Goal: Information Seeking & Learning: Learn about a topic

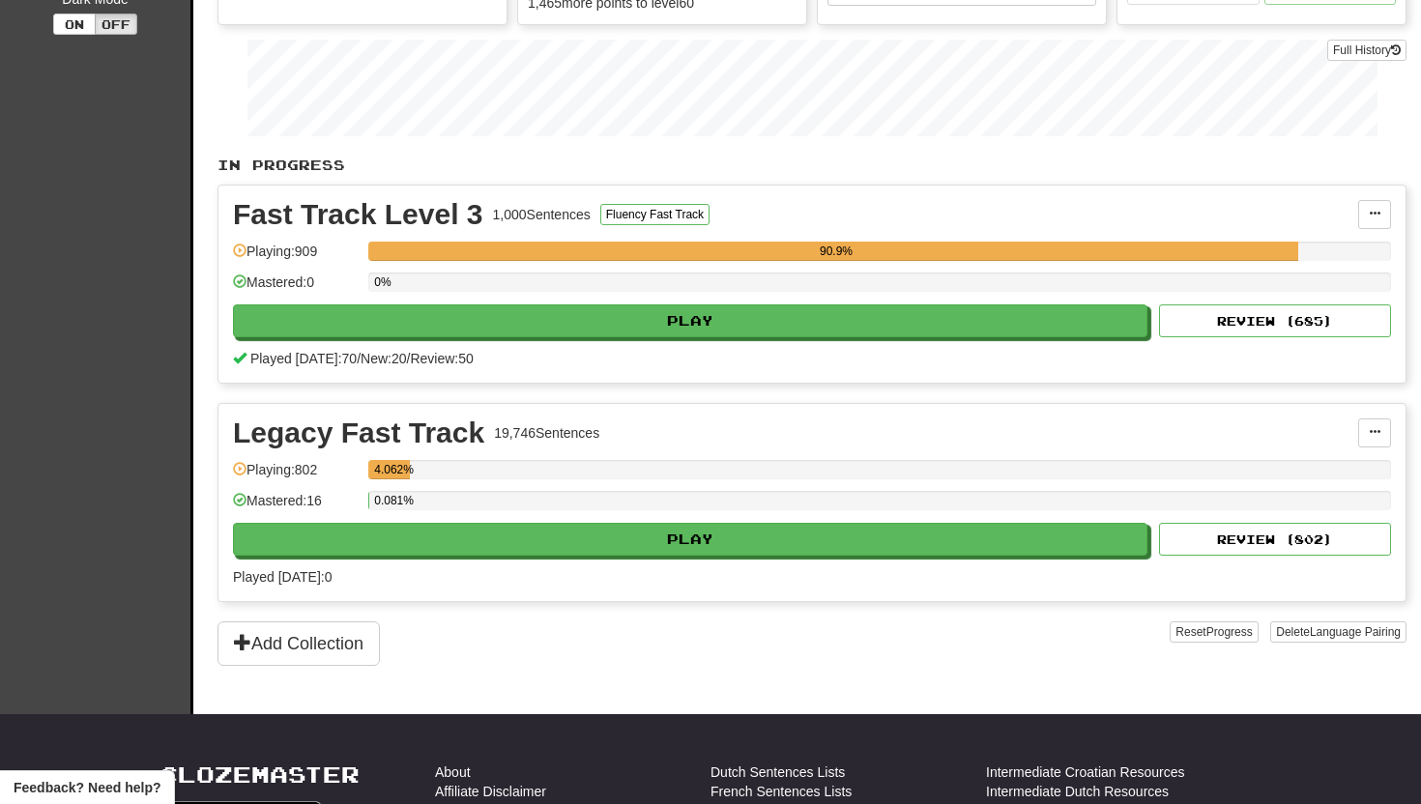
scroll to position [266, 0]
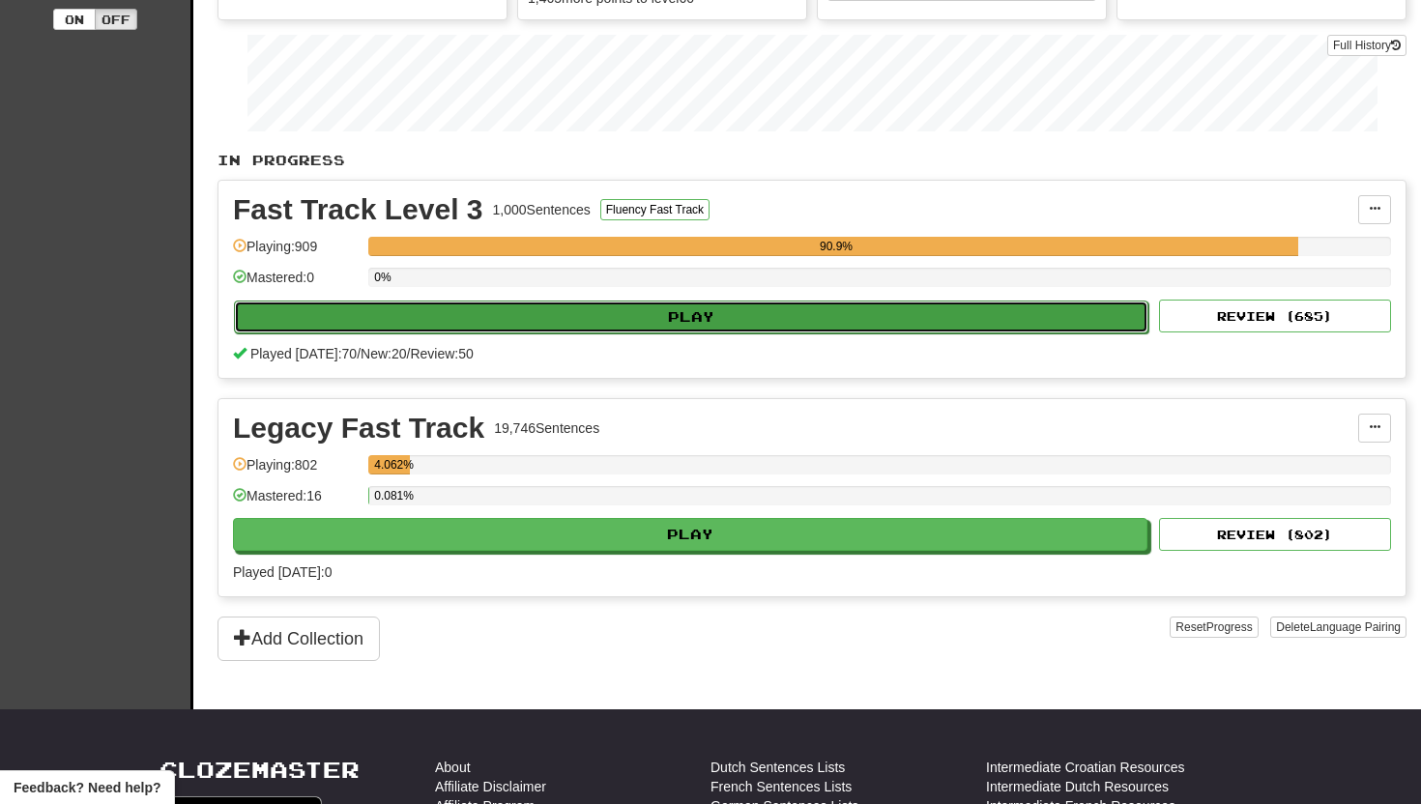
click at [702, 313] on button "Play" at bounding box center [691, 317] width 914 height 33
select select "**"
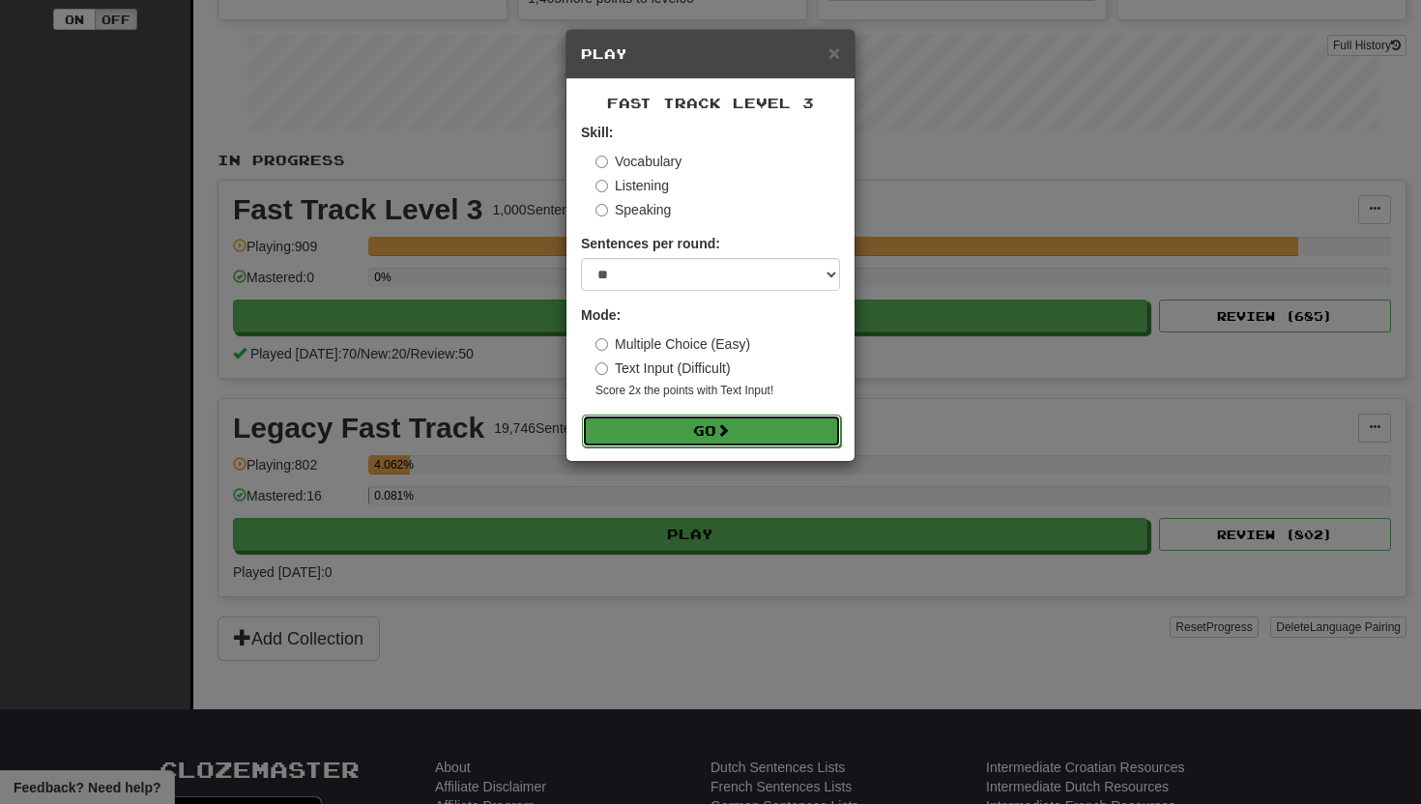
click at [665, 432] on button "Go" at bounding box center [711, 431] width 259 height 33
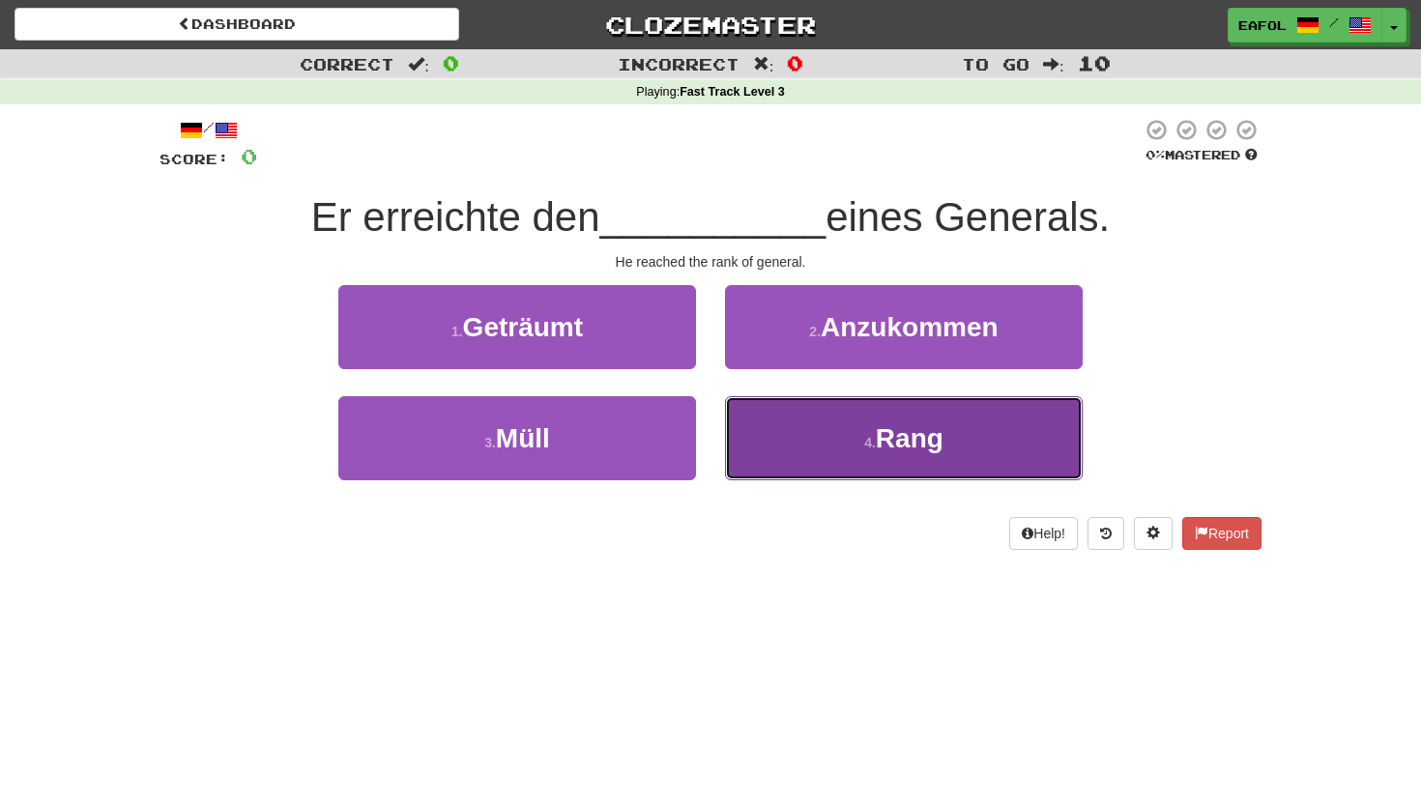
click at [845, 445] on button "4 . Rang" at bounding box center [904, 438] width 358 height 84
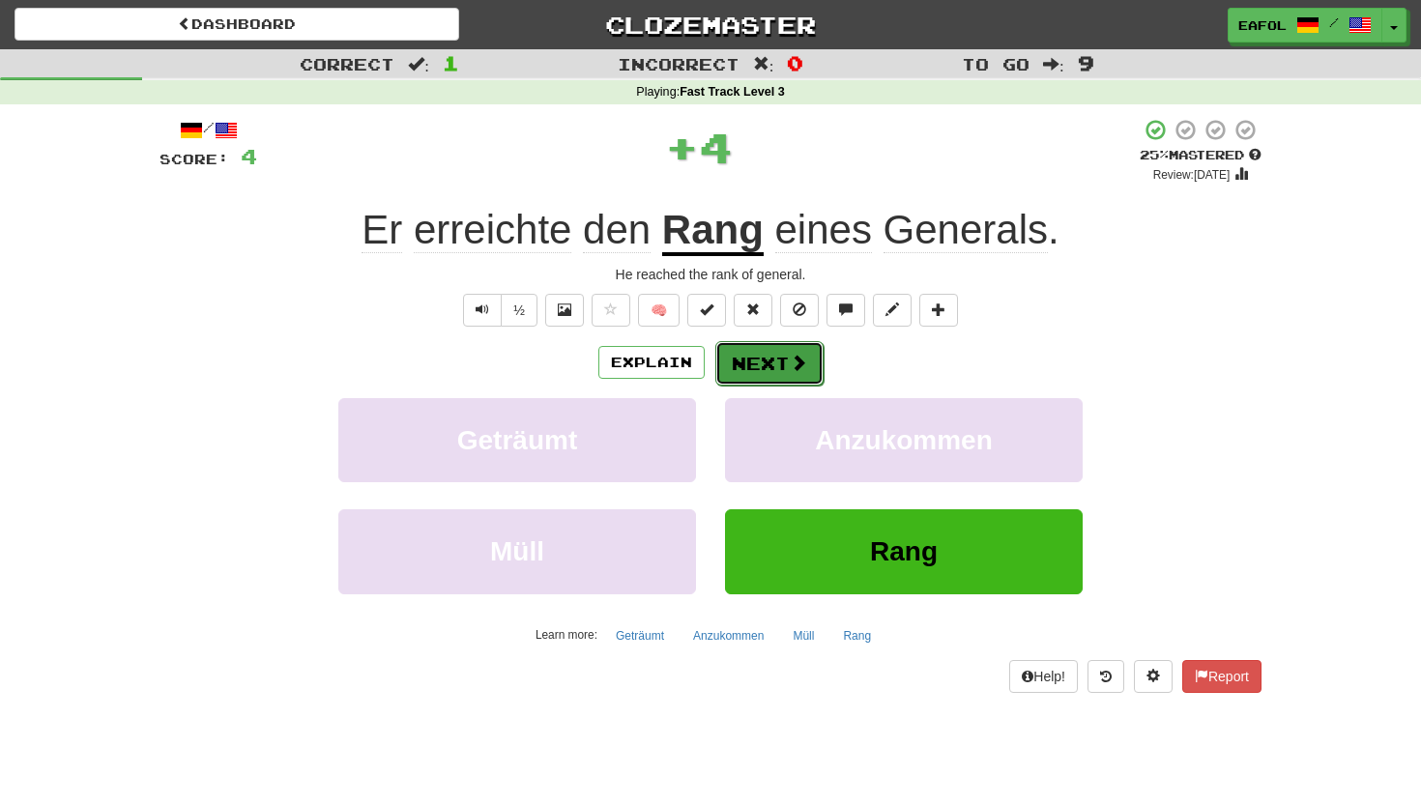
click at [766, 356] on button "Next" at bounding box center [769, 363] width 108 height 44
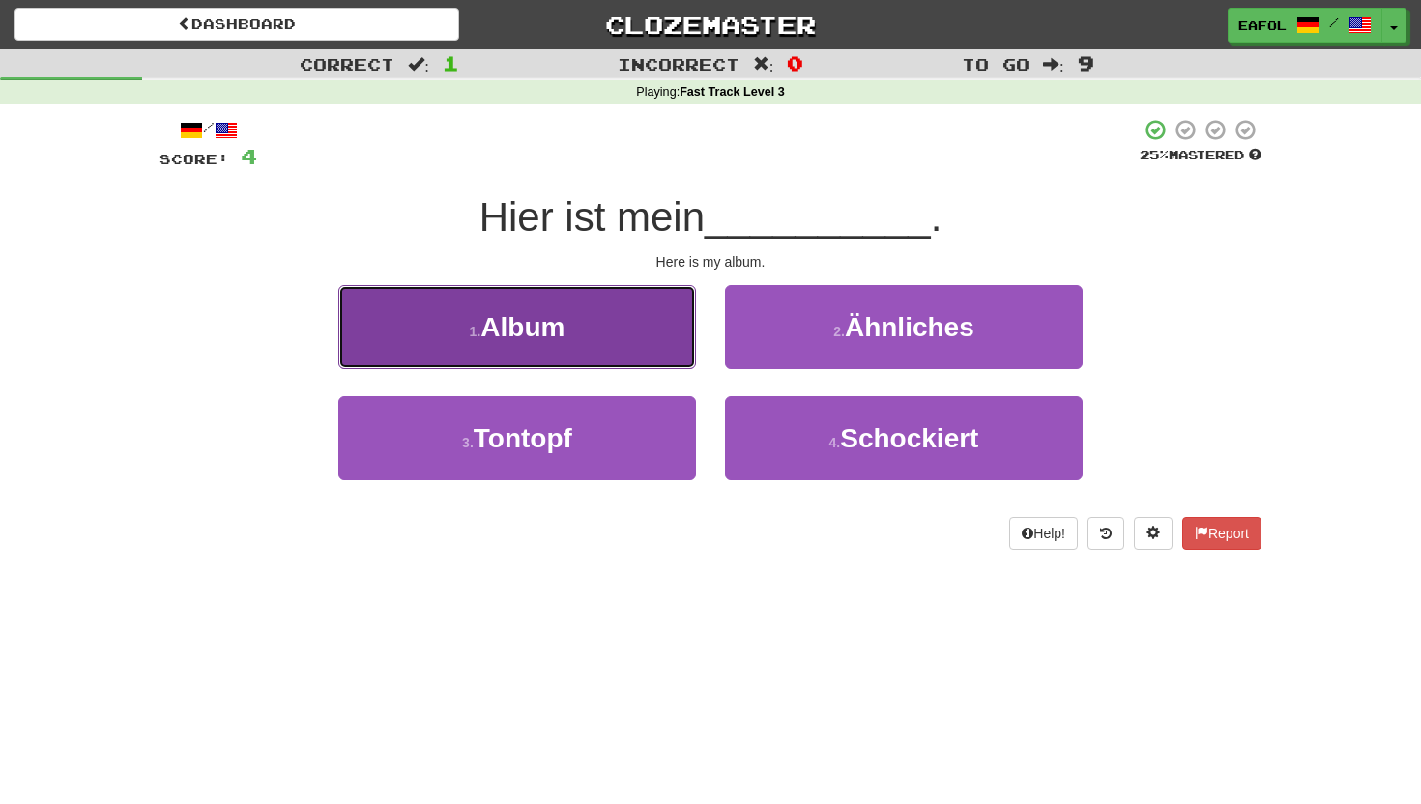
click at [648, 354] on button "1 . Album" at bounding box center [517, 327] width 358 height 84
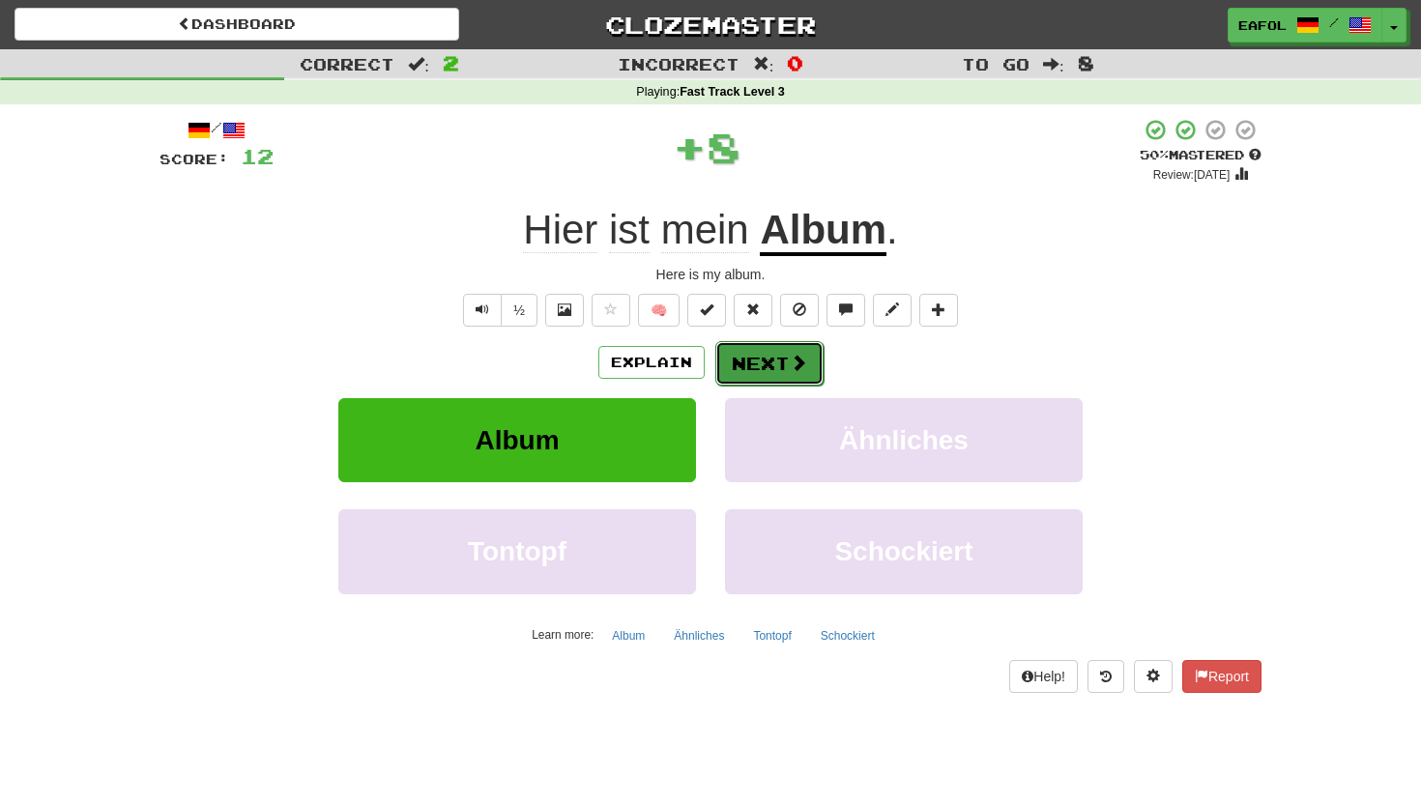
click at [780, 366] on button "Next" at bounding box center [769, 363] width 108 height 44
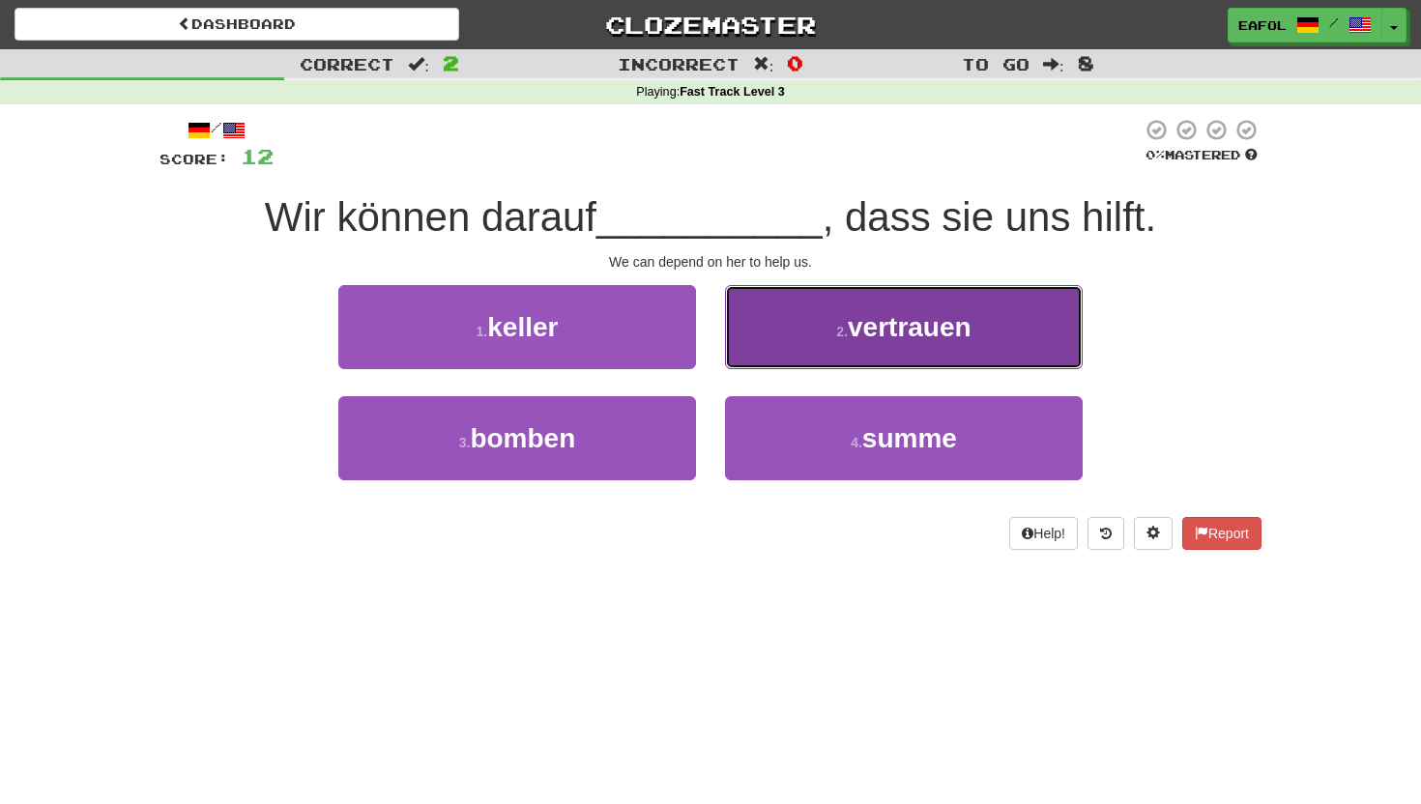
click at [812, 340] on button "2 . vertrauen" at bounding box center [904, 327] width 358 height 84
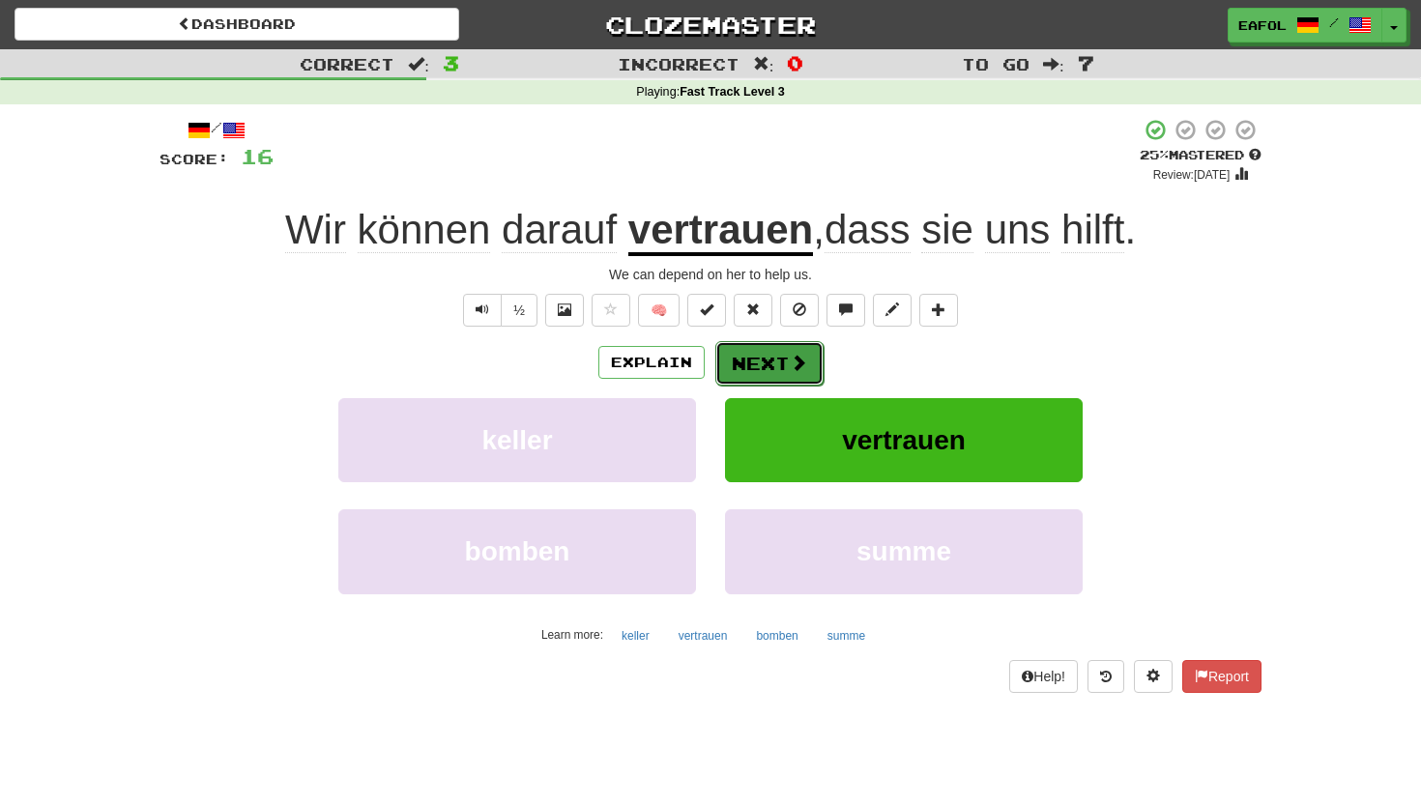
click at [762, 367] on button "Next" at bounding box center [769, 363] width 108 height 44
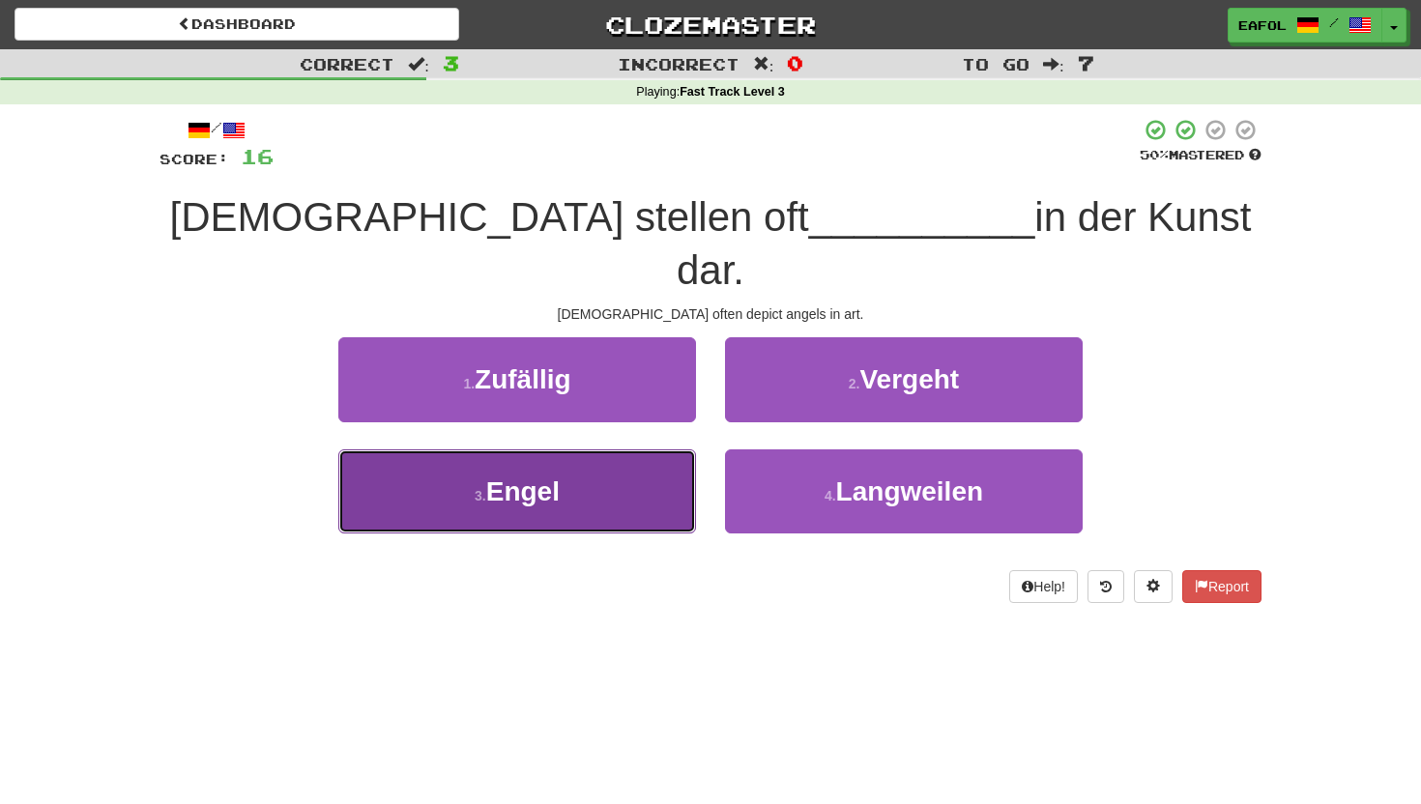
click at [584, 449] on button "3 . Engel" at bounding box center [517, 491] width 358 height 84
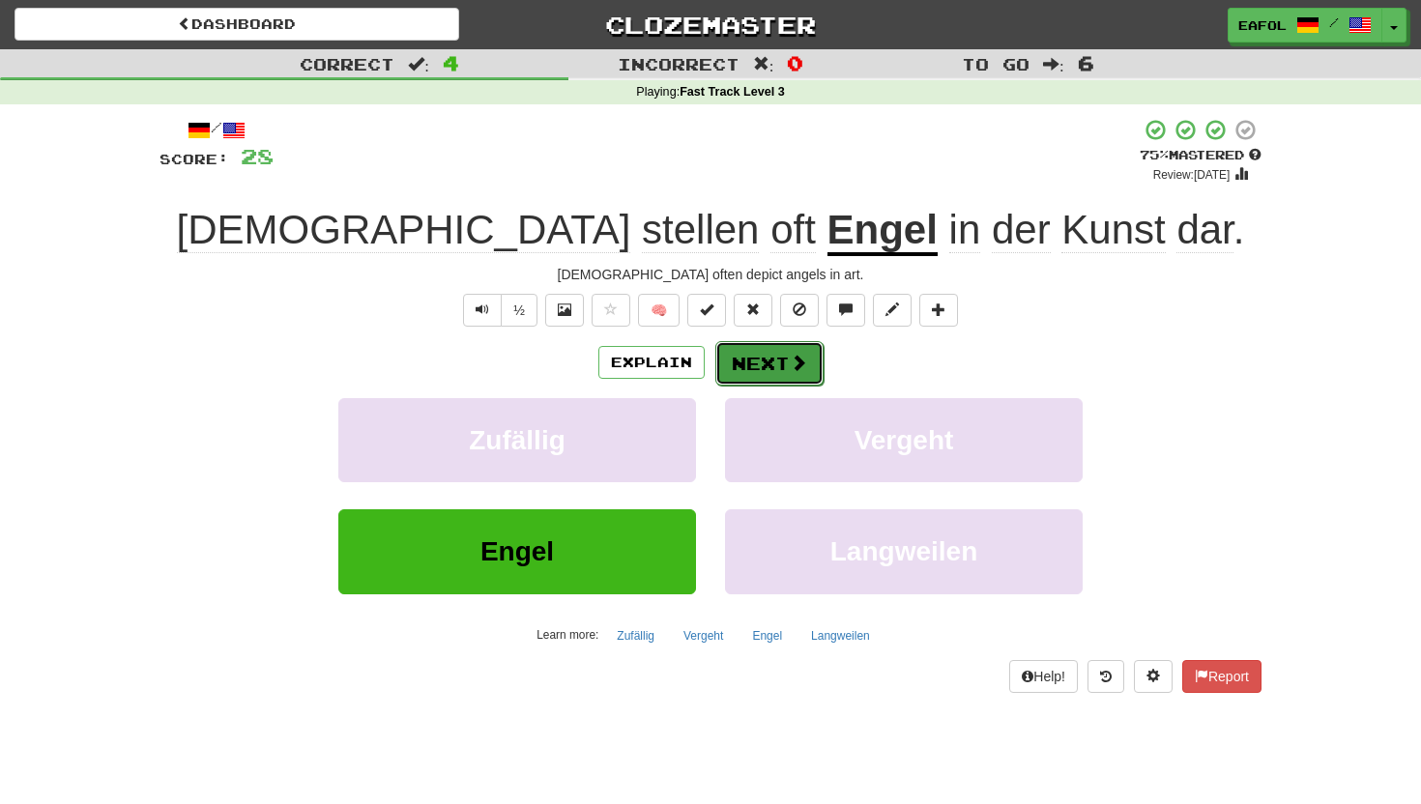
click at [781, 353] on button "Next" at bounding box center [769, 363] width 108 height 44
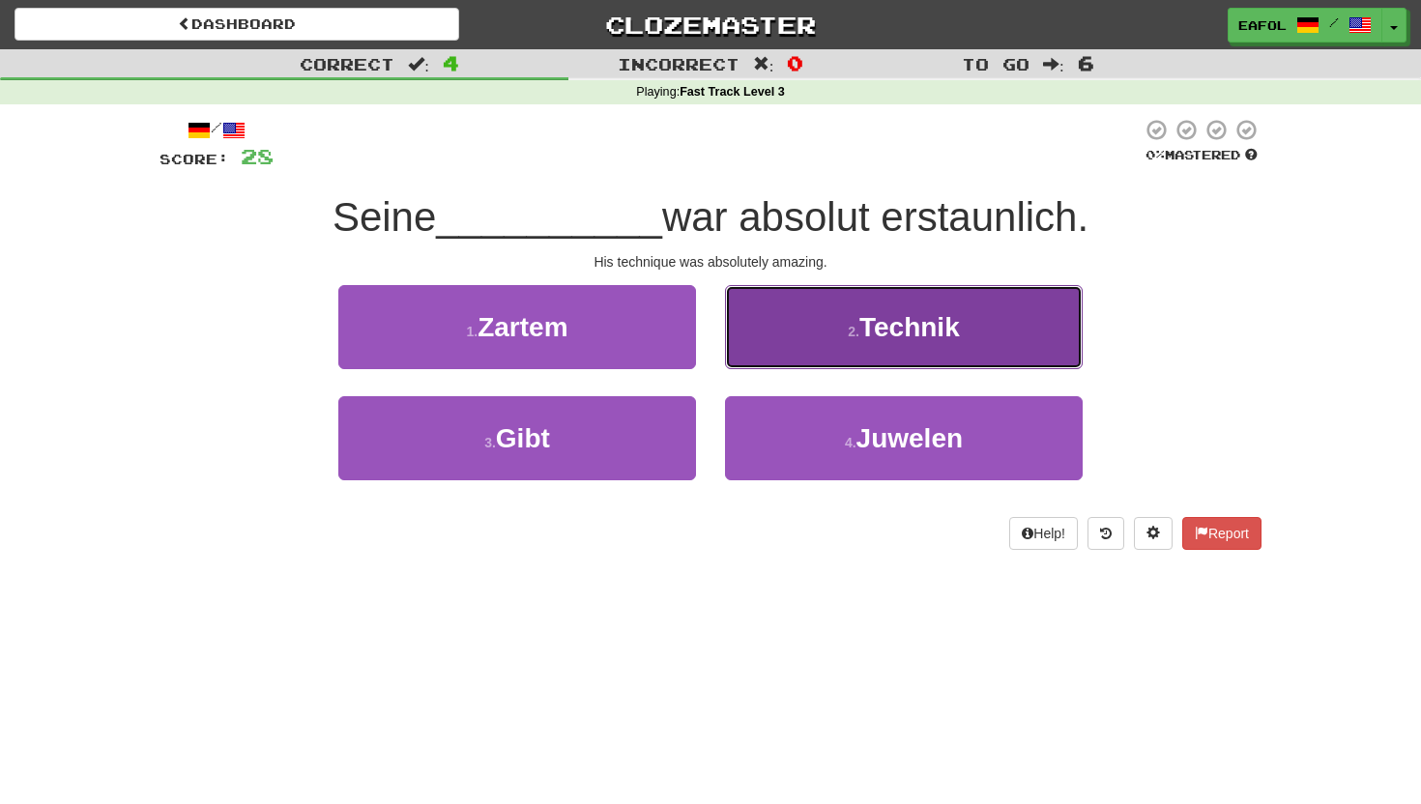
click at [809, 333] on button "2 . Technik" at bounding box center [904, 327] width 358 height 84
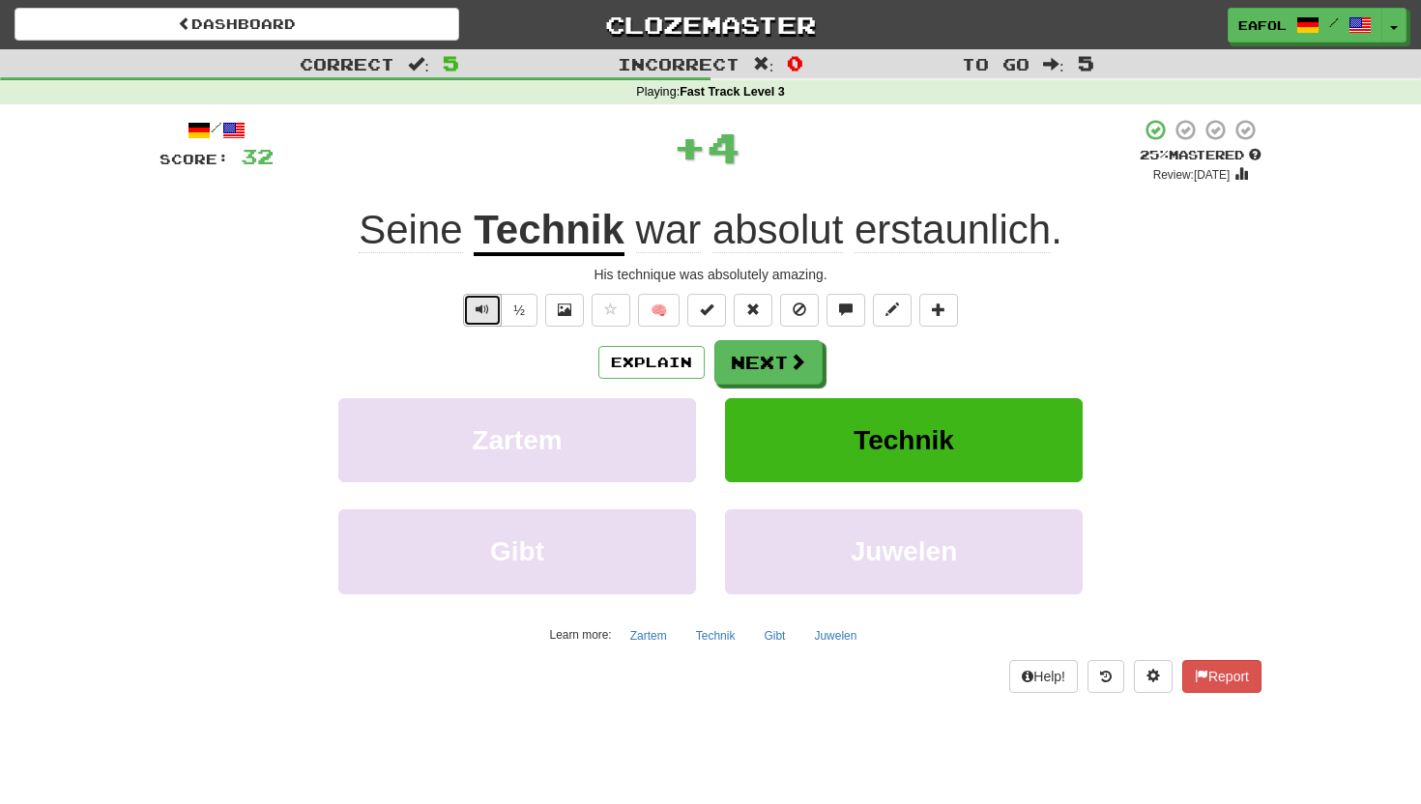
click at [475, 304] on button "Text-to-speech controls" at bounding box center [482, 310] width 39 height 33
click at [796, 360] on span at bounding box center [798, 362] width 17 height 17
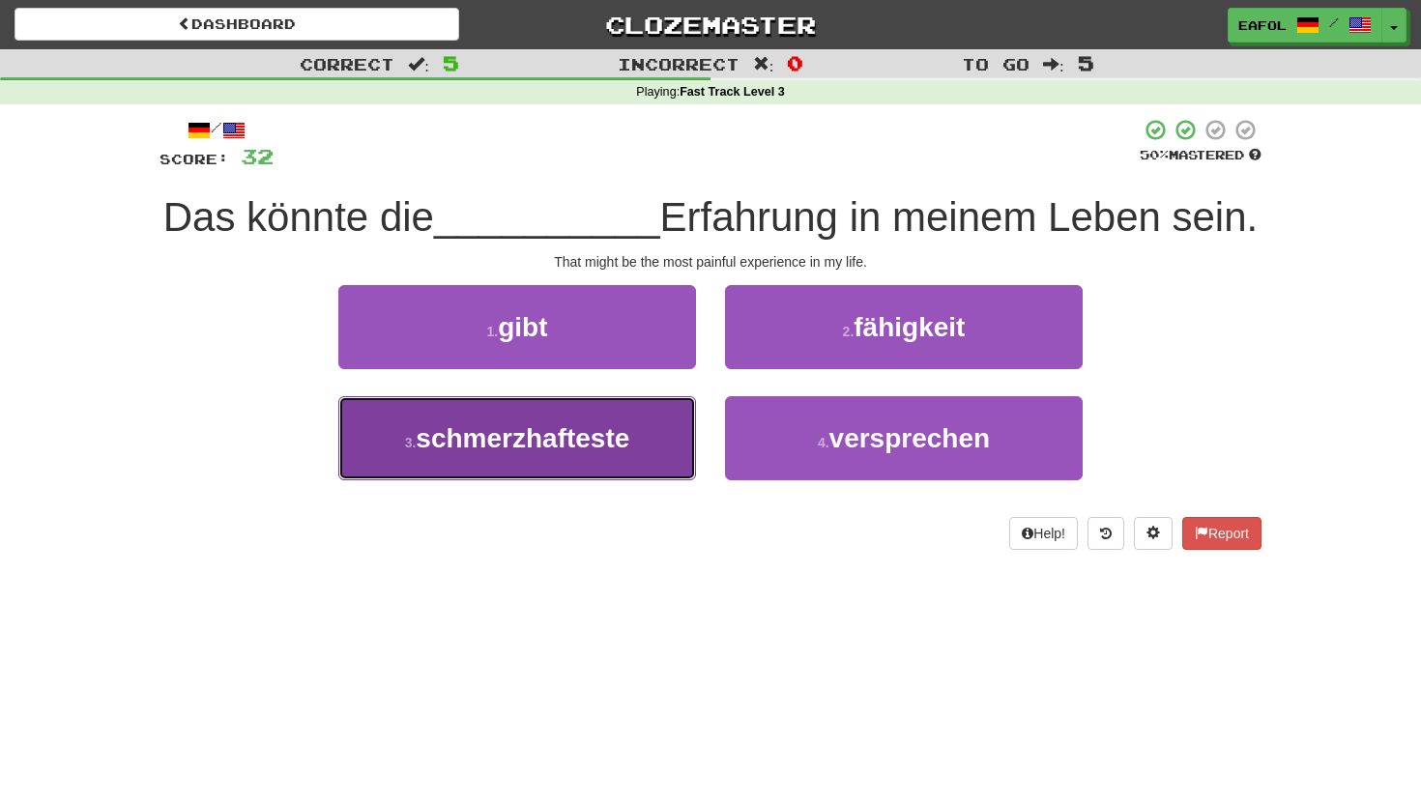
click at [495, 443] on span "schmerzhafteste" at bounding box center [523, 438] width 214 height 30
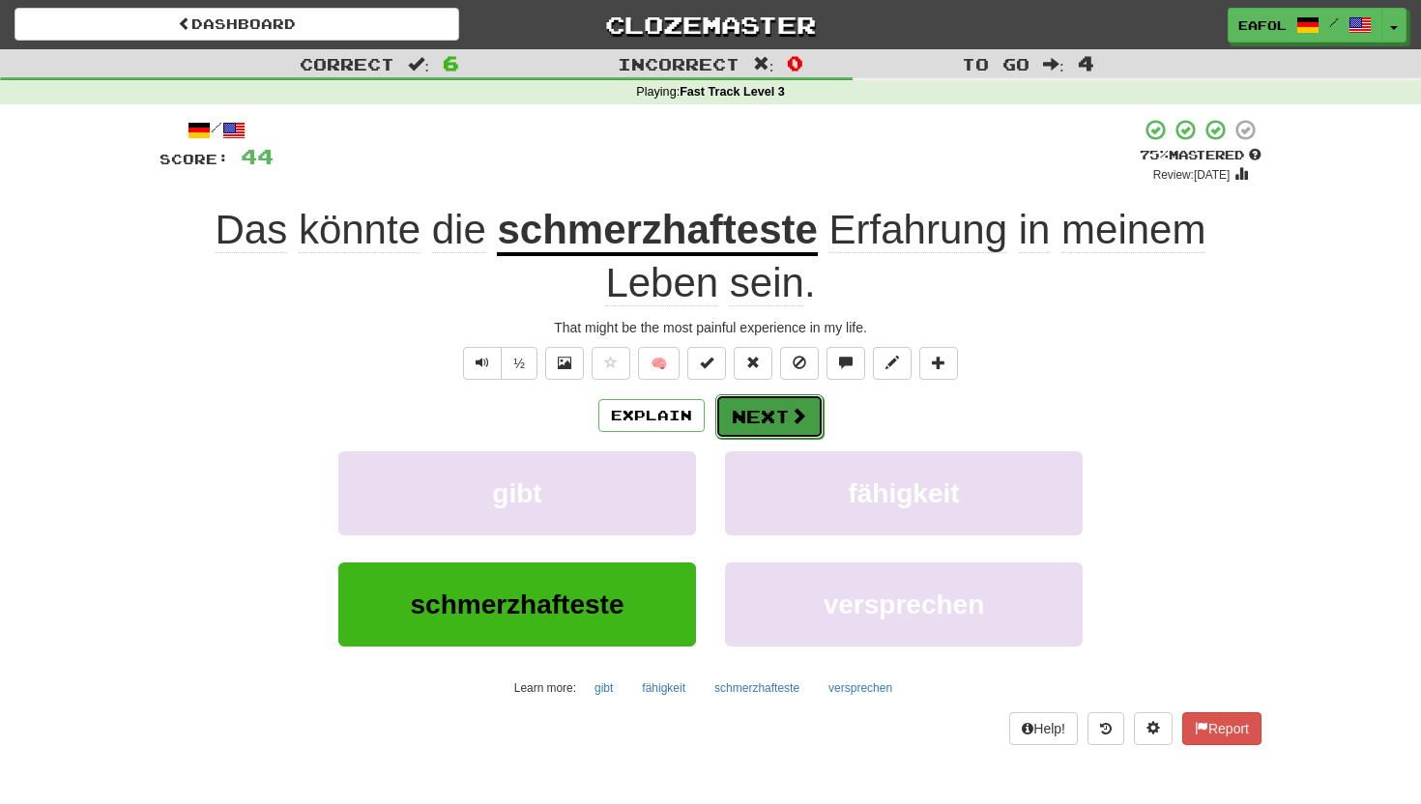
click at [761, 406] on button "Next" at bounding box center [769, 416] width 108 height 44
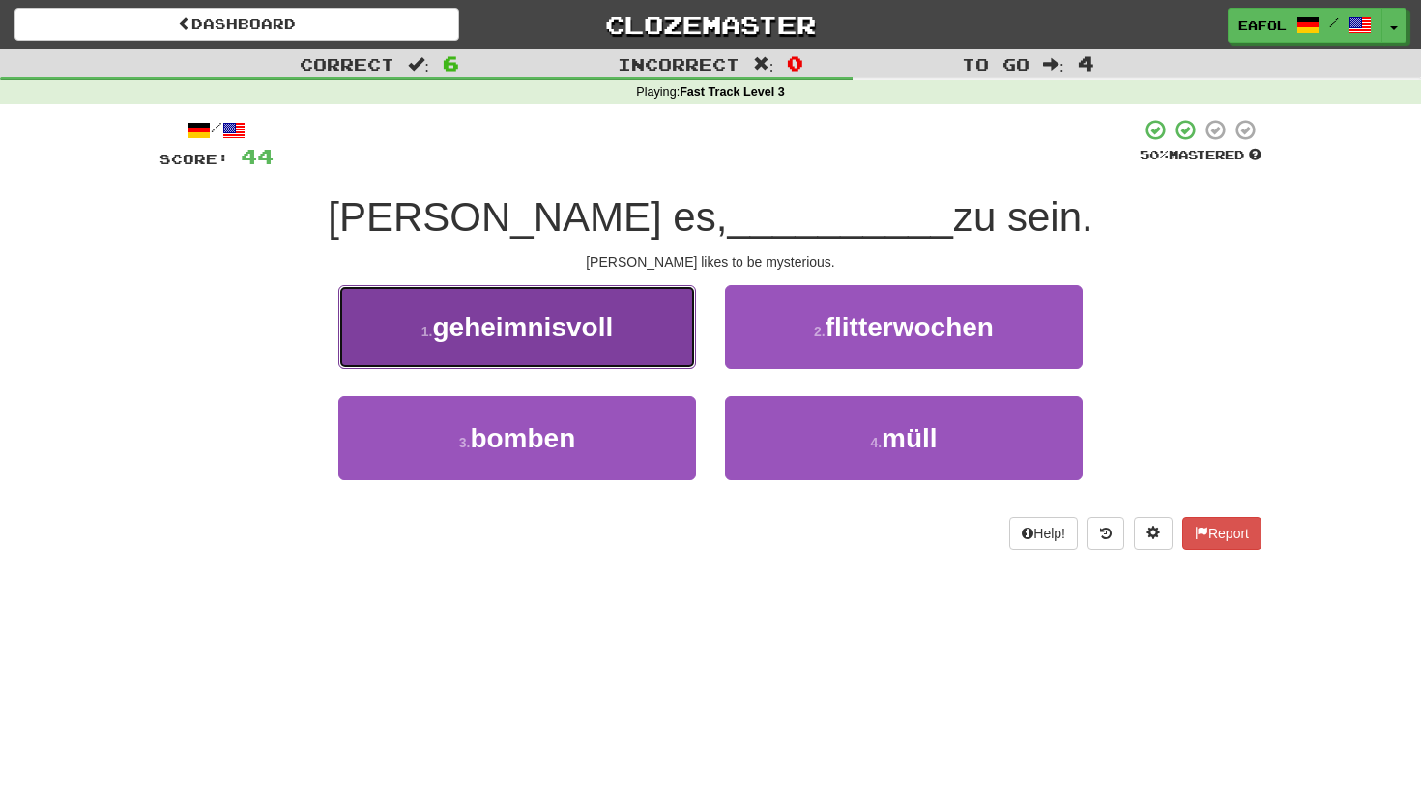
click at [618, 318] on button "1 . geheimnisvoll" at bounding box center [517, 327] width 358 height 84
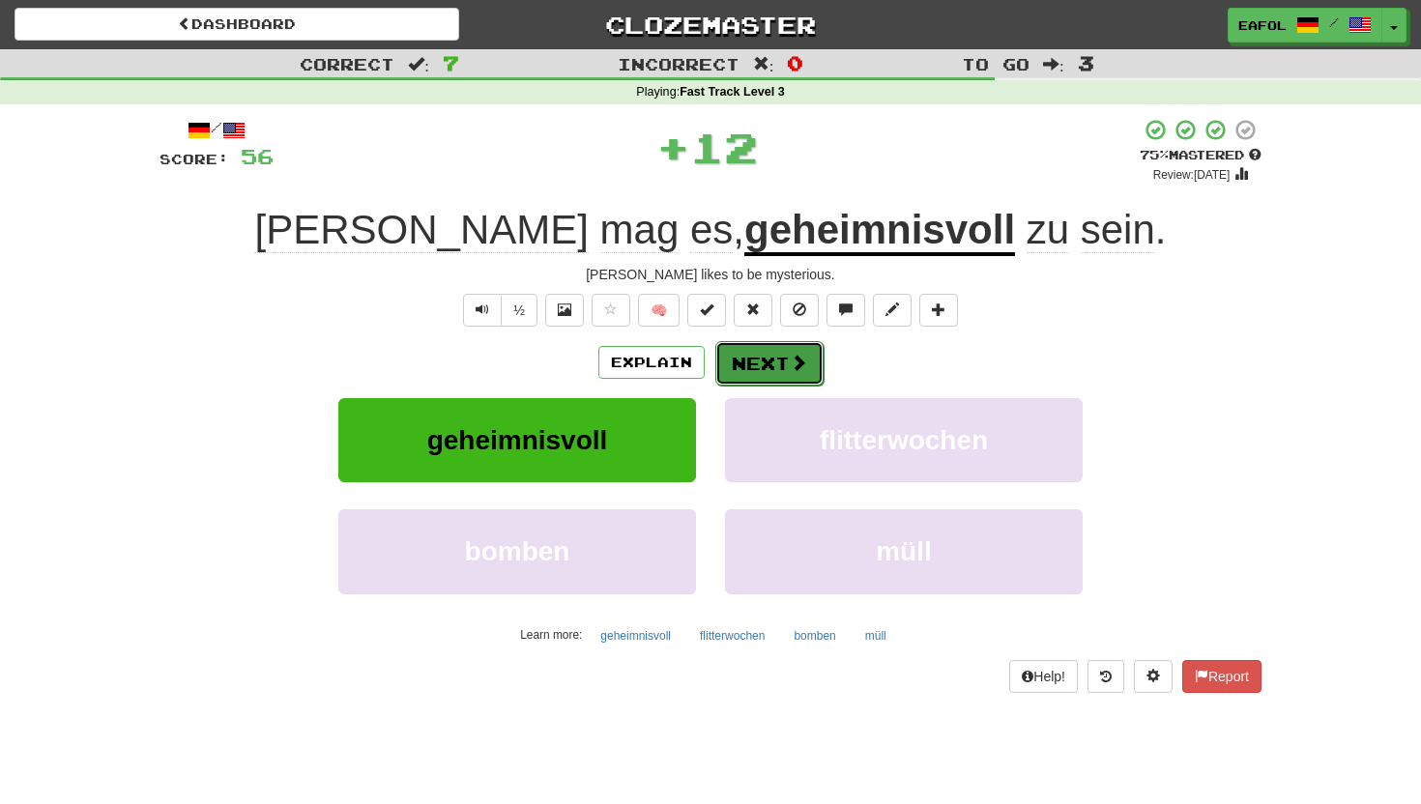
click at [726, 362] on button "Next" at bounding box center [769, 363] width 108 height 44
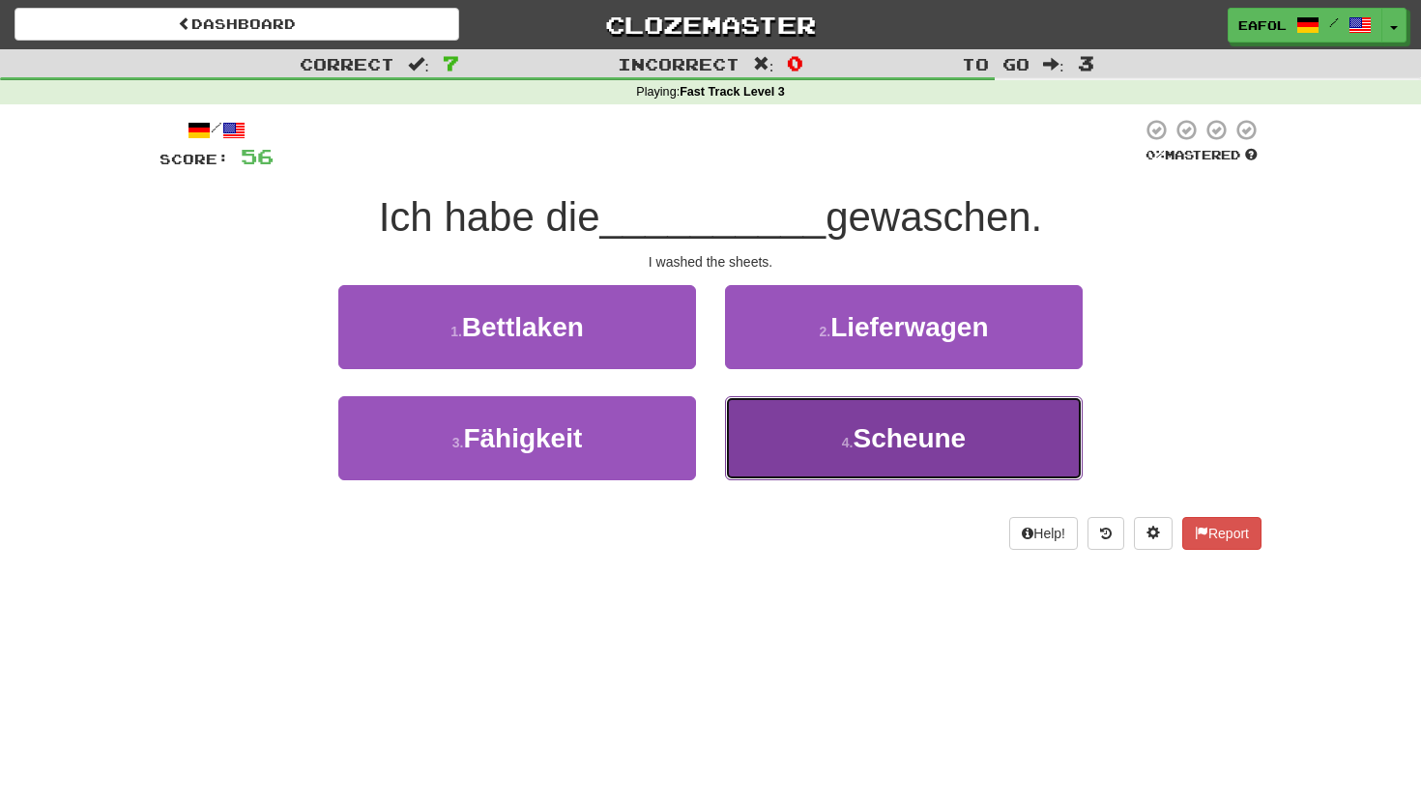
click at [851, 442] on small "4 ." at bounding box center [848, 442] width 12 height 15
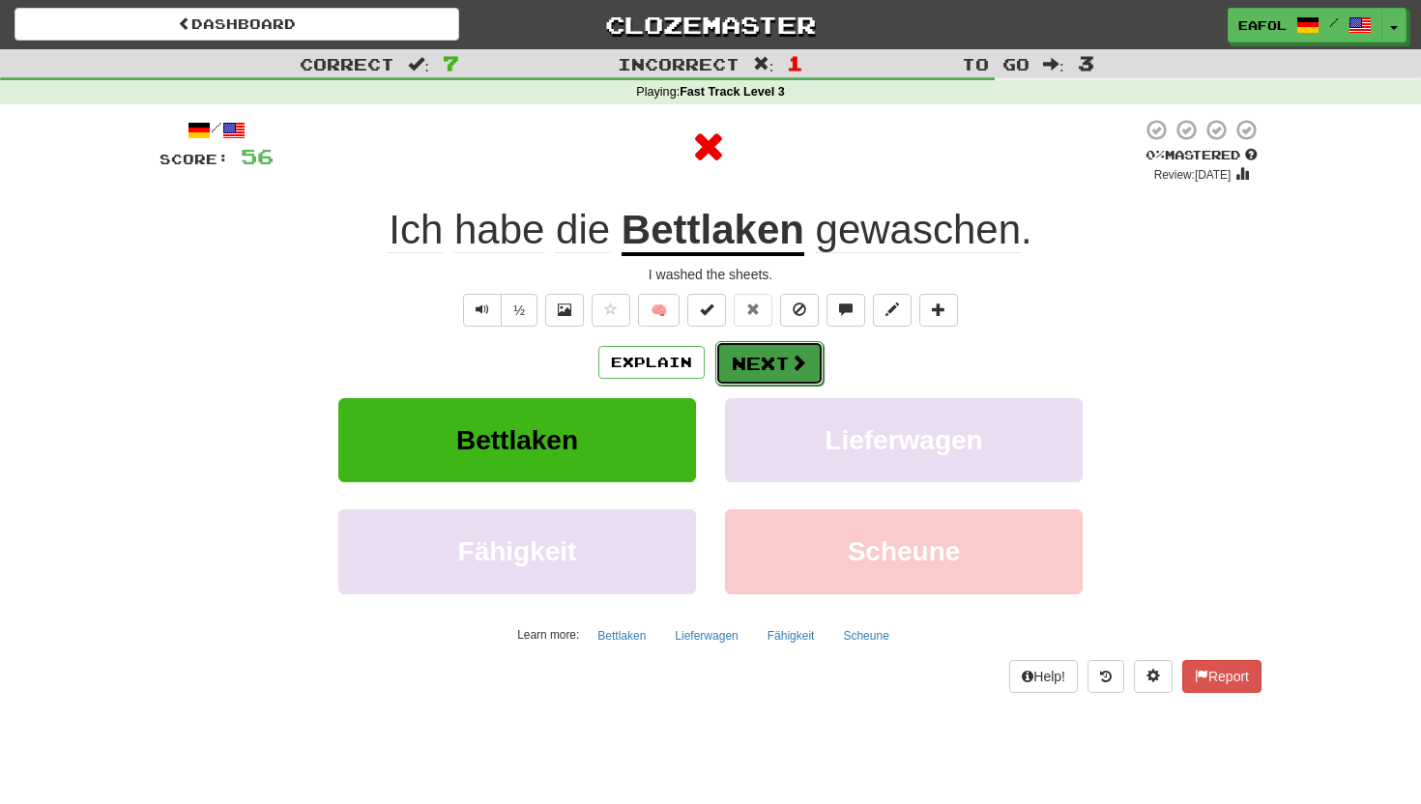
click at [777, 358] on button "Next" at bounding box center [769, 363] width 108 height 44
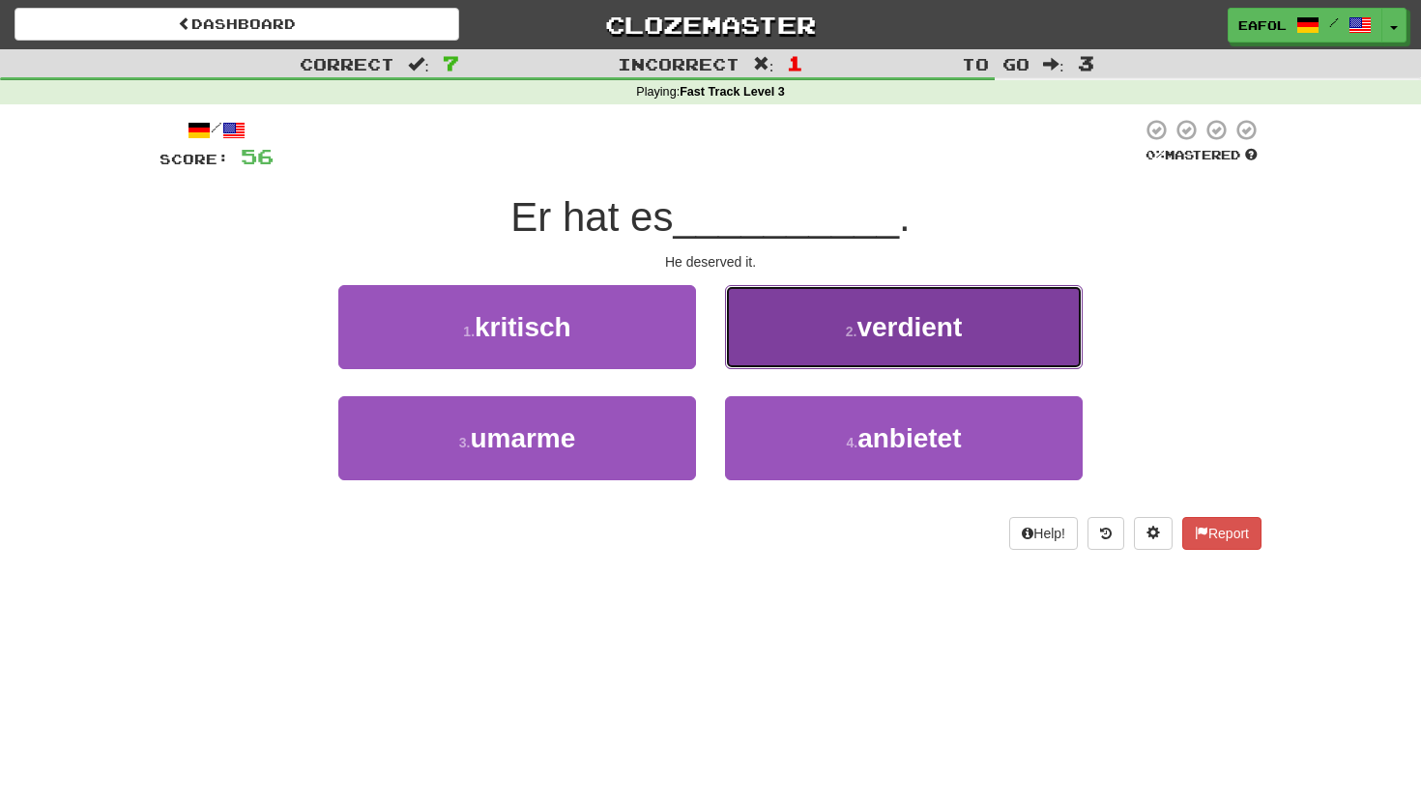
click at [853, 326] on small "2 ." at bounding box center [852, 331] width 12 height 15
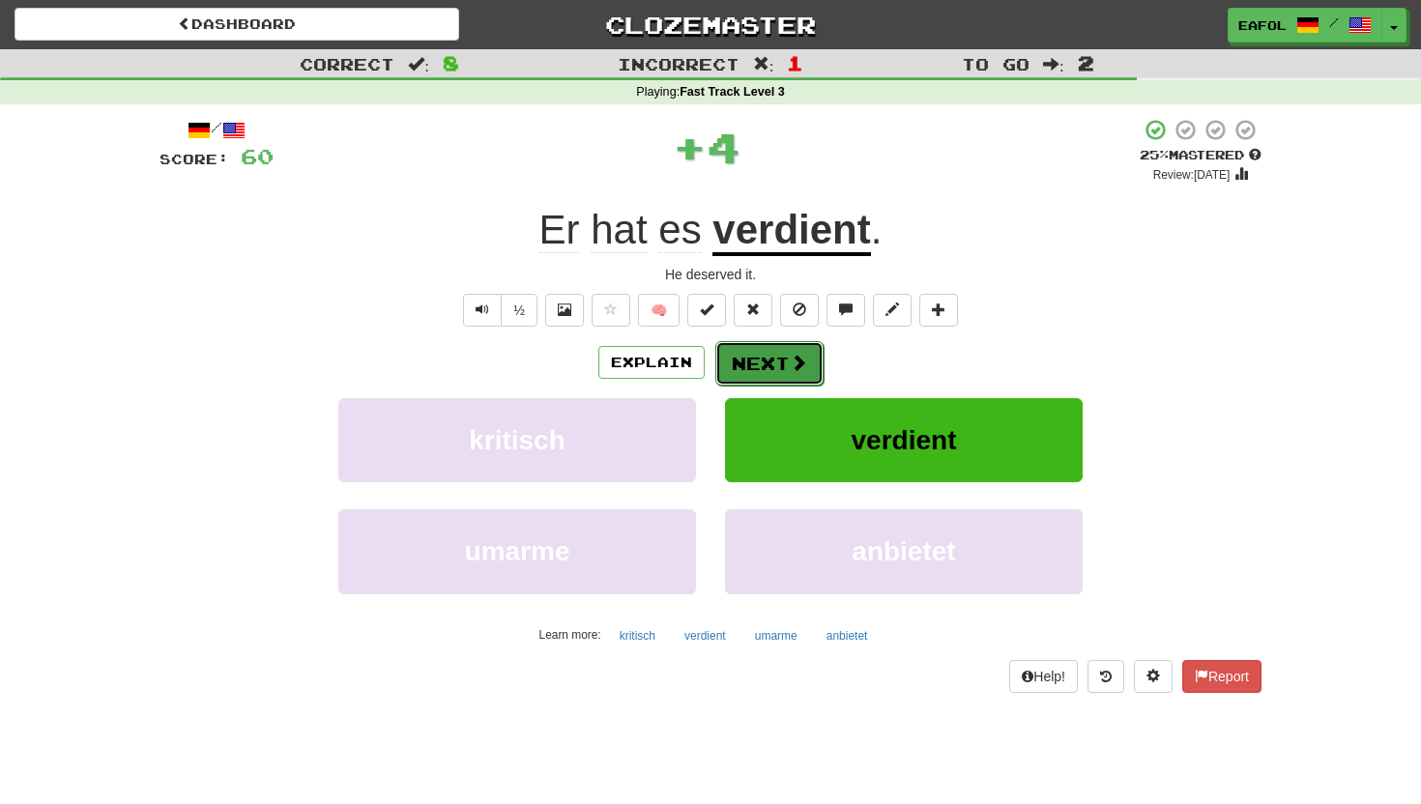
click at [759, 345] on button "Next" at bounding box center [769, 363] width 108 height 44
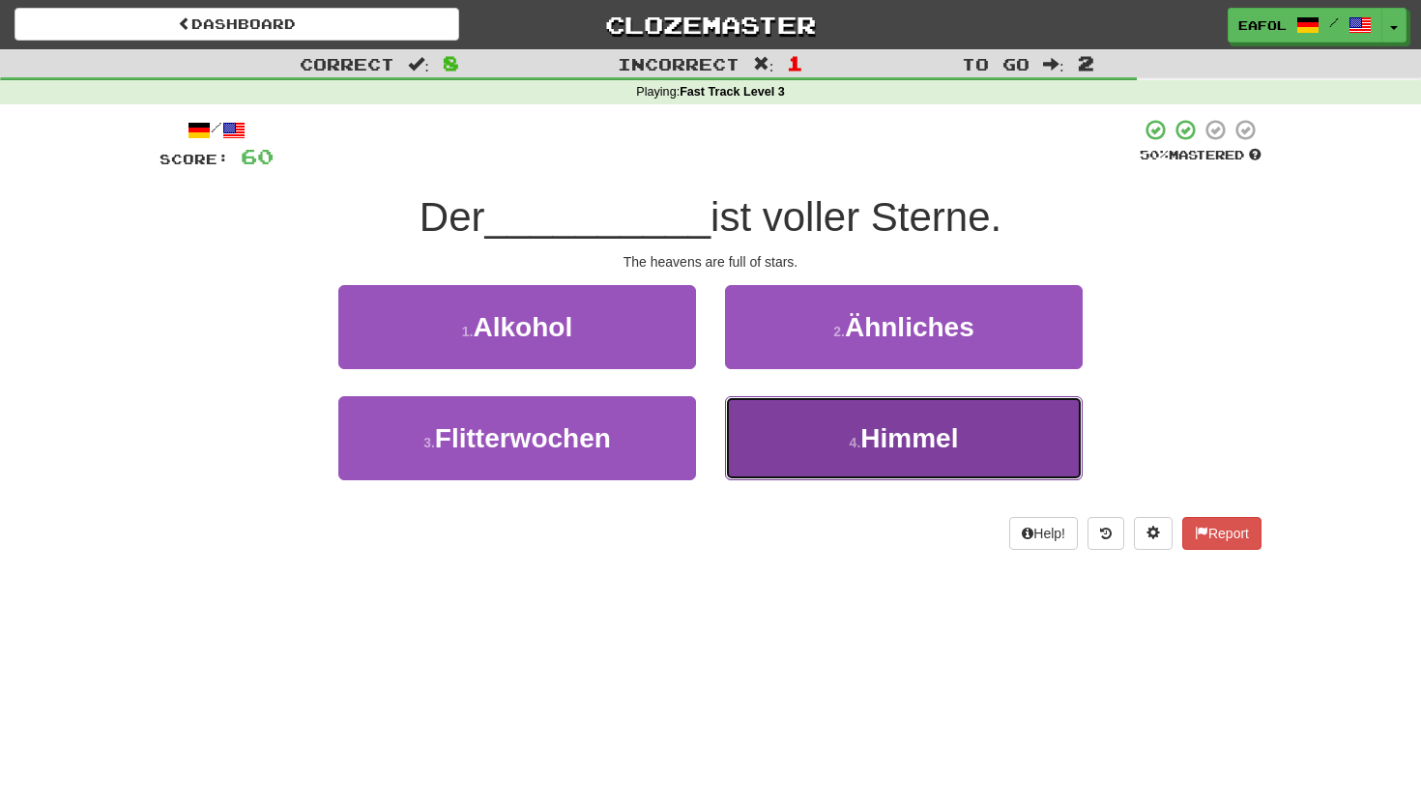
click at [780, 455] on button "4 . Himmel" at bounding box center [904, 438] width 358 height 84
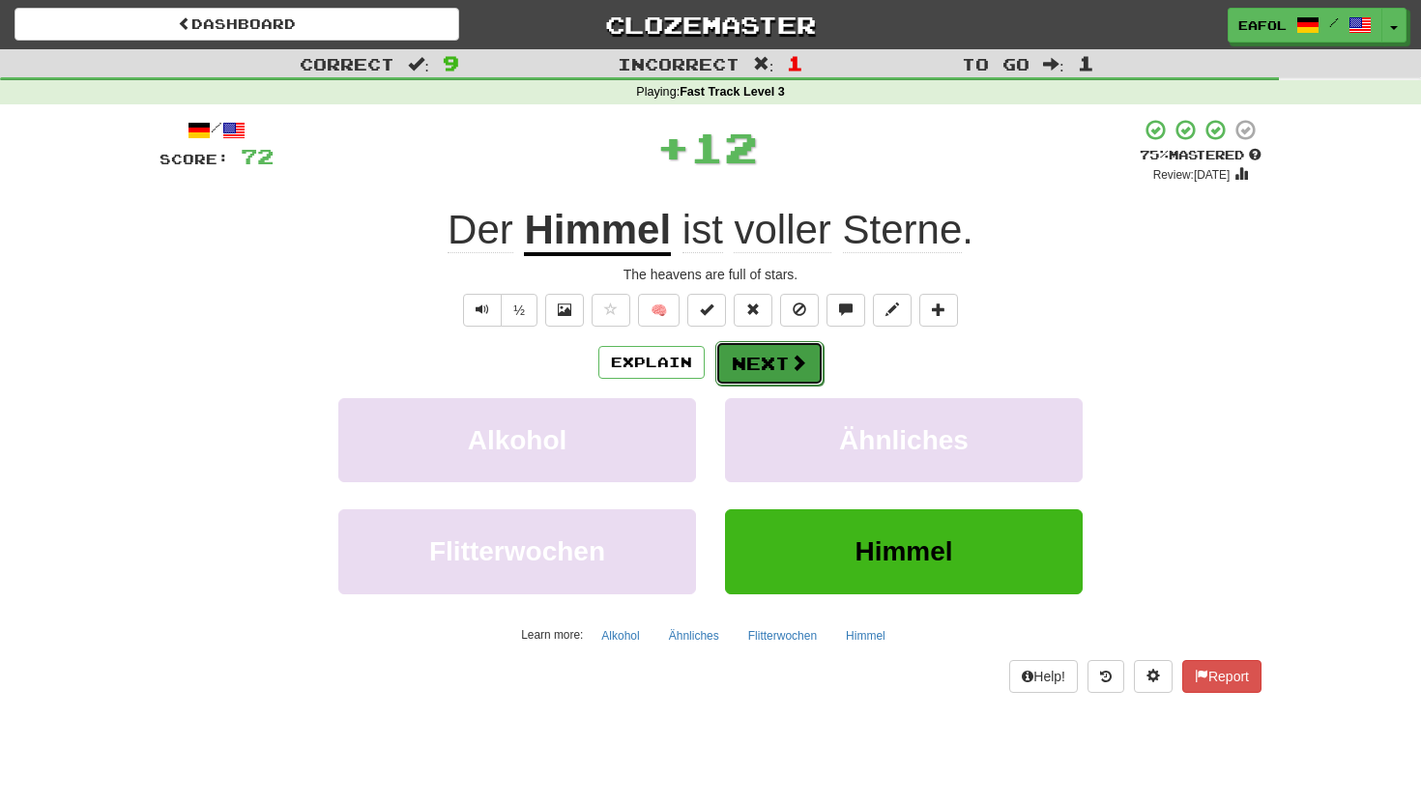
click at [755, 369] on button "Next" at bounding box center [769, 363] width 108 height 44
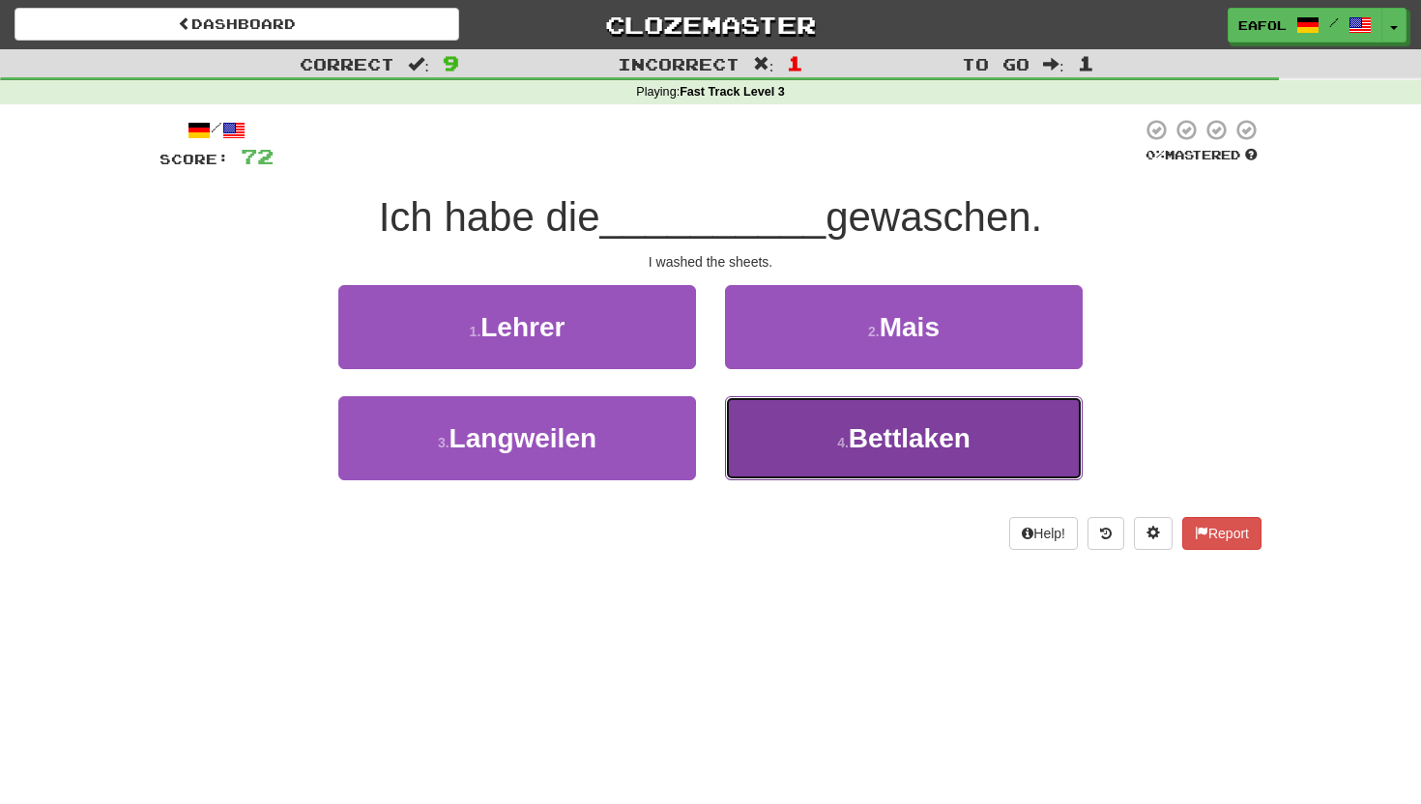
click at [809, 440] on button "4 . Bettlaken" at bounding box center [904, 438] width 358 height 84
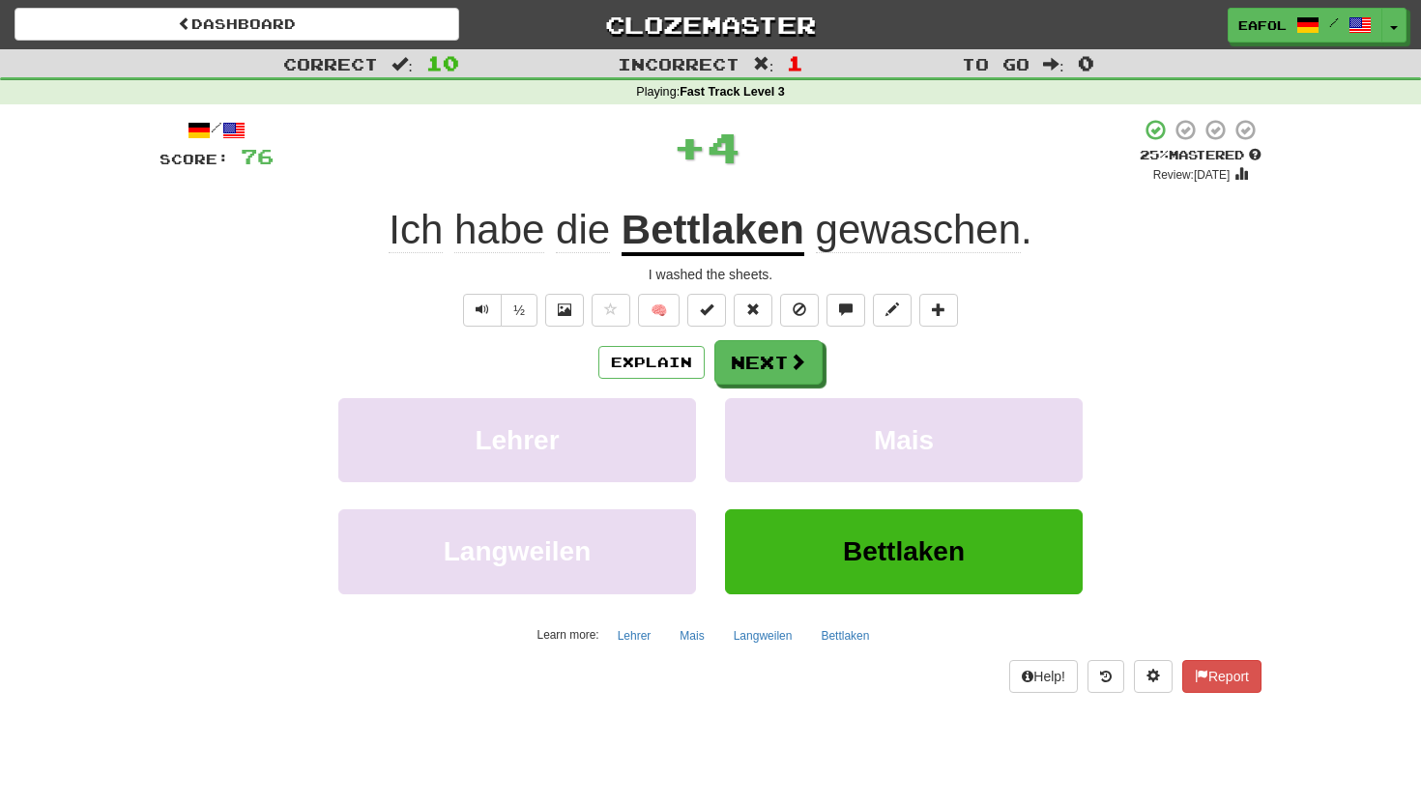
click at [760, 248] on u "Bettlaken" at bounding box center [712, 231] width 183 height 49
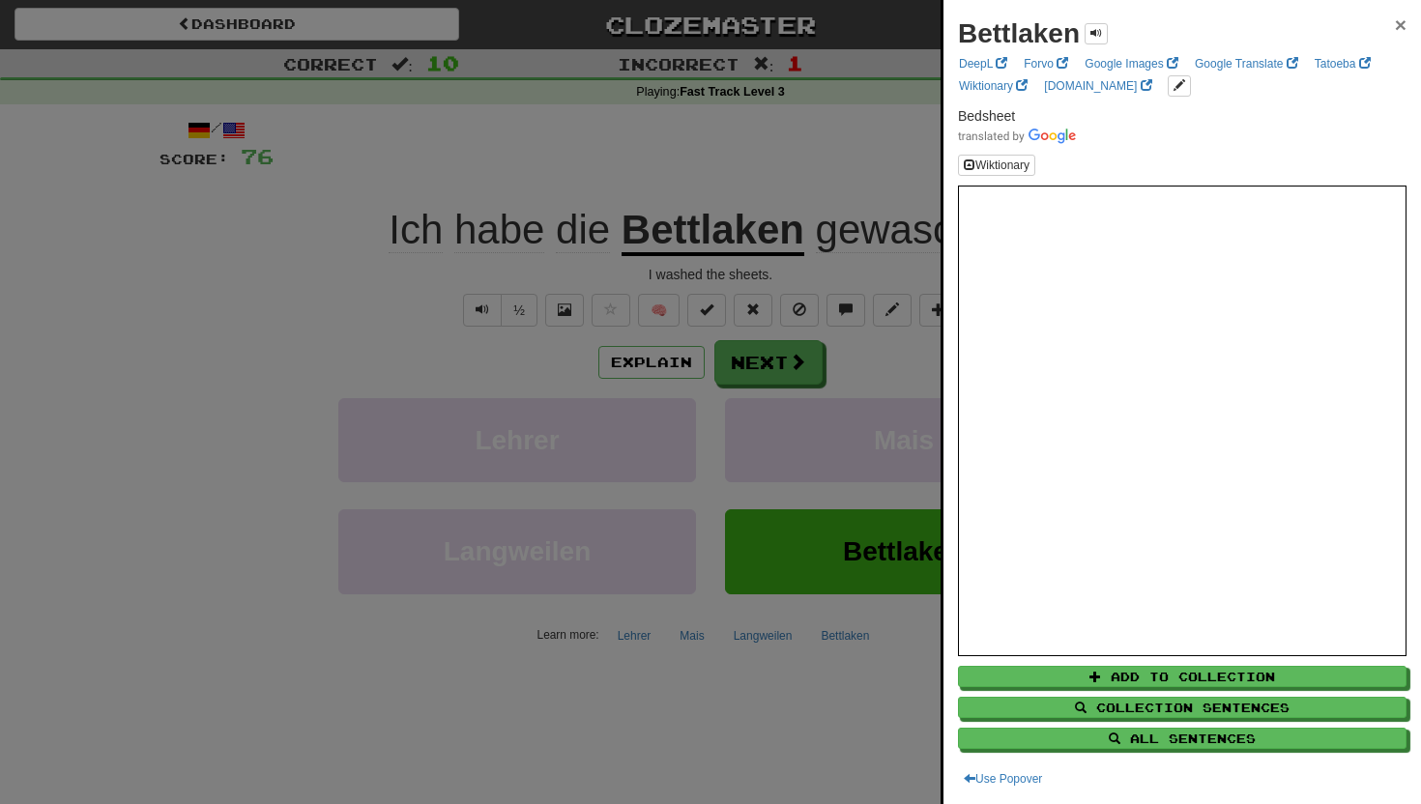
click at [1395, 18] on span "×" at bounding box center [1400, 25] width 12 height 22
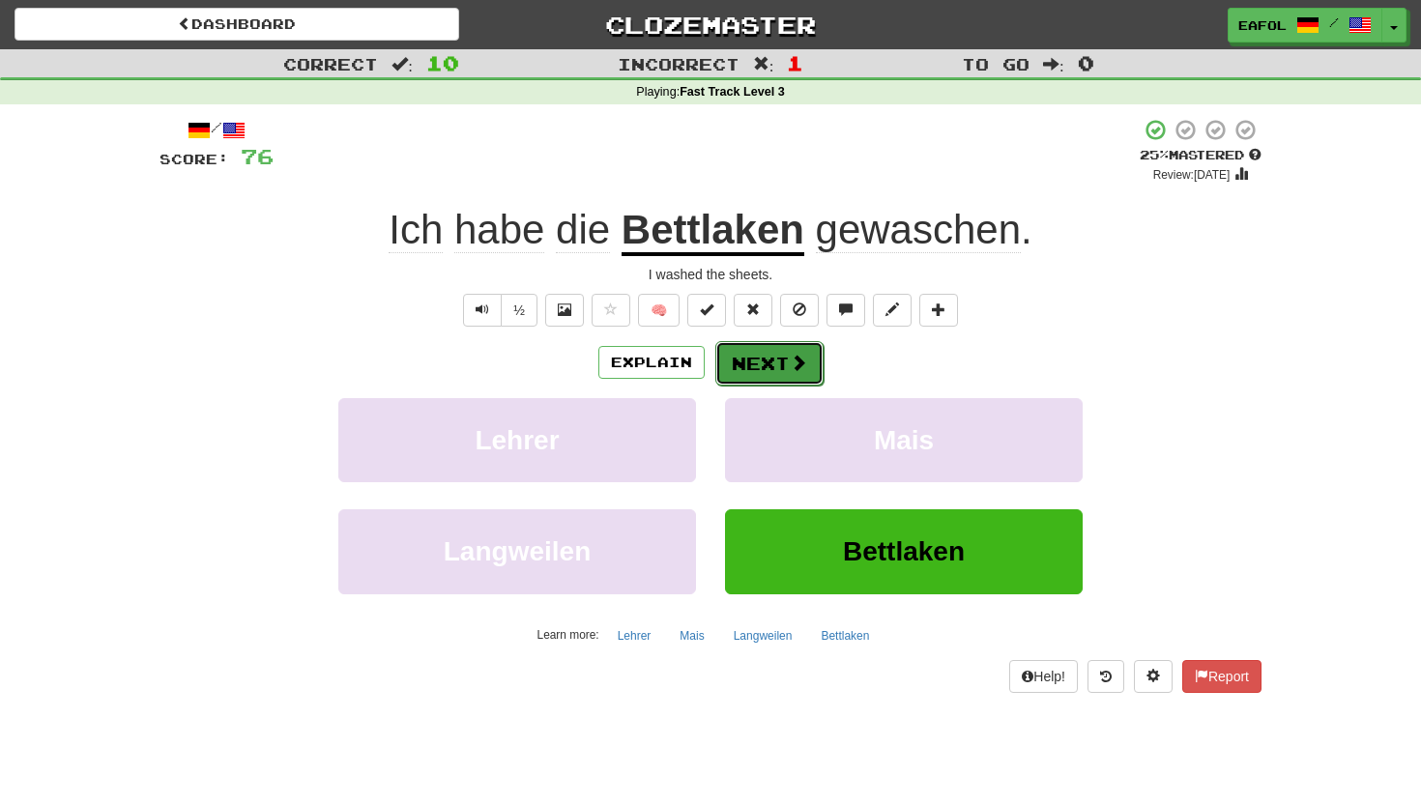
click at [777, 359] on button "Next" at bounding box center [769, 363] width 108 height 44
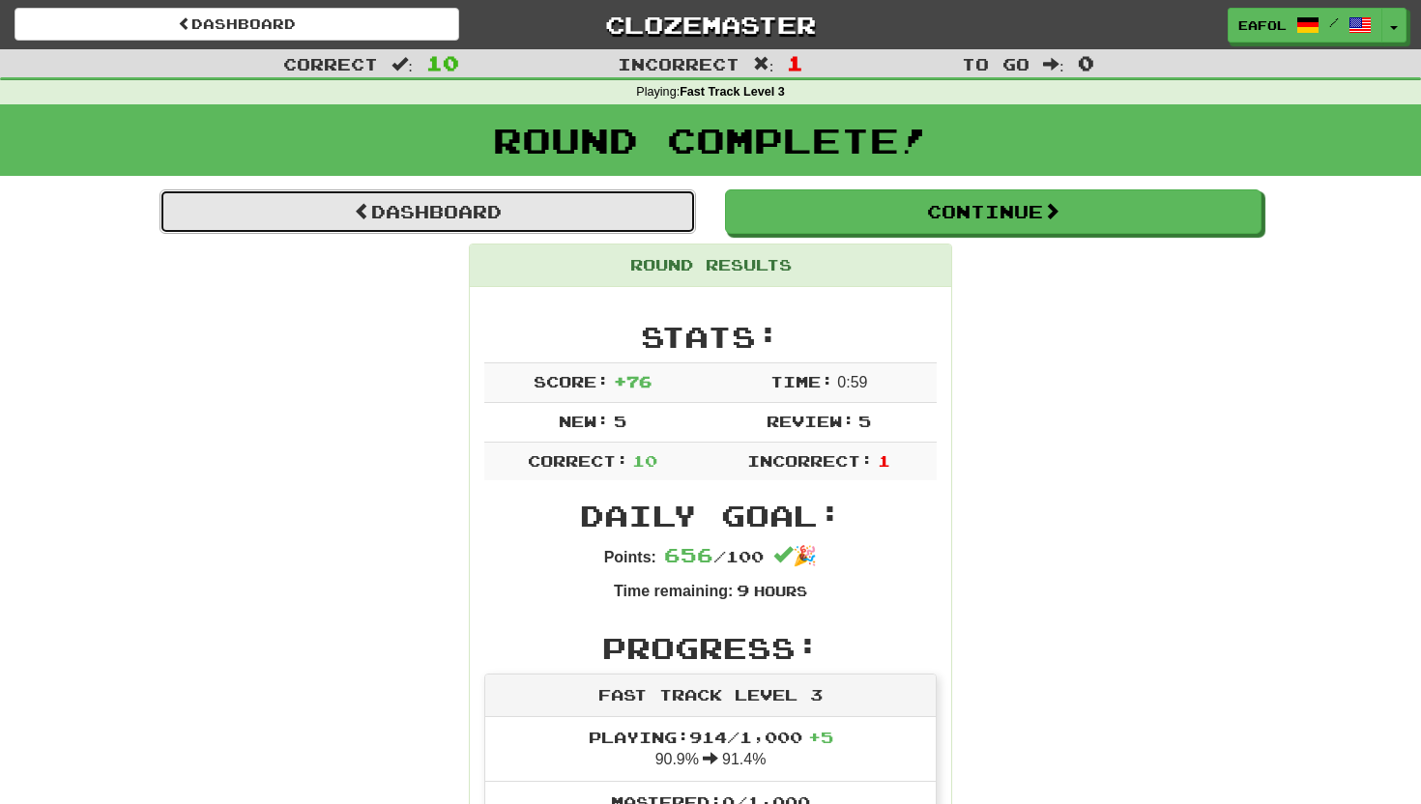
click at [627, 201] on link "Dashboard" at bounding box center [427, 211] width 536 height 44
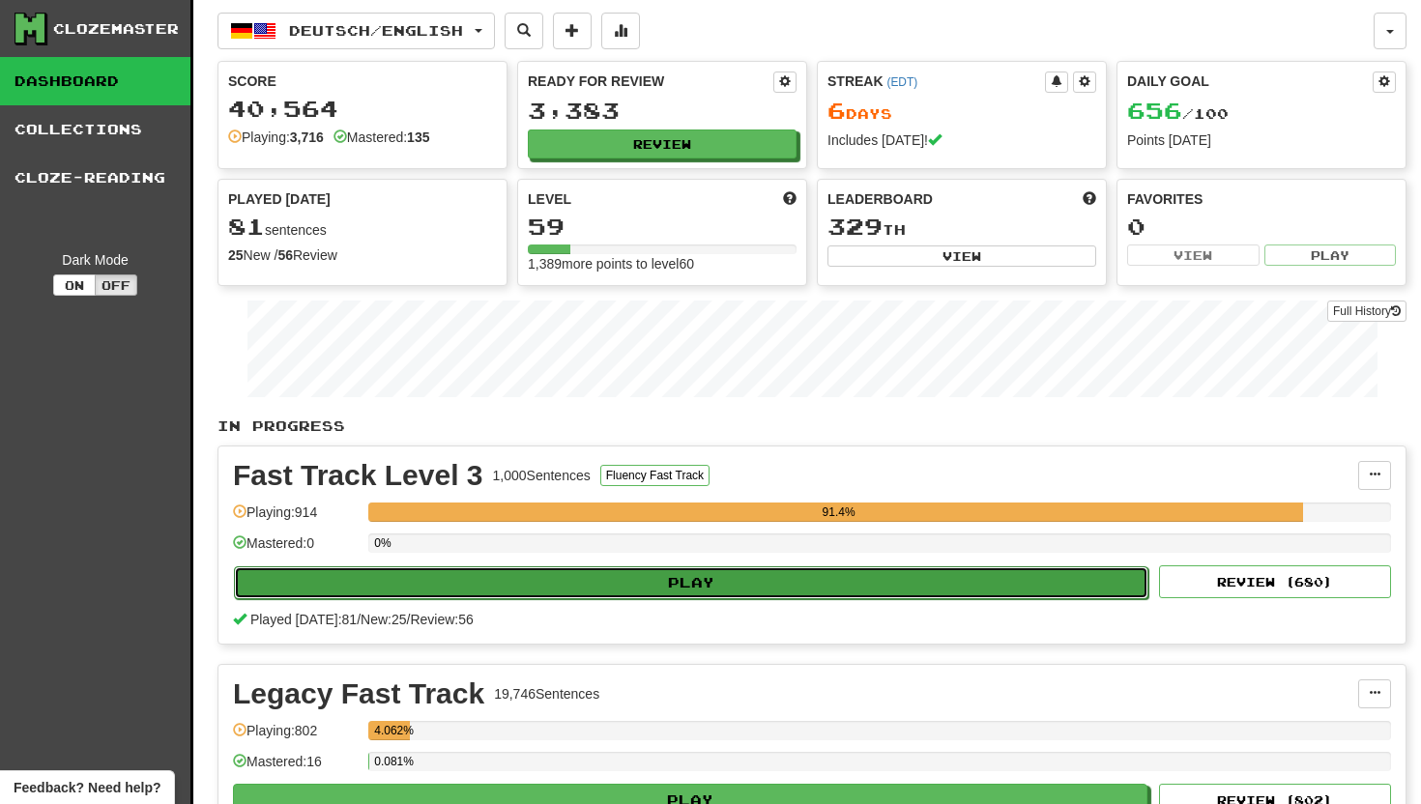
click at [684, 582] on button "Play" at bounding box center [691, 582] width 914 height 33
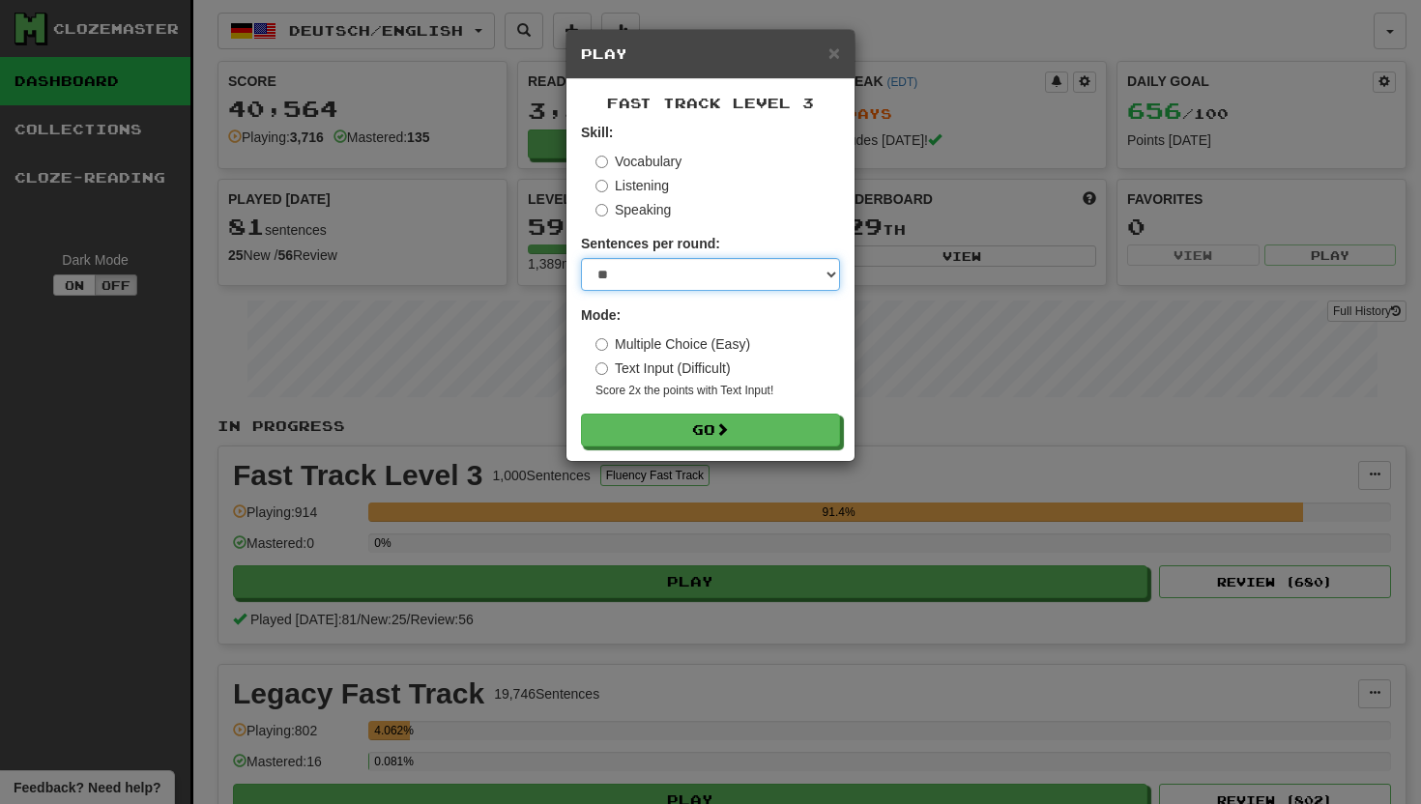
click at [832, 273] on select "* ** ** ** ** ** *** ********" at bounding box center [710, 274] width 259 height 33
select select "**"
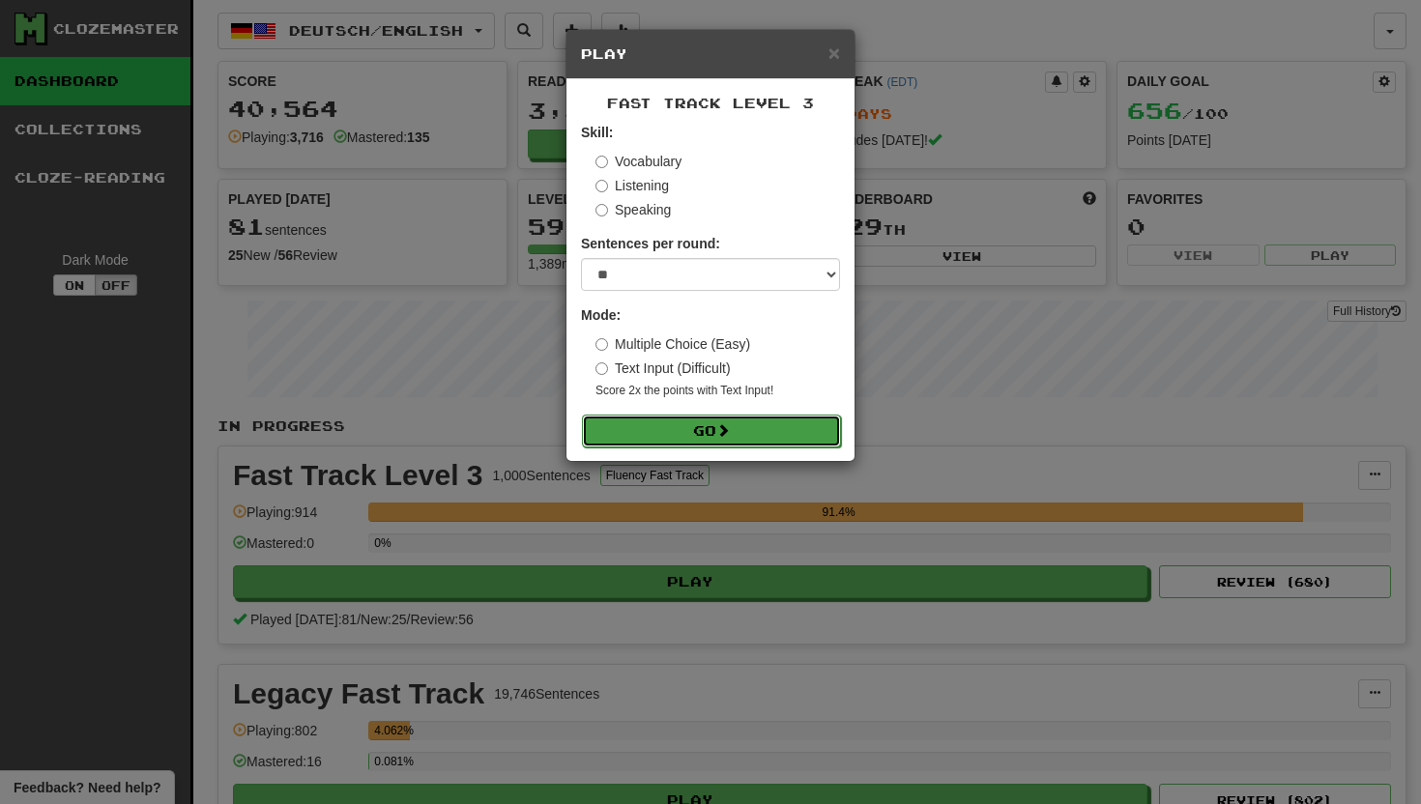
click at [725, 423] on span at bounding box center [723, 430] width 14 height 14
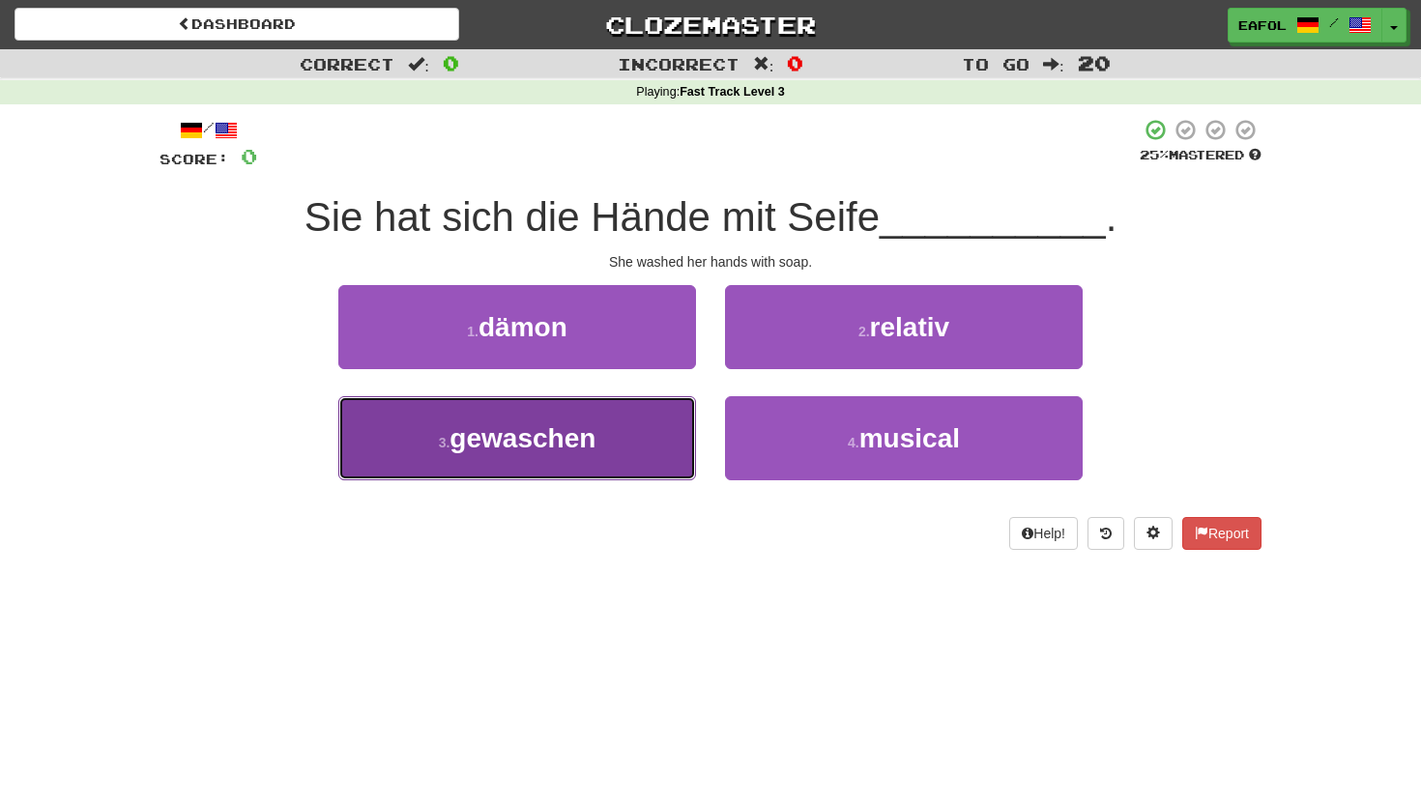
click at [598, 454] on button "3 . gewaschen" at bounding box center [517, 438] width 358 height 84
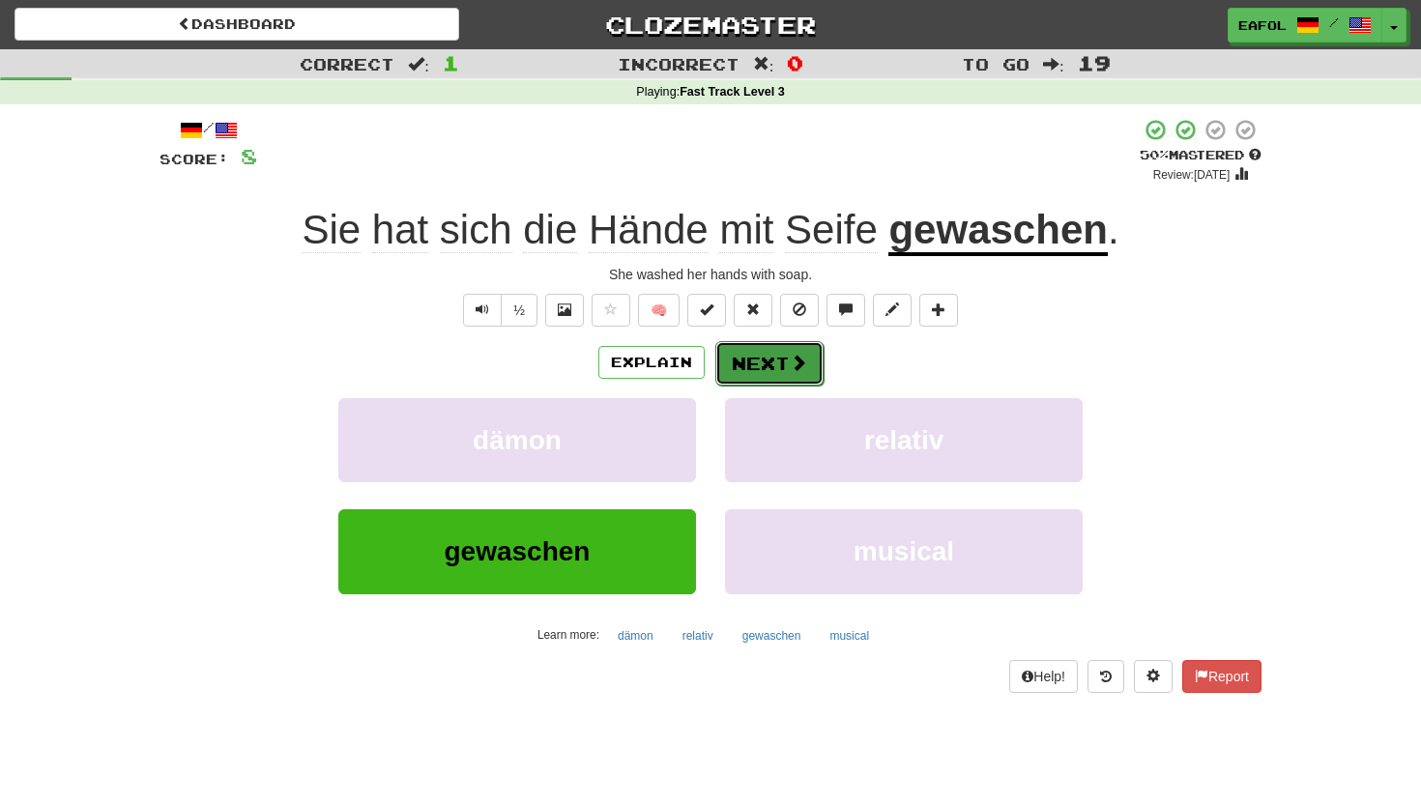
click at [750, 362] on button "Next" at bounding box center [769, 363] width 108 height 44
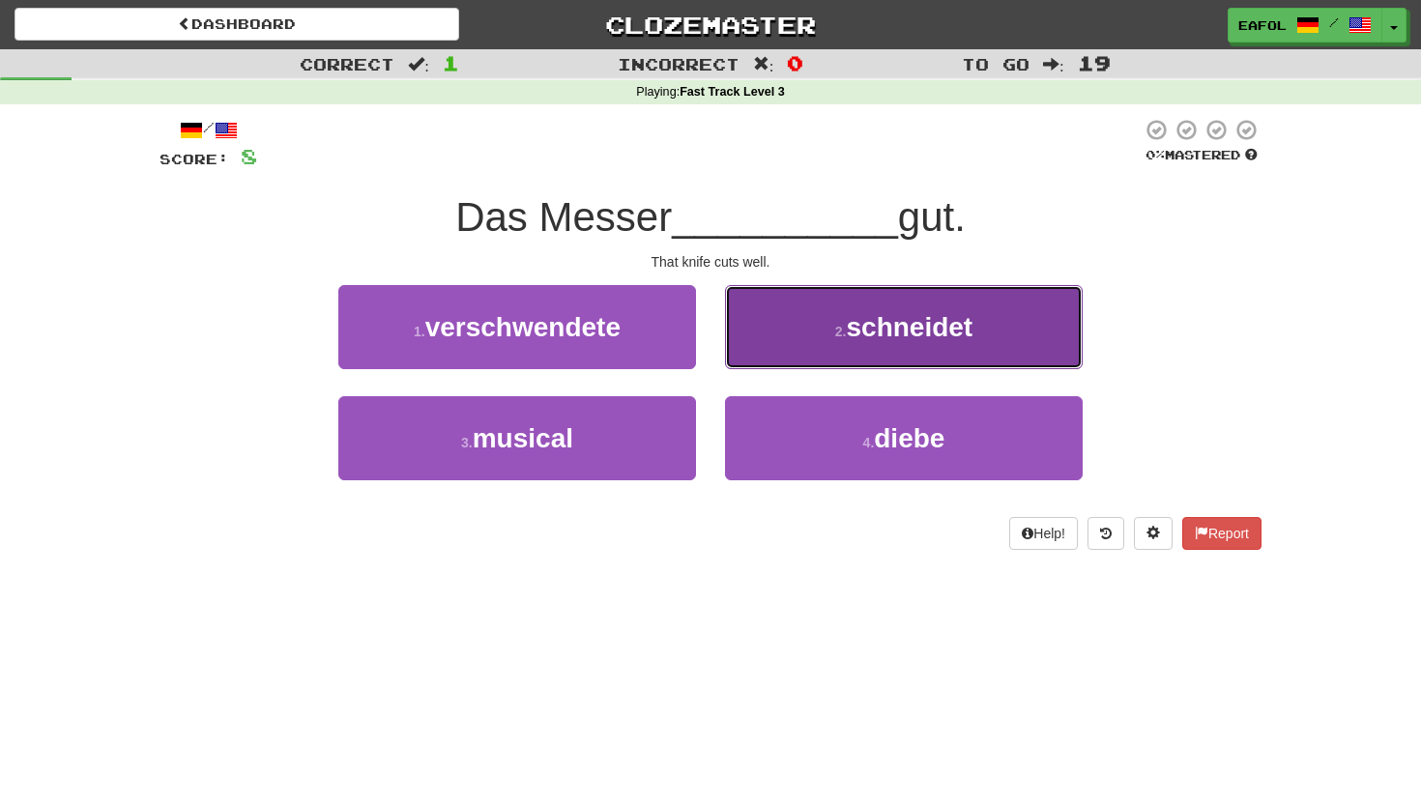
click at [830, 347] on button "2 . schneidet" at bounding box center [904, 327] width 358 height 84
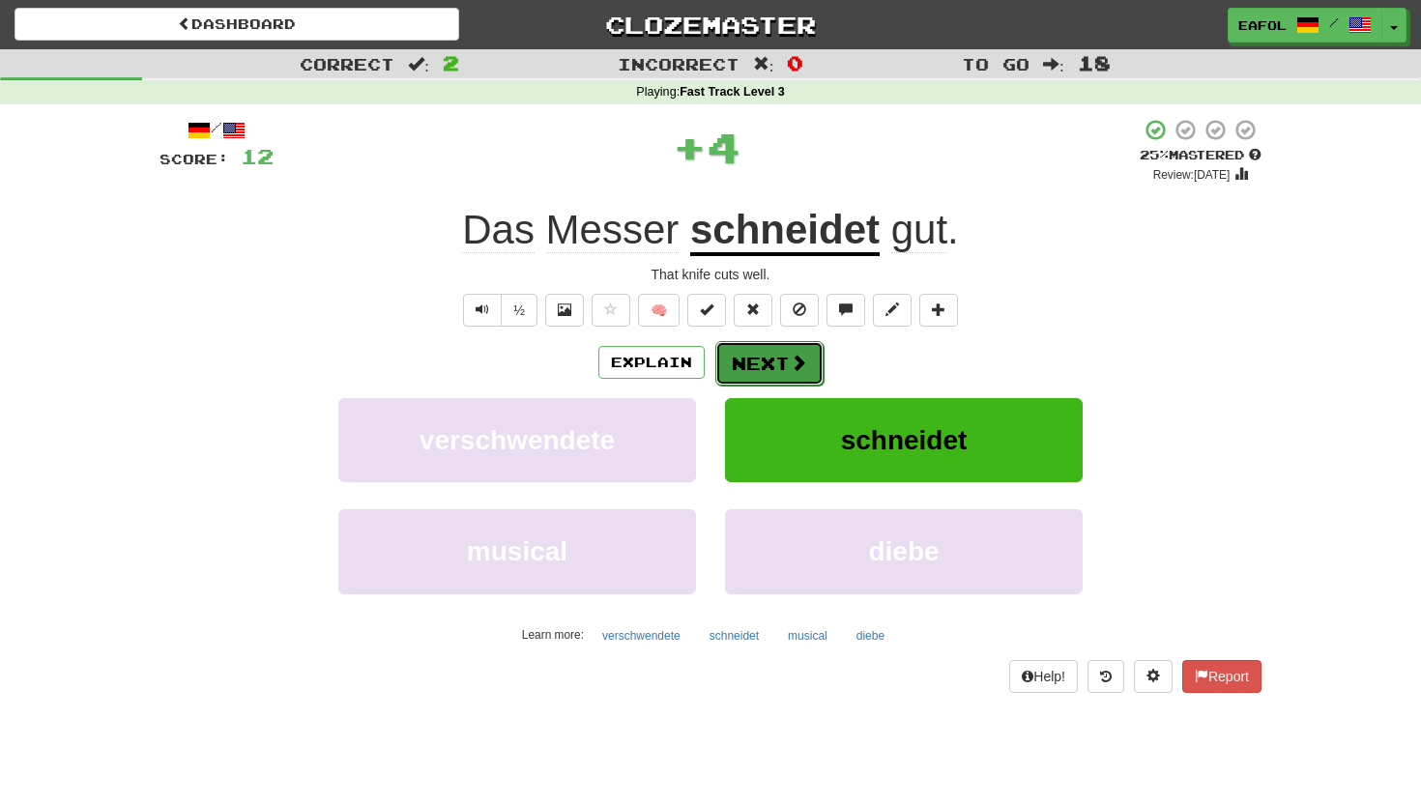
click at [782, 358] on button "Next" at bounding box center [769, 363] width 108 height 44
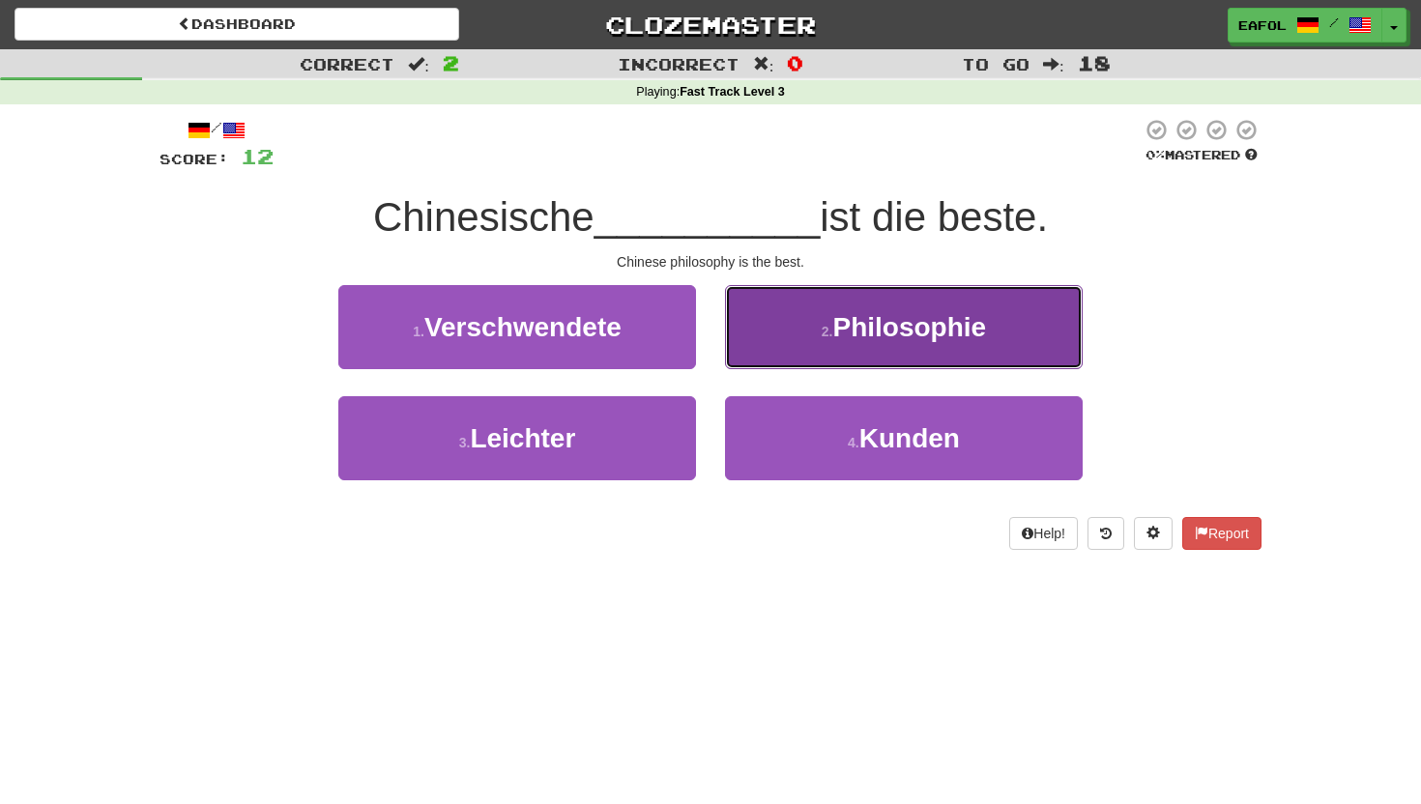
click at [835, 348] on button "2 . Philosophie" at bounding box center [904, 327] width 358 height 84
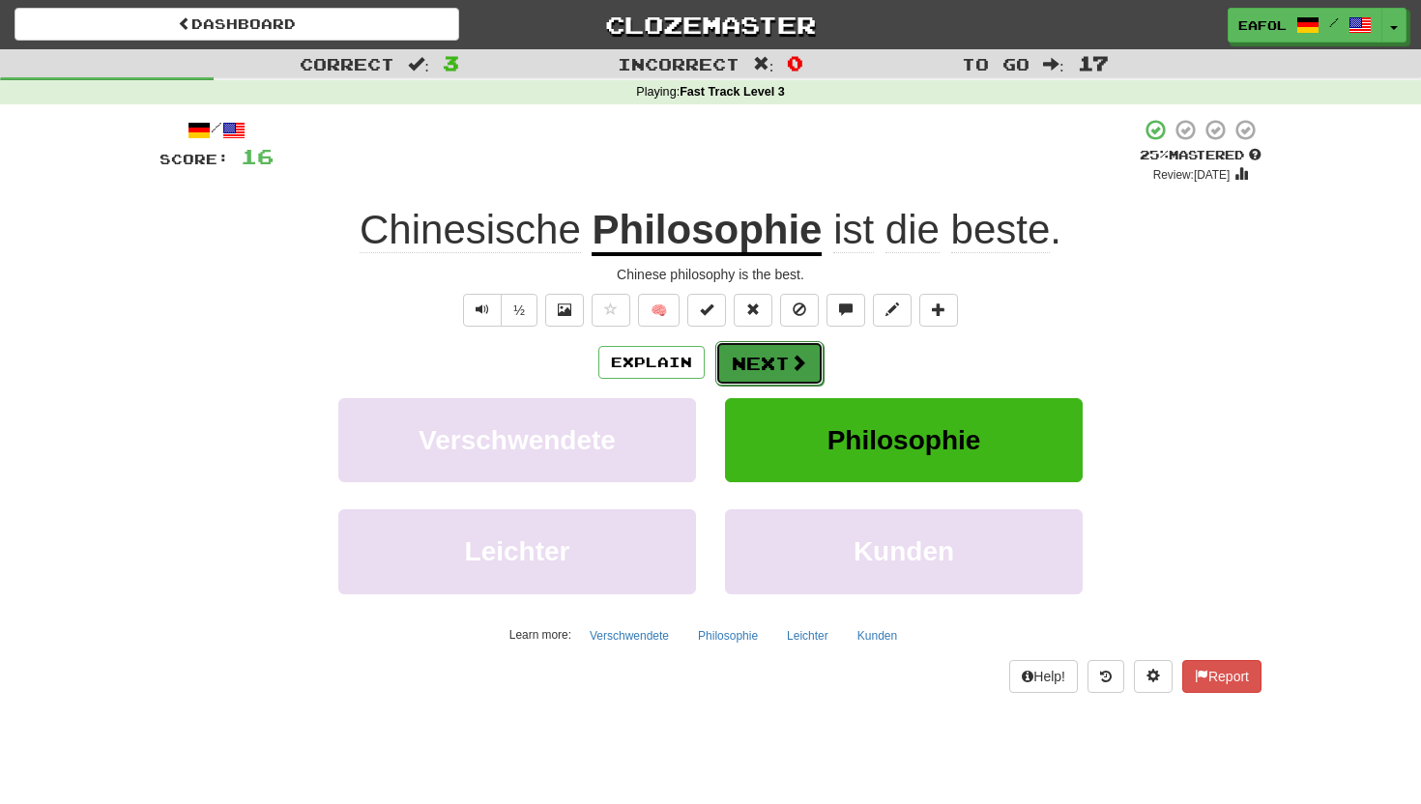
click at [790, 366] on span at bounding box center [798, 362] width 17 height 17
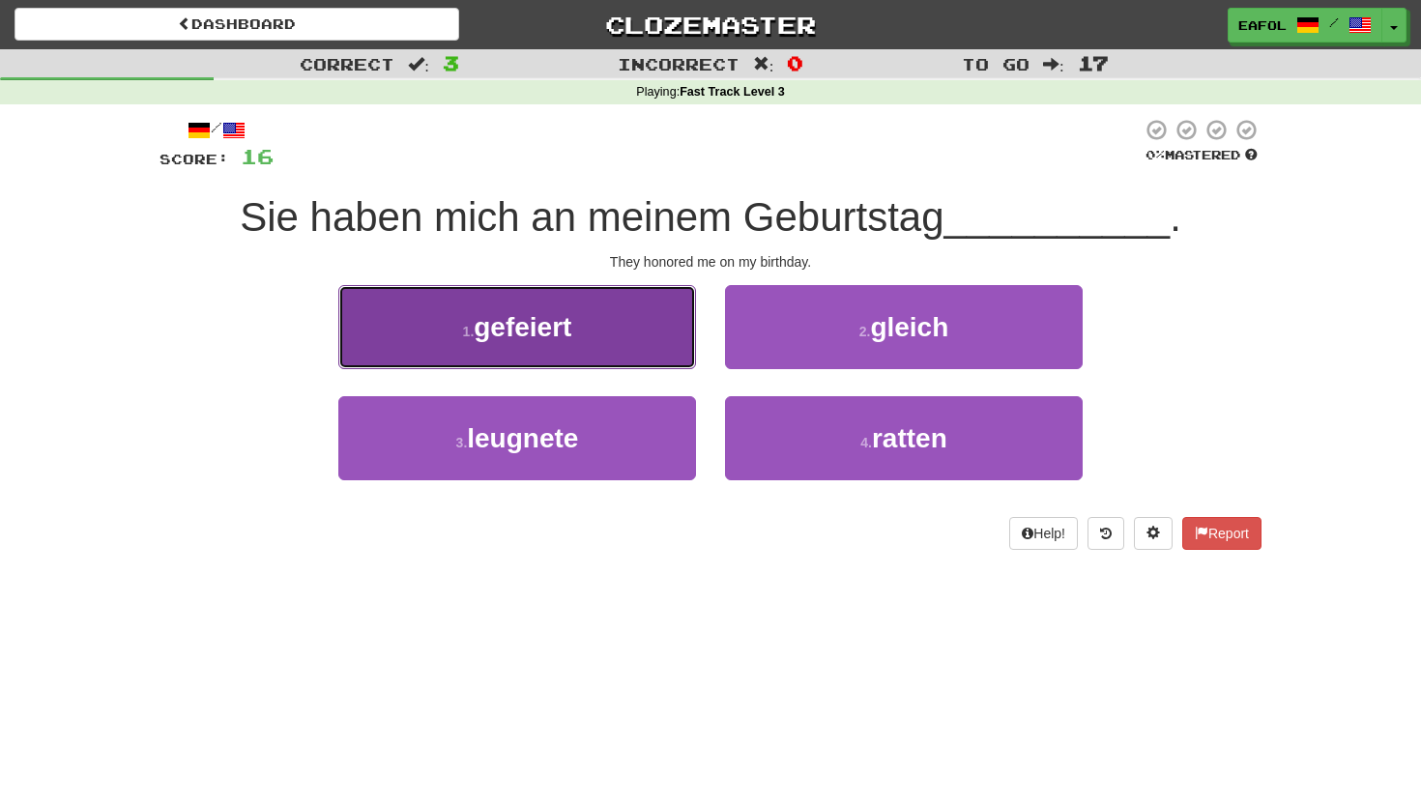
click at [513, 308] on button "1 . gefeiert" at bounding box center [517, 327] width 358 height 84
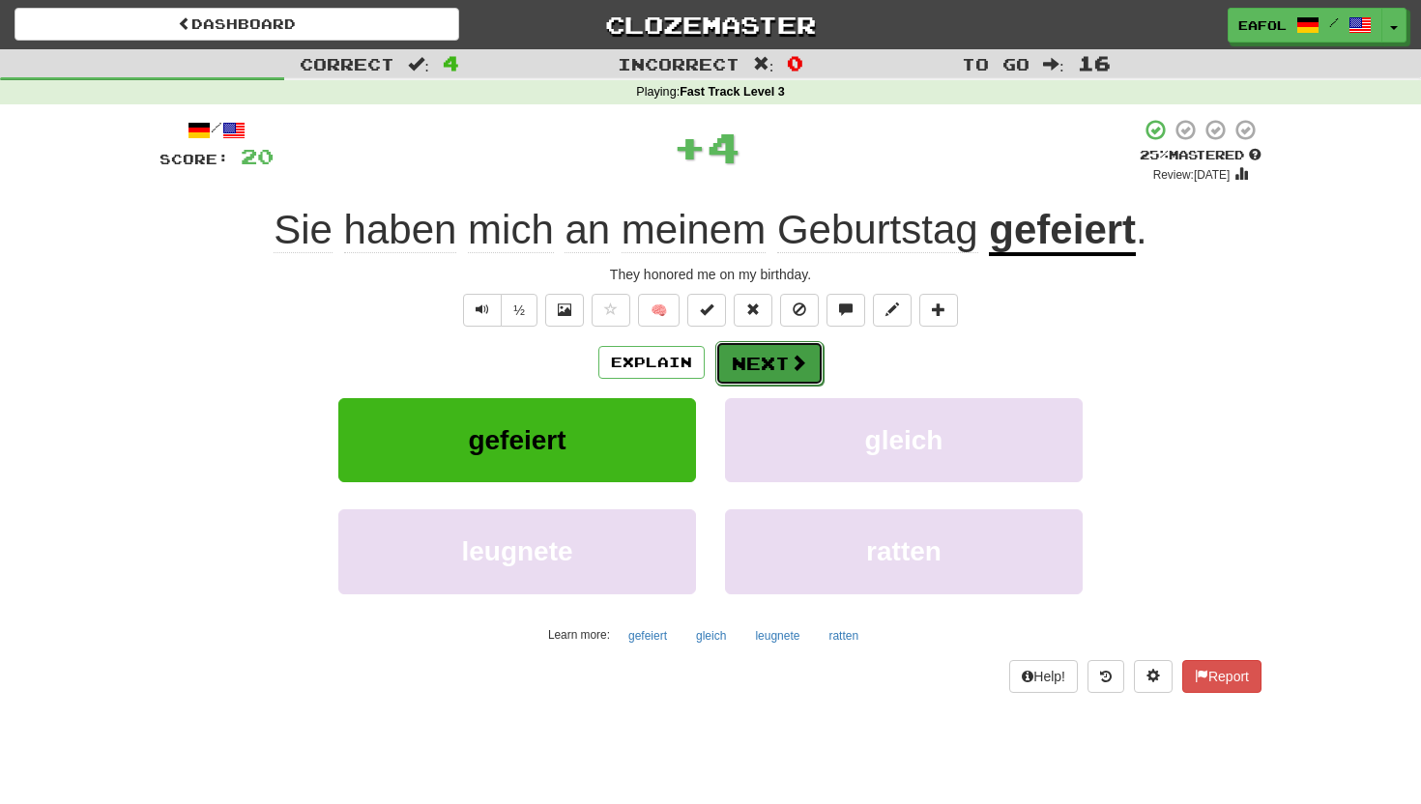
click at [780, 359] on button "Next" at bounding box center [769, 363] width 108 height 44
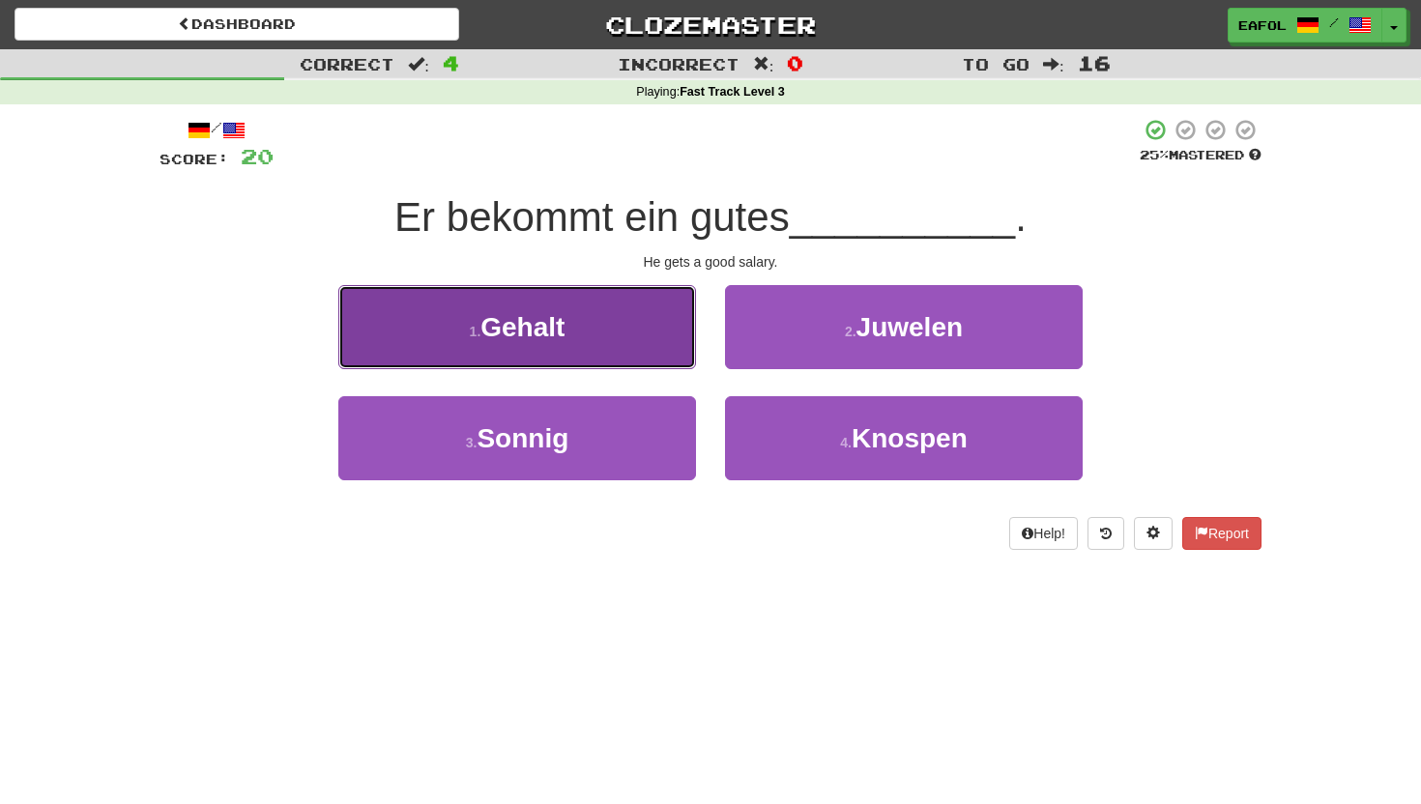
click at [606, 342] on button "1 . Gehalt" at bounding box center [517, 327] width 358 height 84
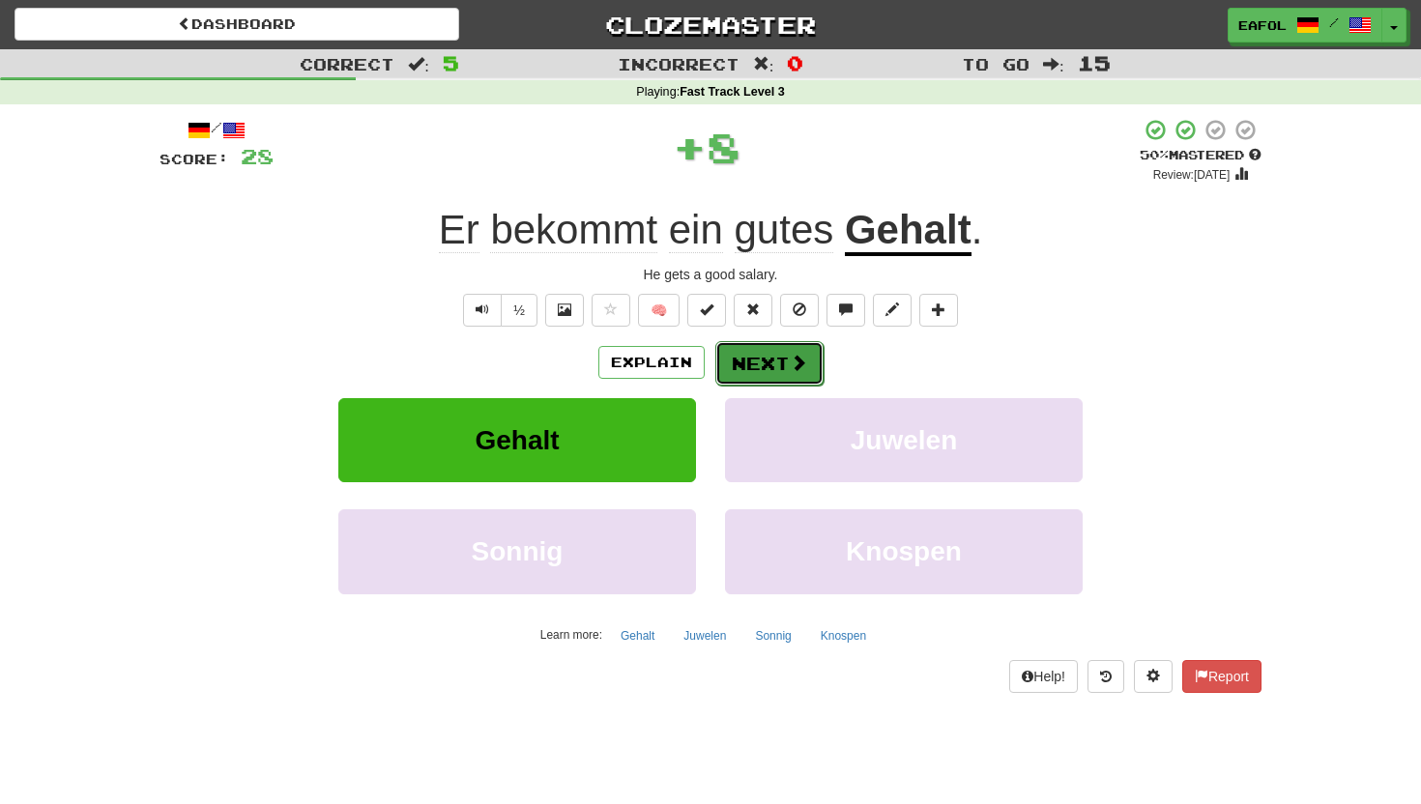
click at [750, 368] on button "Next" at bounding box center [769, 363] width 108 height 44
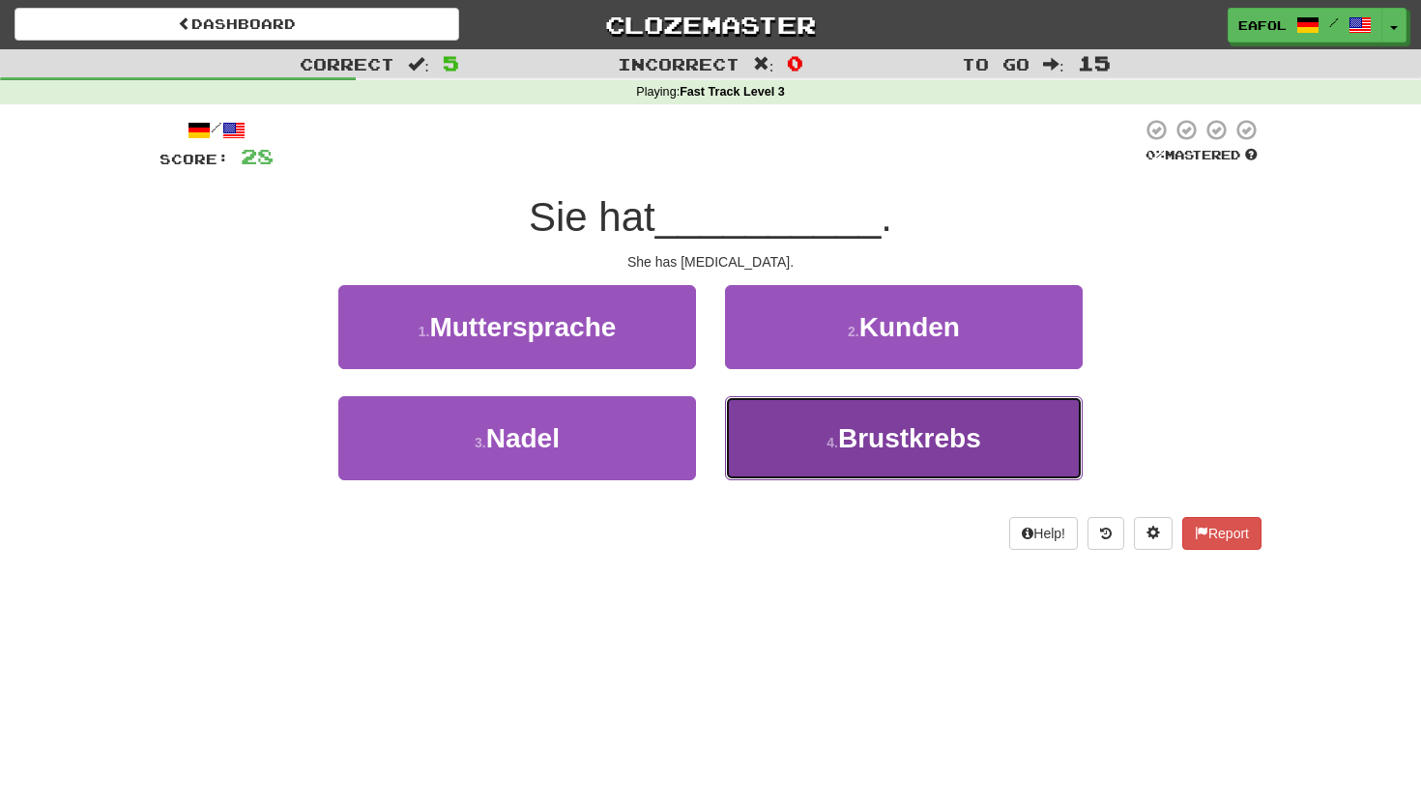
click at [880, 419] on button "4 . Brustkrebs" at bounding box center [904, 438] width 358 height 84
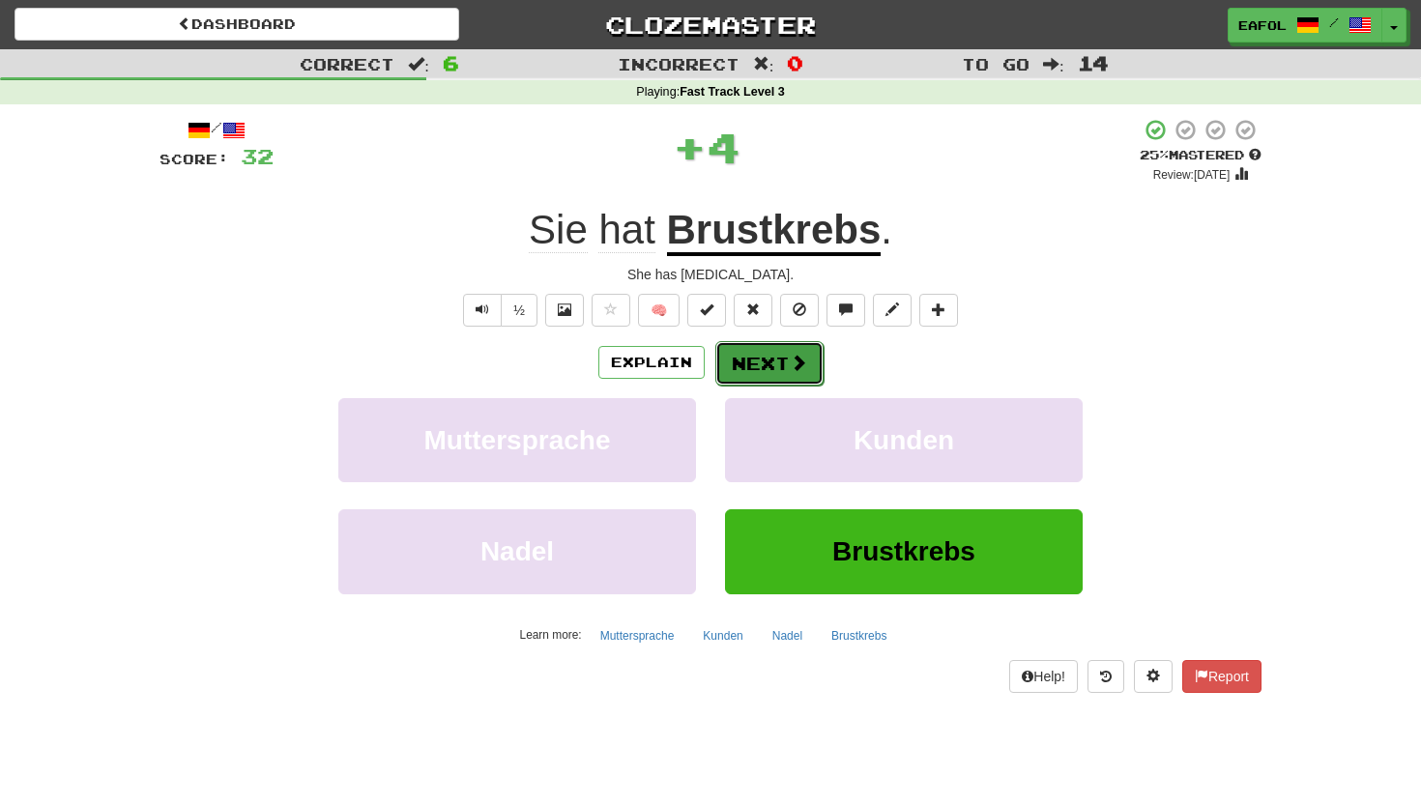
click at [773, 357] on button "Next" at bounding box center [769, 363] width 108 height 44
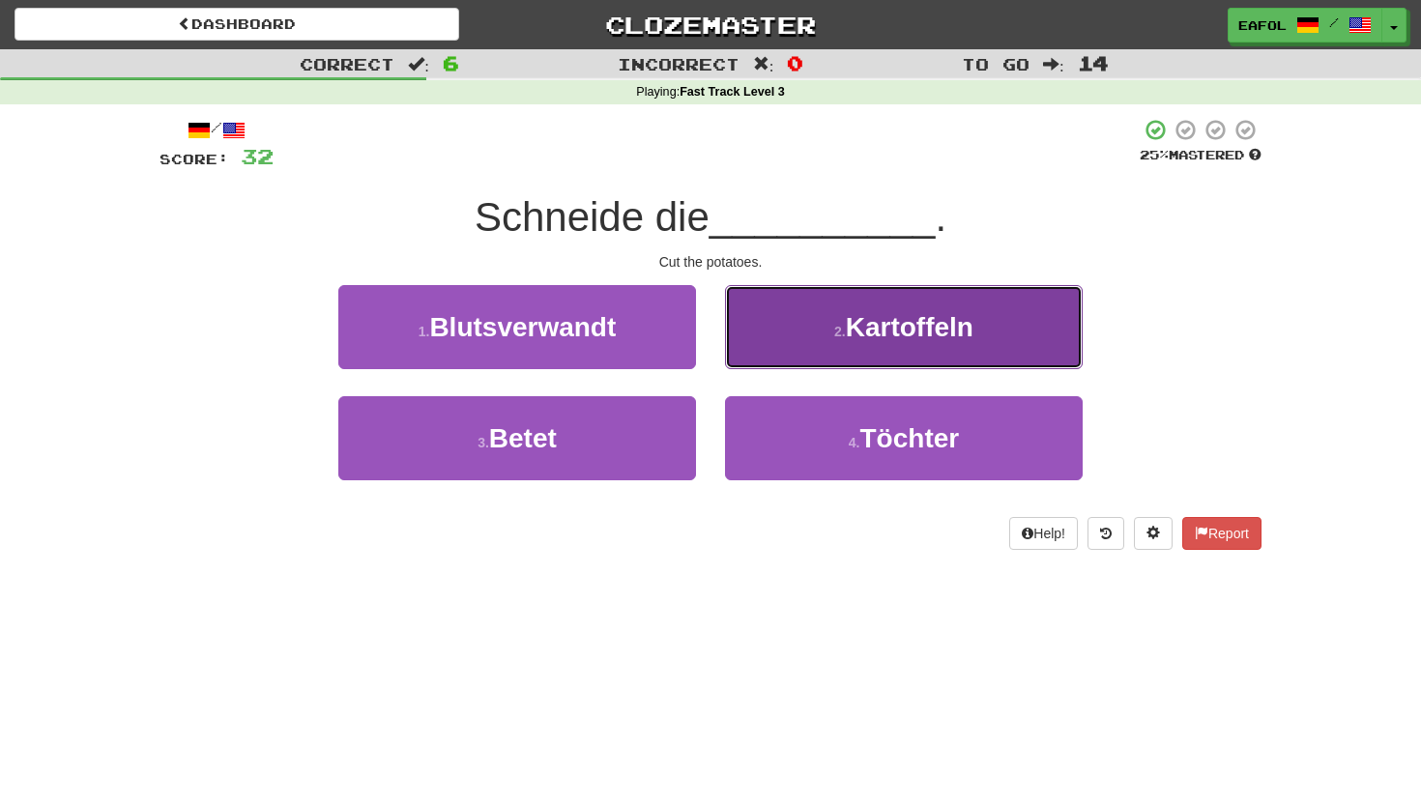
click at [824, 334] on button "2 . Kartoffeln" at bounding box center [904, 327] width 358 height 84
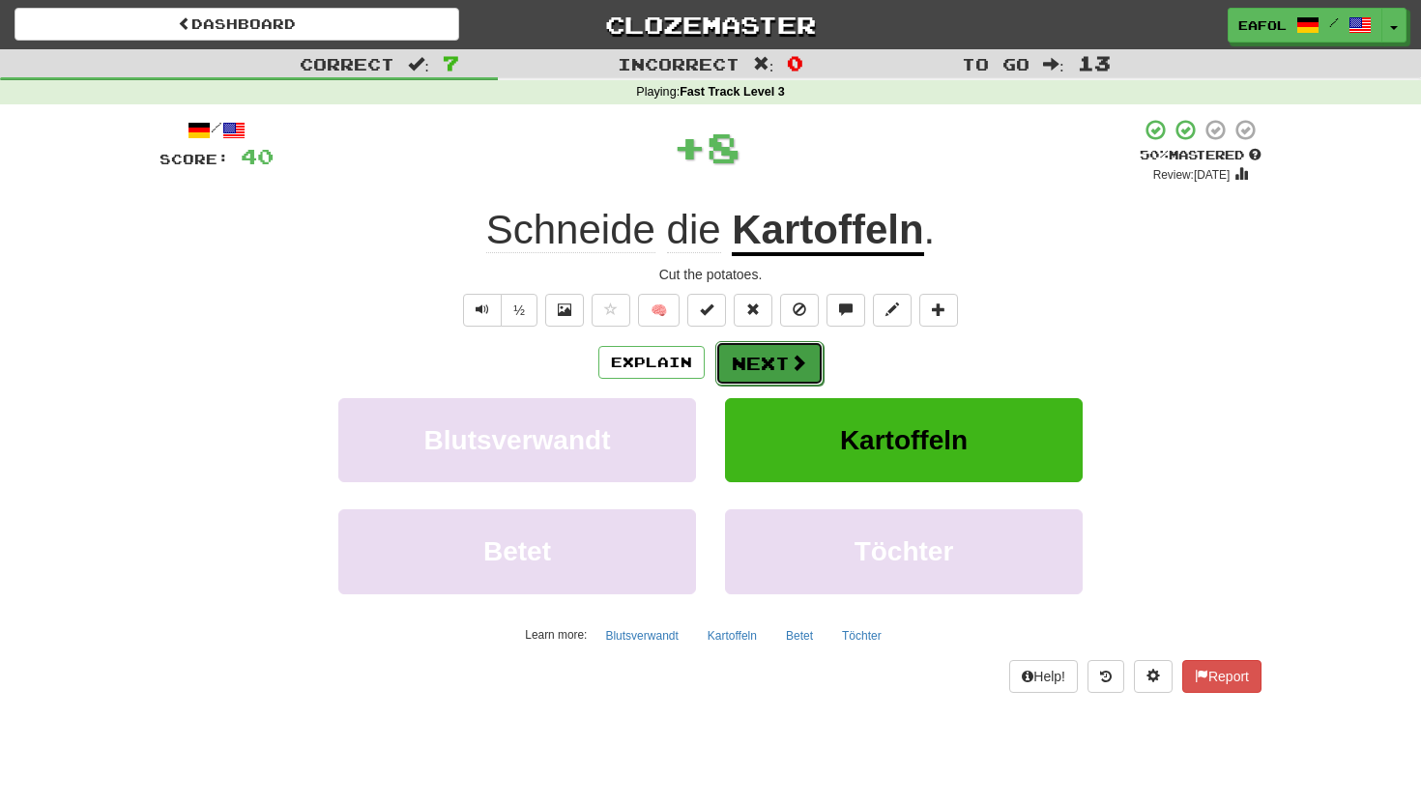
click at [758, 351] on button "Next" at bounding box center [769, 363] width 108 height 44
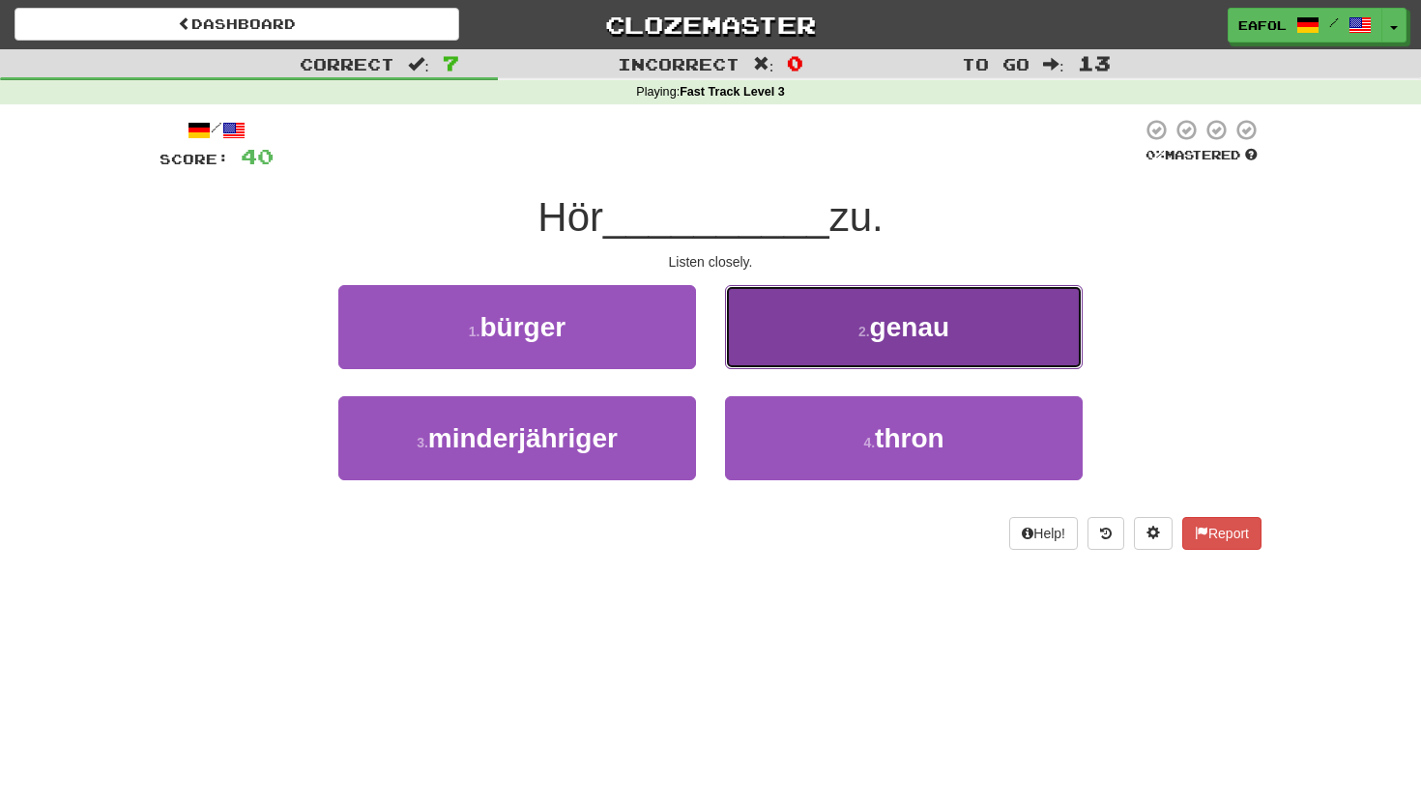
click at [779, 366] on button "2 . genau" at bounding box center [904, 327] width 358 height 84
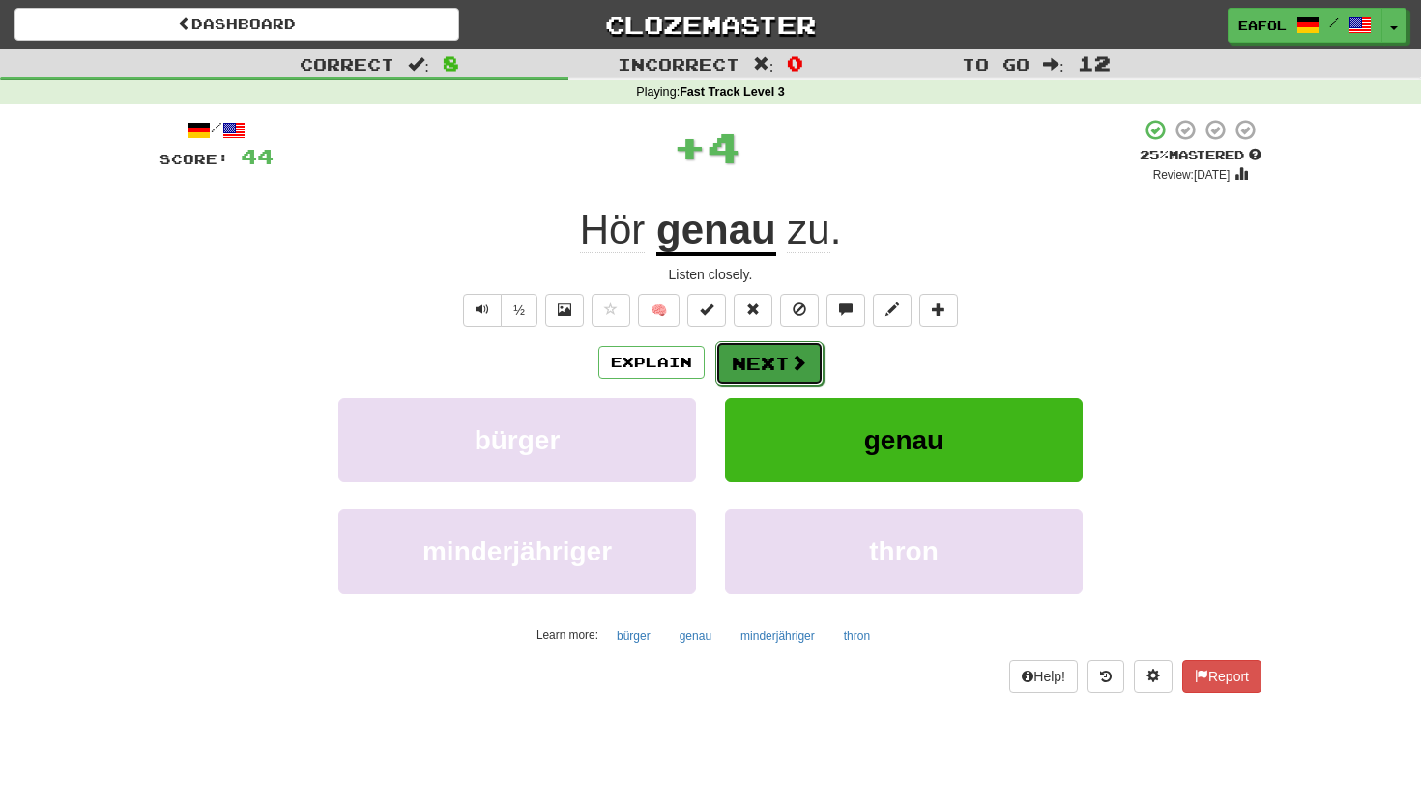
click at [757, 365] on button "Next" at bounding box center [769, 363] width 108 height 44
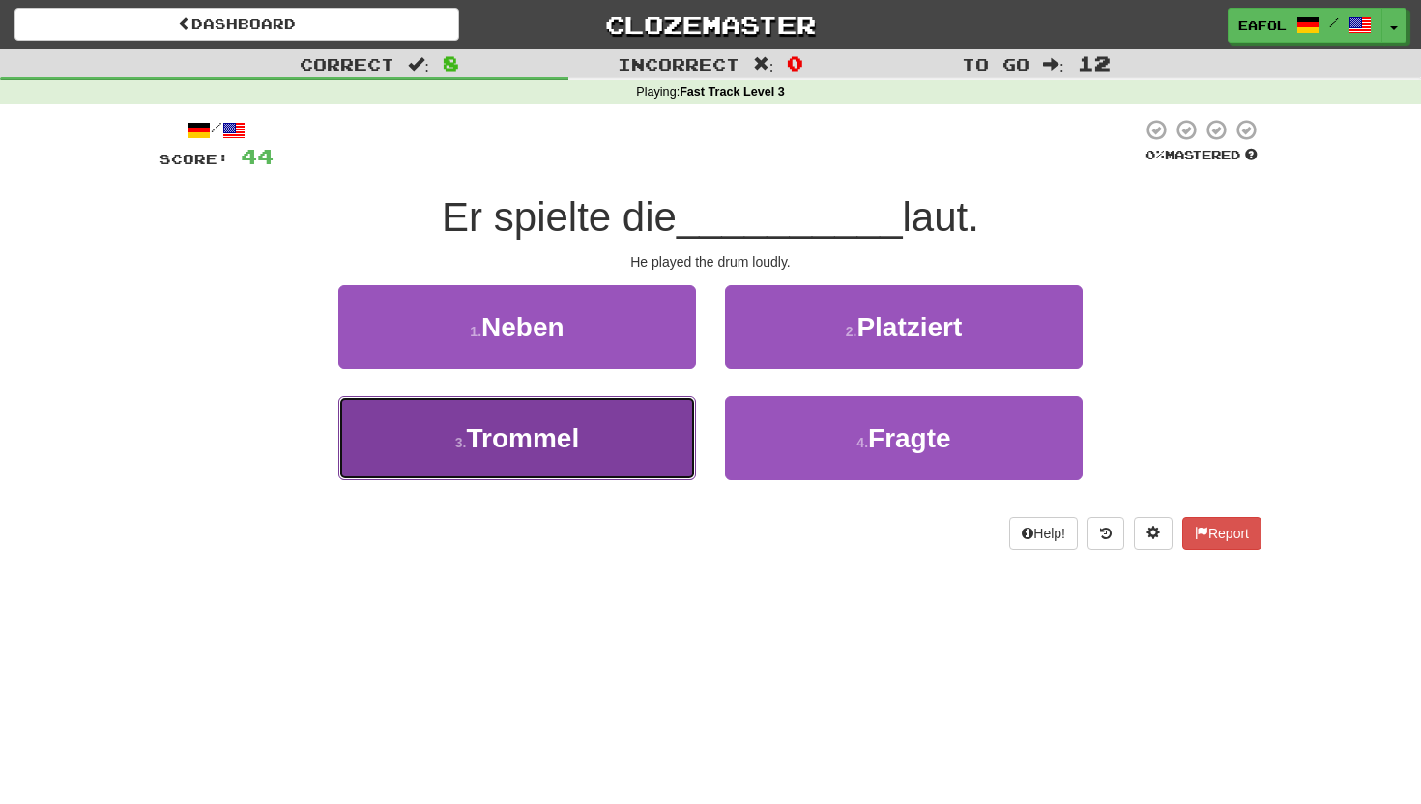
click at [554, 452] on span "Trommel" at bounding box center [522, 438] width 113 height 30
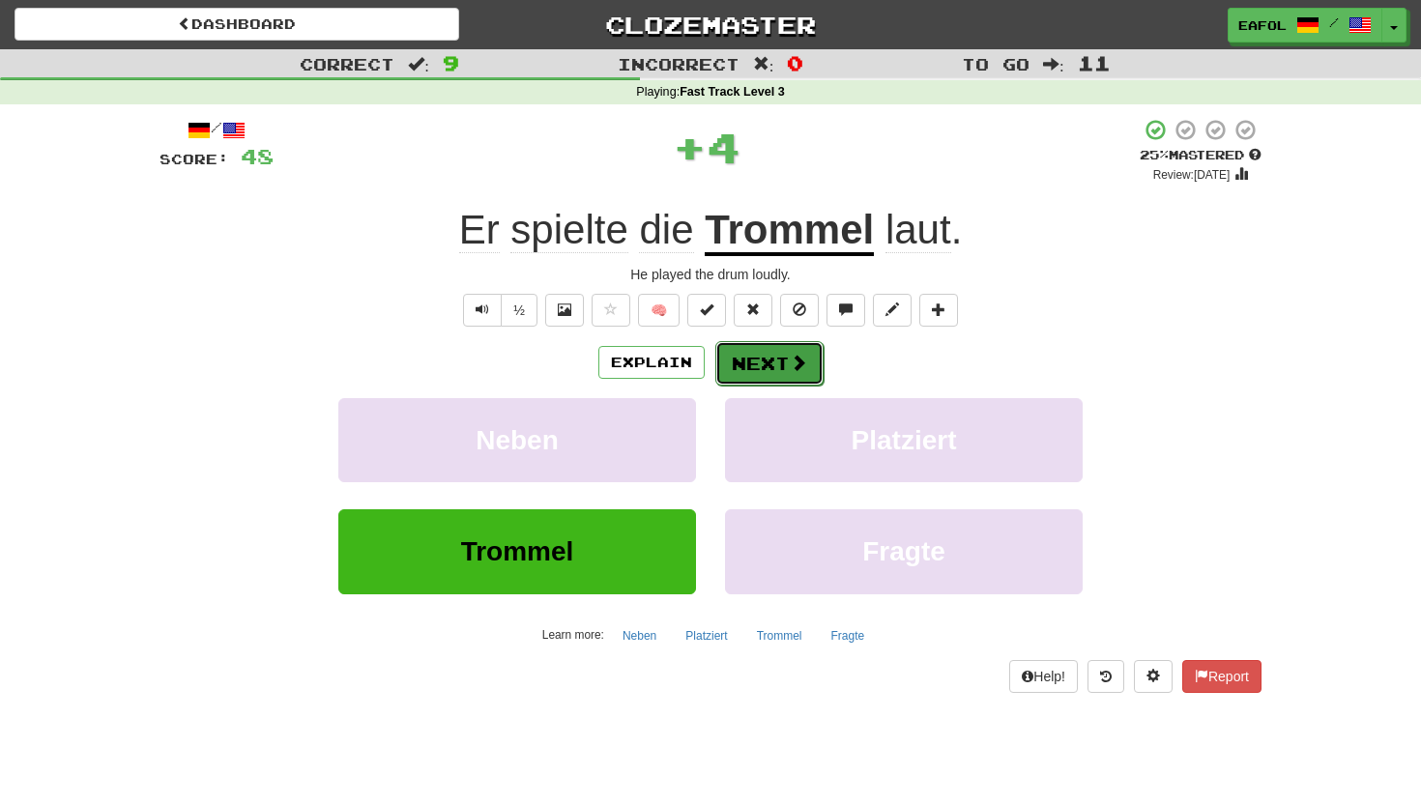
click at [768, 364] on button "Next" at bounding box center [769, 363] width 108 height 44
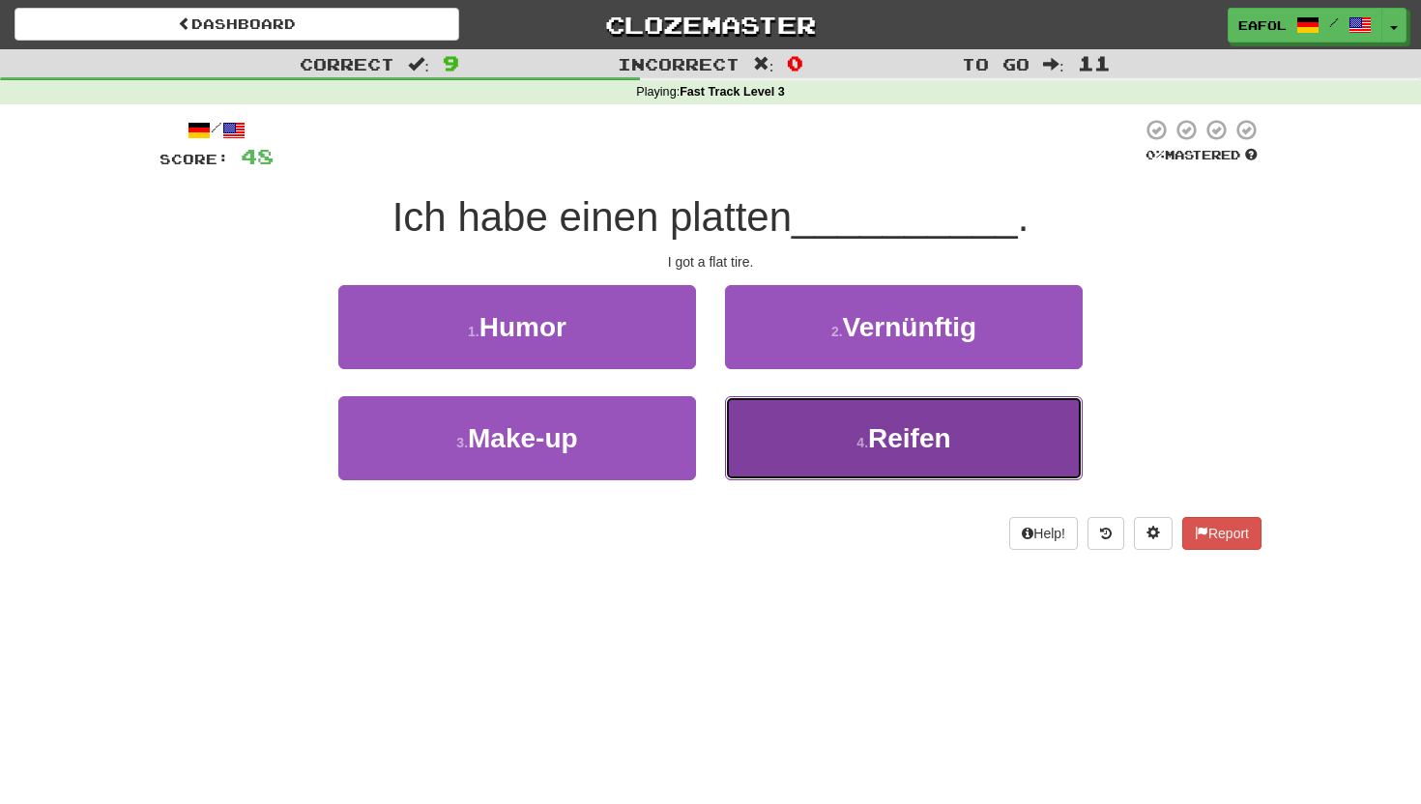
click at [831, 426] on button "4 . Reifen" at bounding box center [904, 438] width 358 height 84
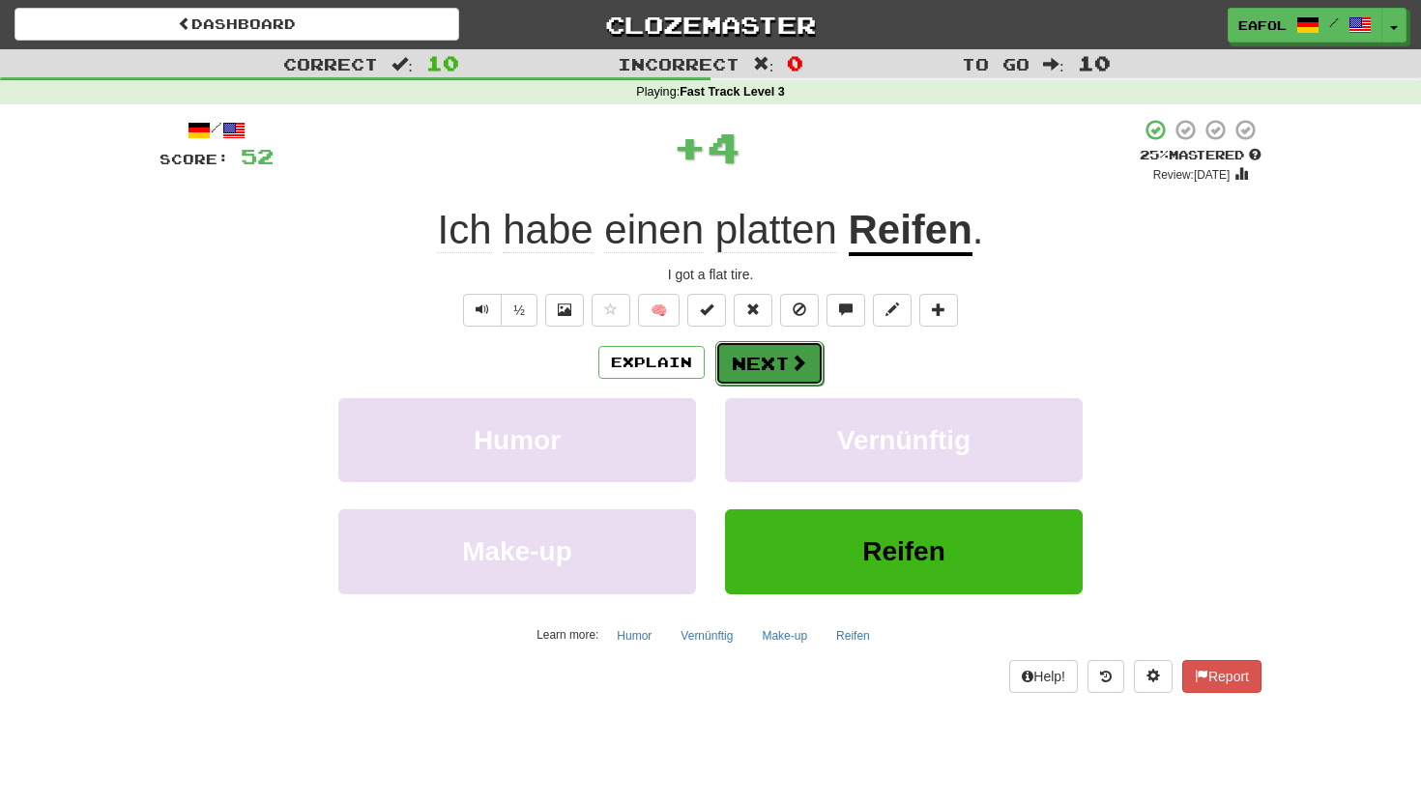
click at [765, 356] on button "Next" at bounding box center [769, 363] width 108 height 44
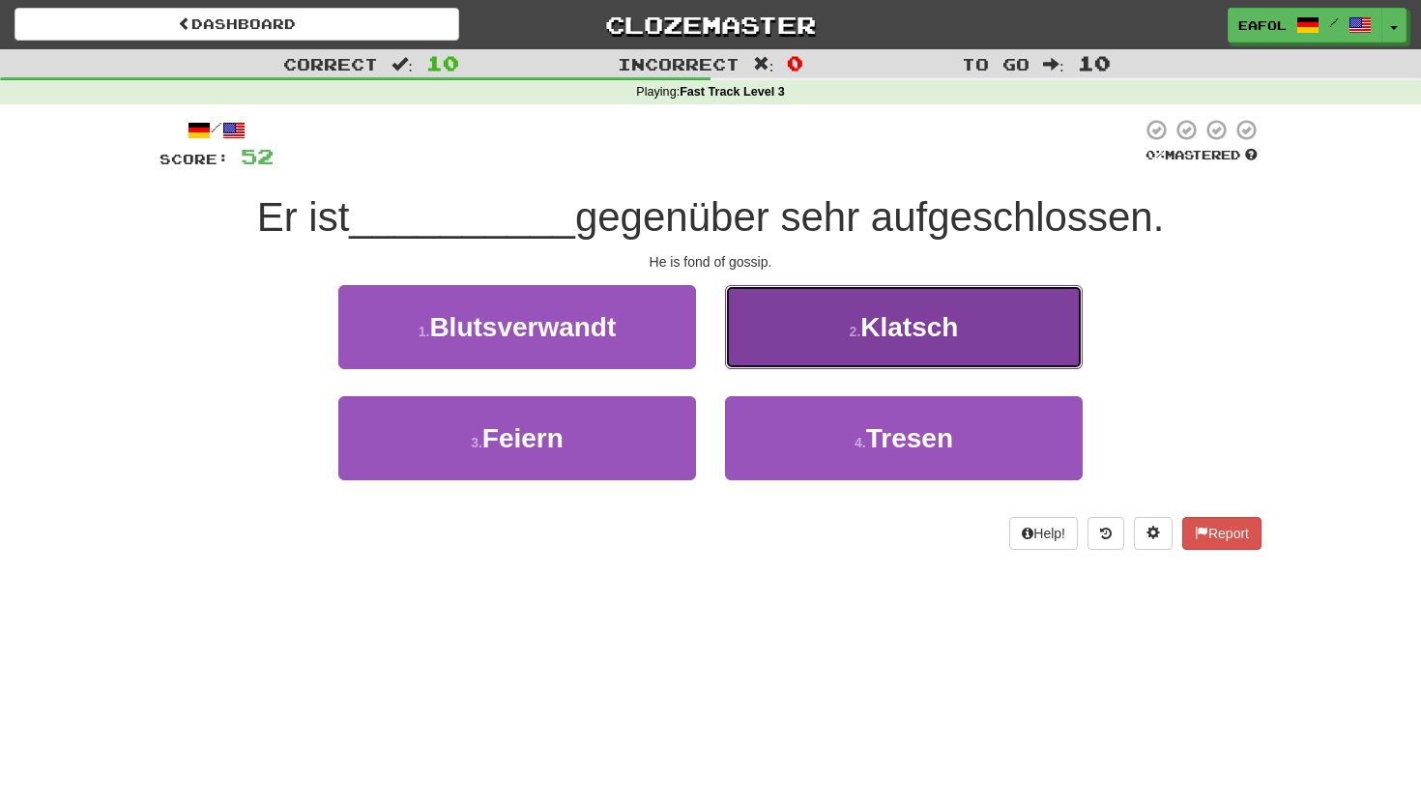
click at [836, 332] on button "2 . Klatsch" at bounding box center [904, 327] width 358 height 84
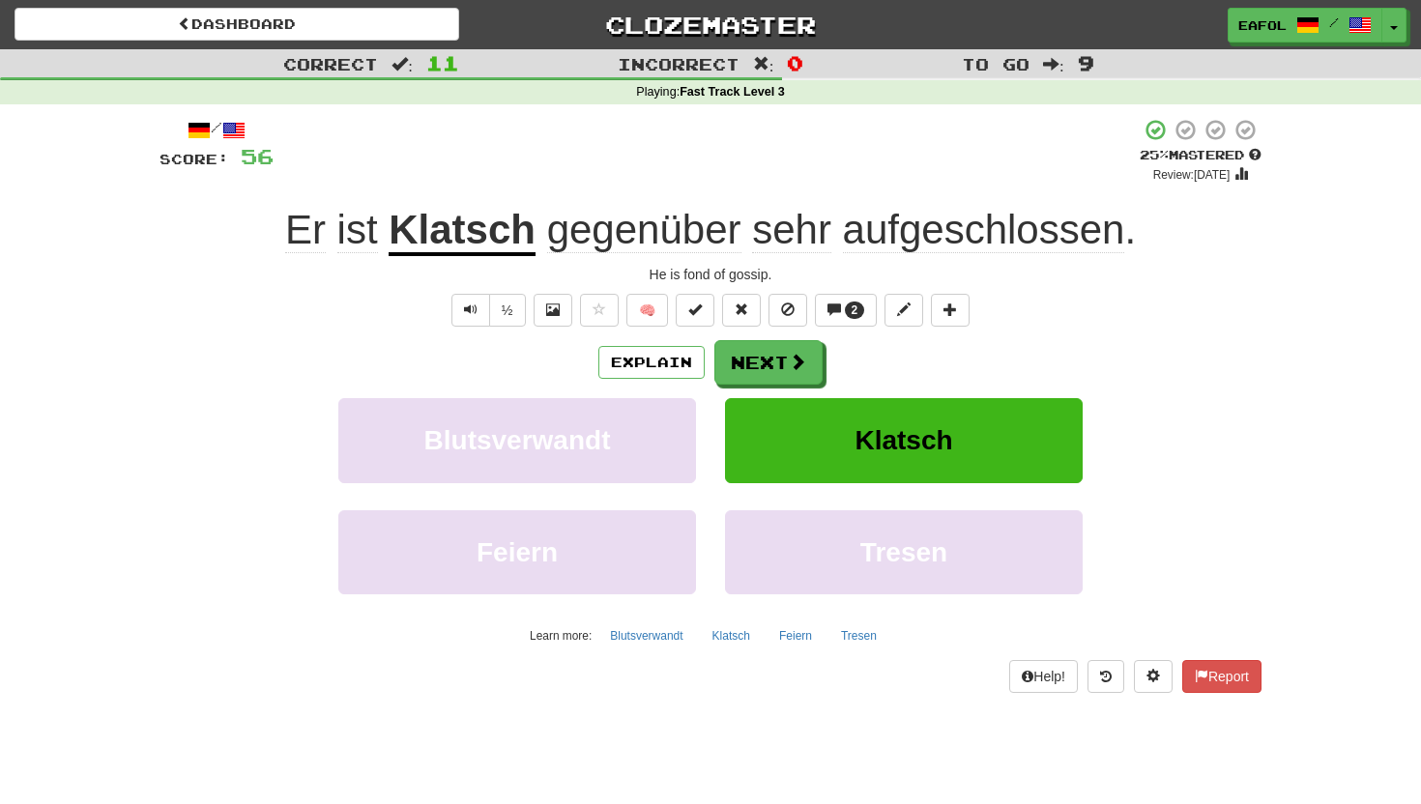
click at [491, 247] on u "Klatsch" at bounding box center [461, 231] width 147 height 49
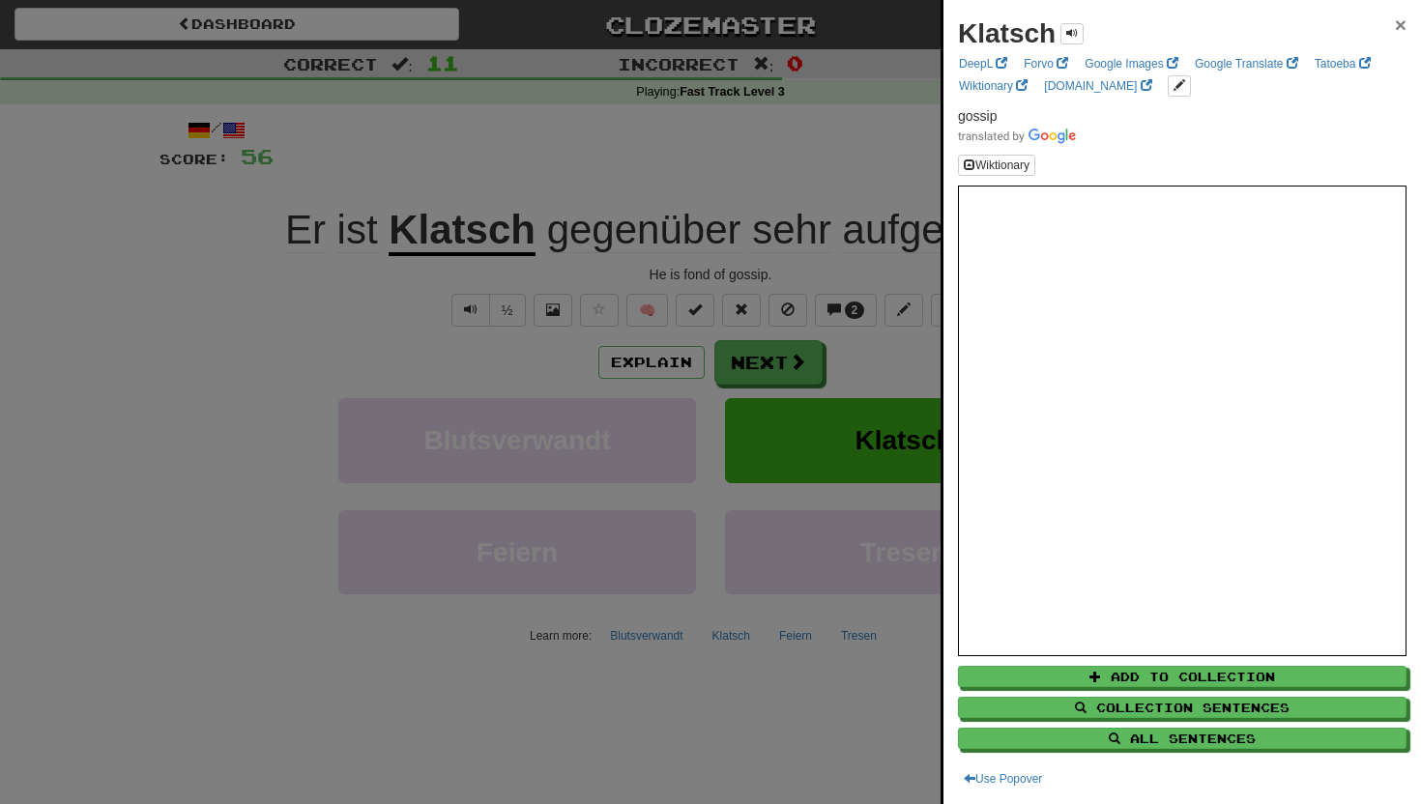
click at [1395, 24] on span "×" at bounding box center [1400, 25] width 12 height 22
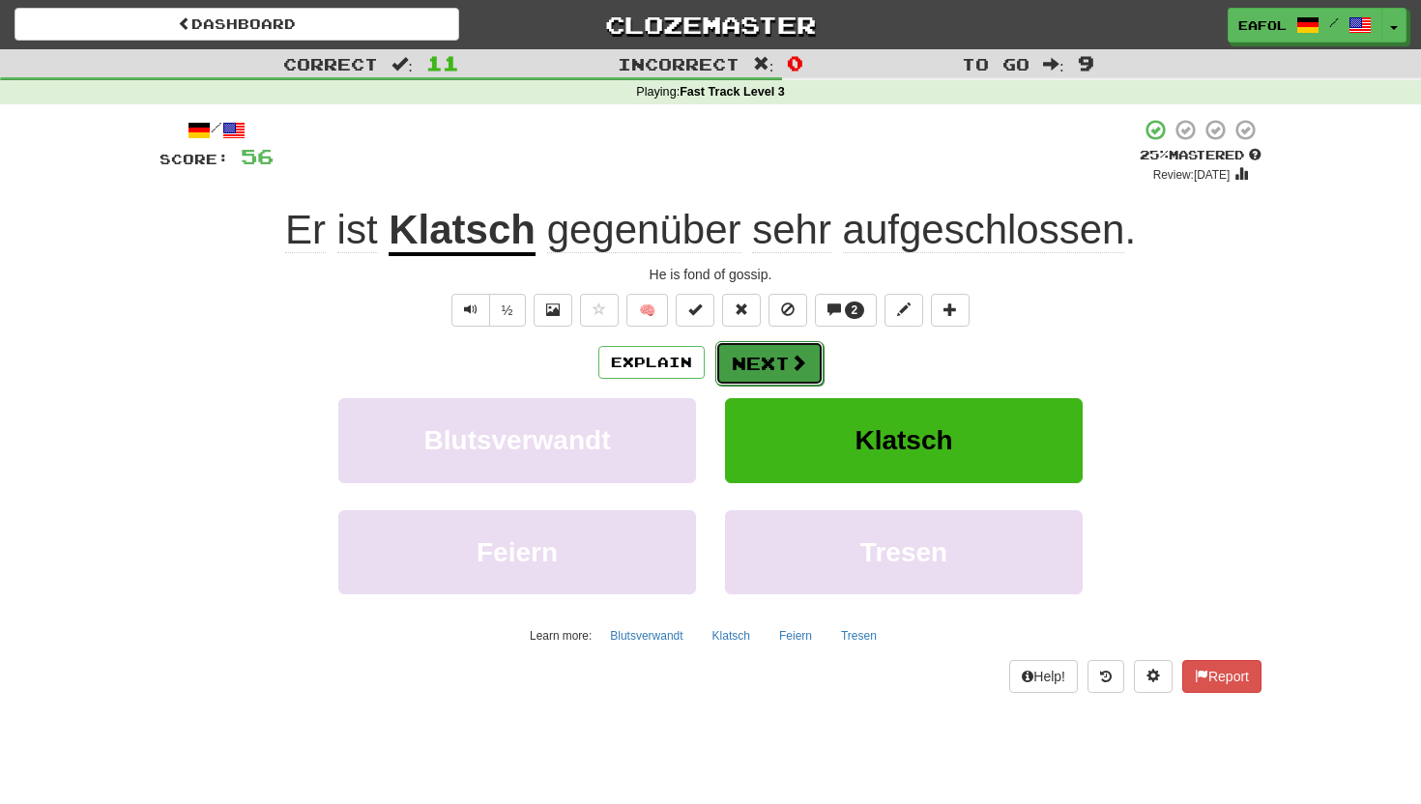
click at [737, 375] on button "Next" at bounding box center [769, 363] width 108 height 44
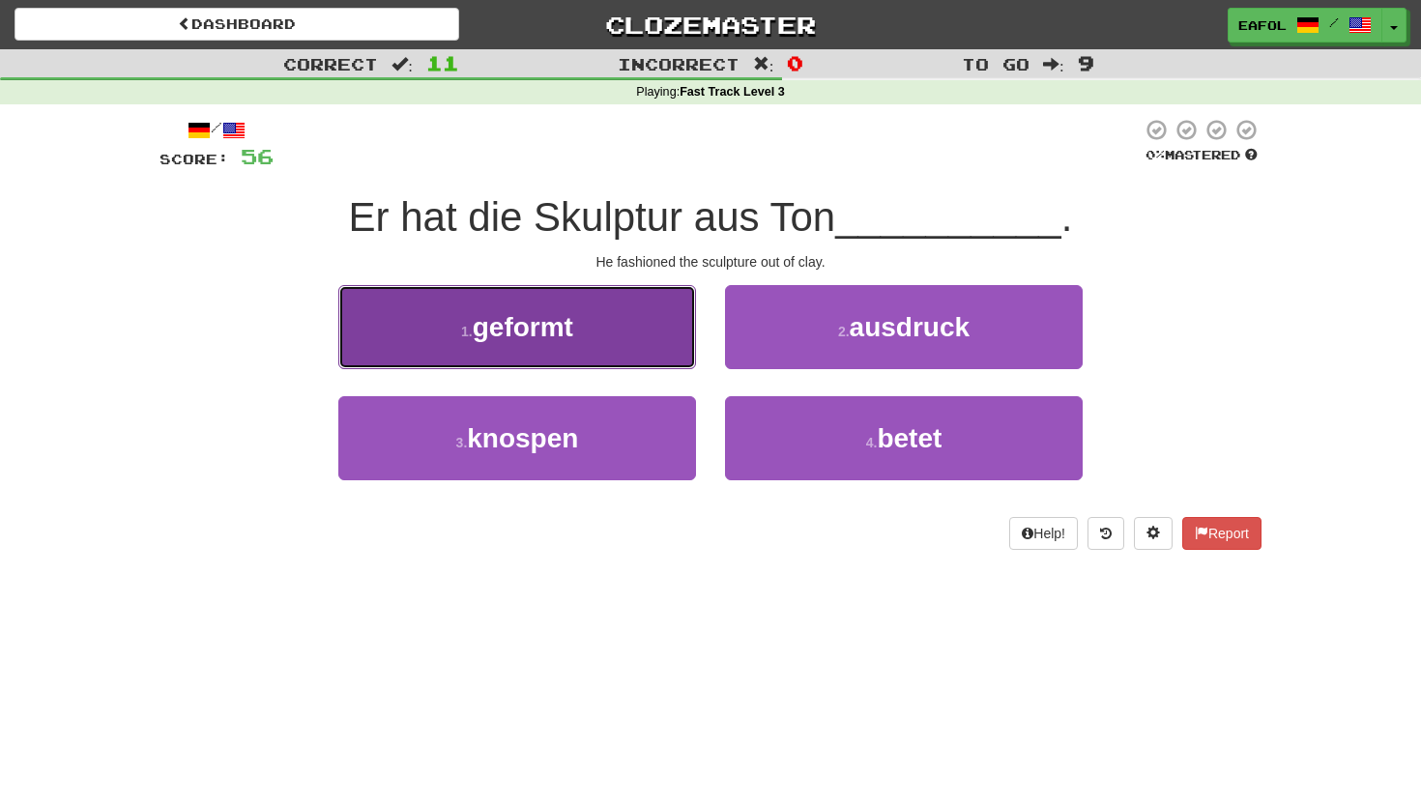
click at [525, 336] on span "geformt" at bounding box center [523, 327] width 101 height 30
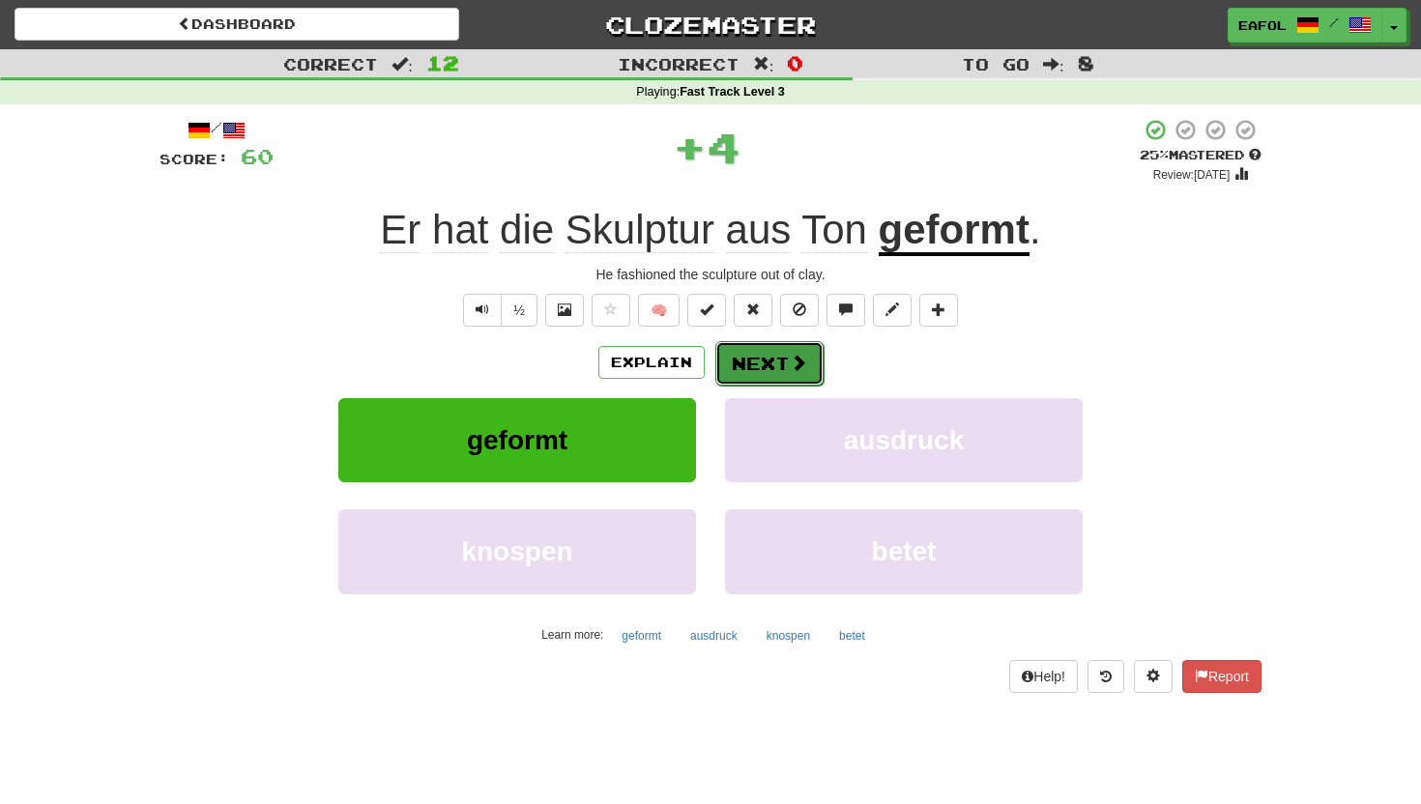
click at [779, 355] on button "Next" at bounding box center [769, 363] width 108 height 44
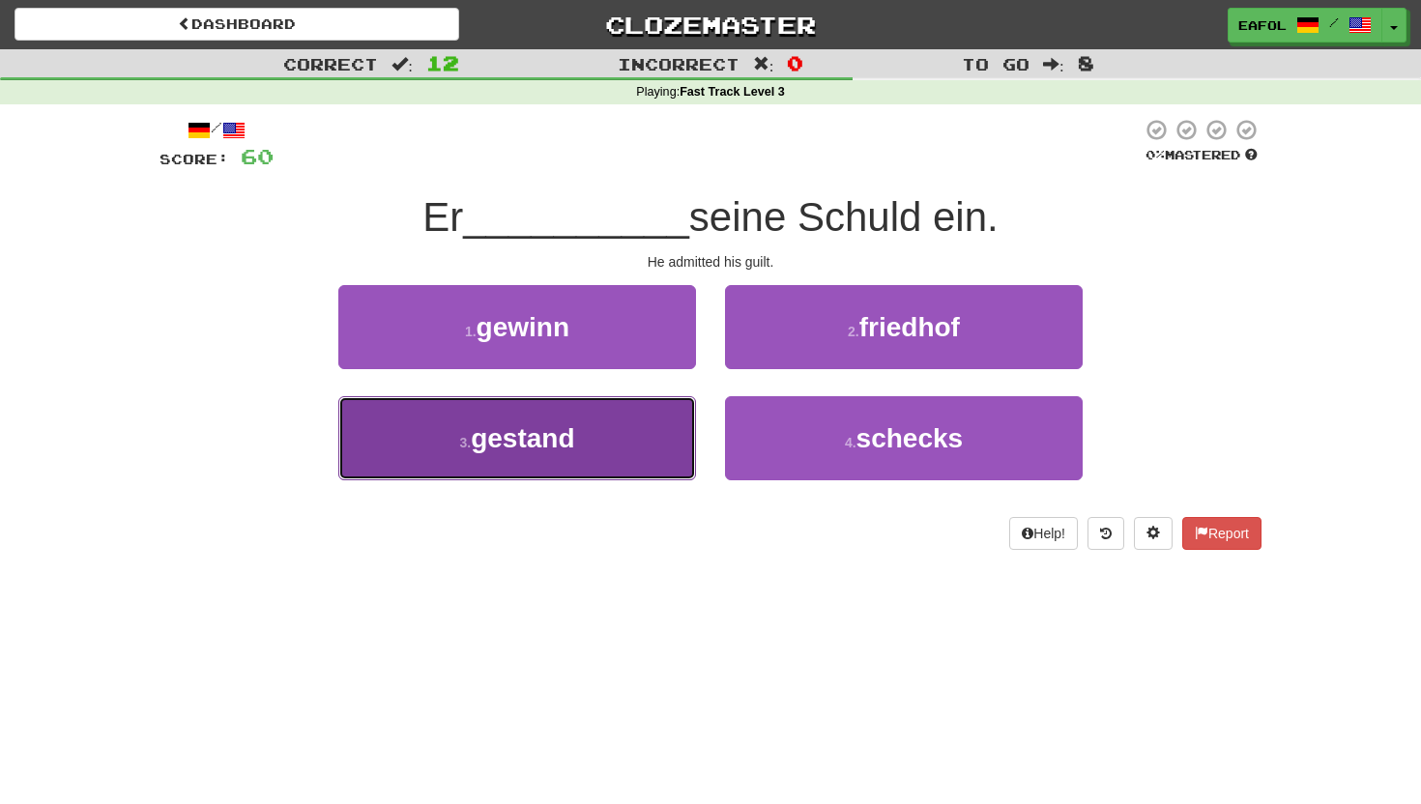
click at [538, 448] on span "gestand" at bounding box center [522, 438] width 103 height 30
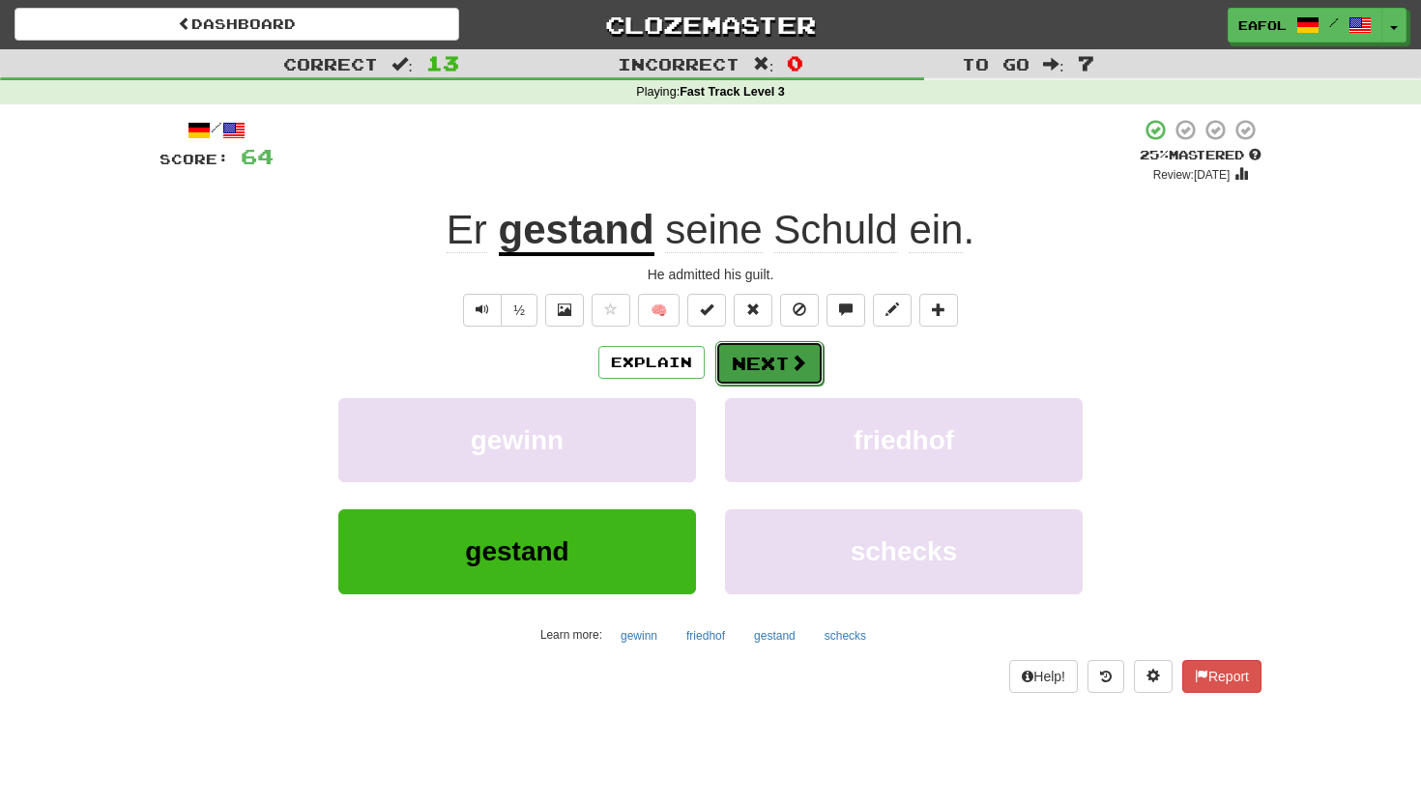
click at [771, 359] on button "Next" at bounding box center [769, 363] width 108 height 44
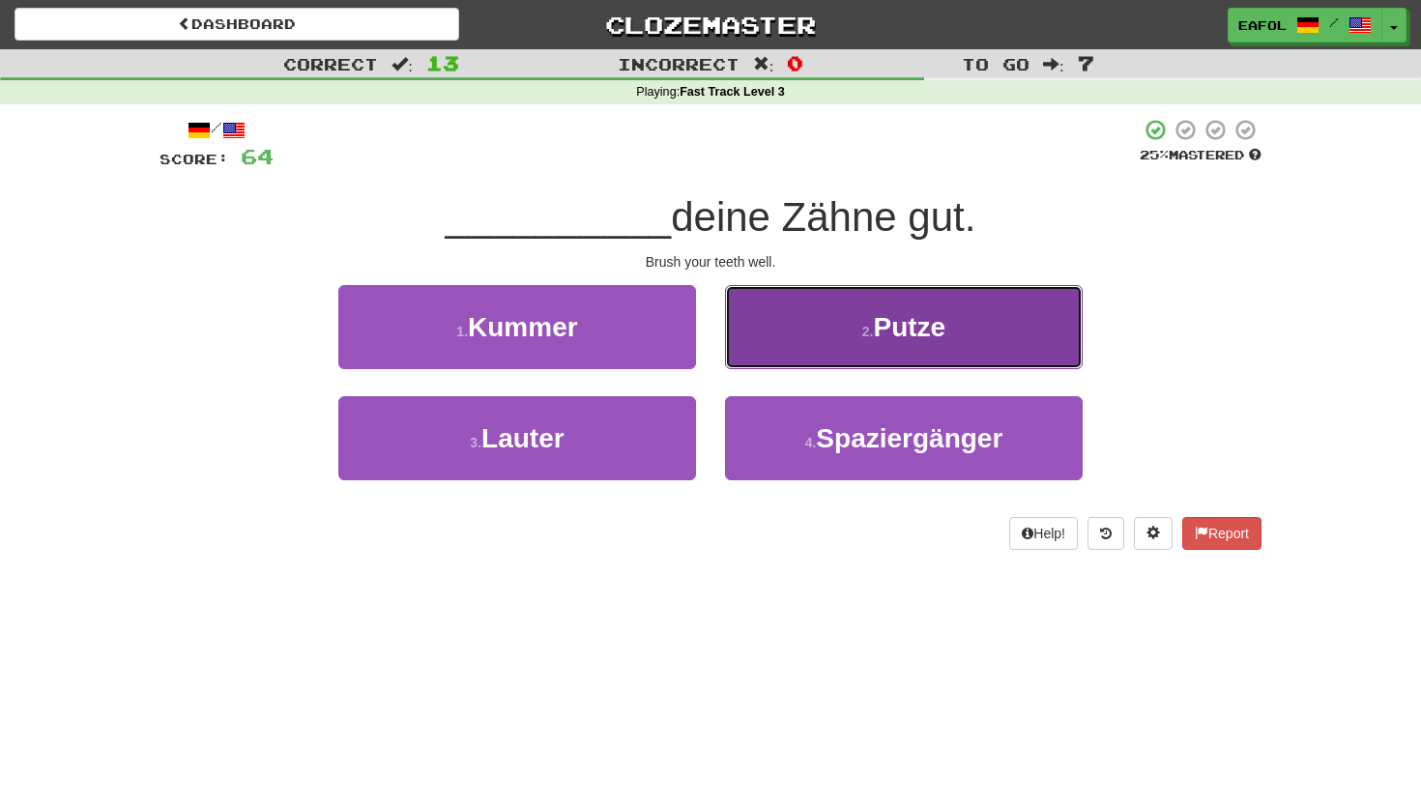
click at [885, 330] on span "Putze" at bounding box center [910, 327] width 72 height 30
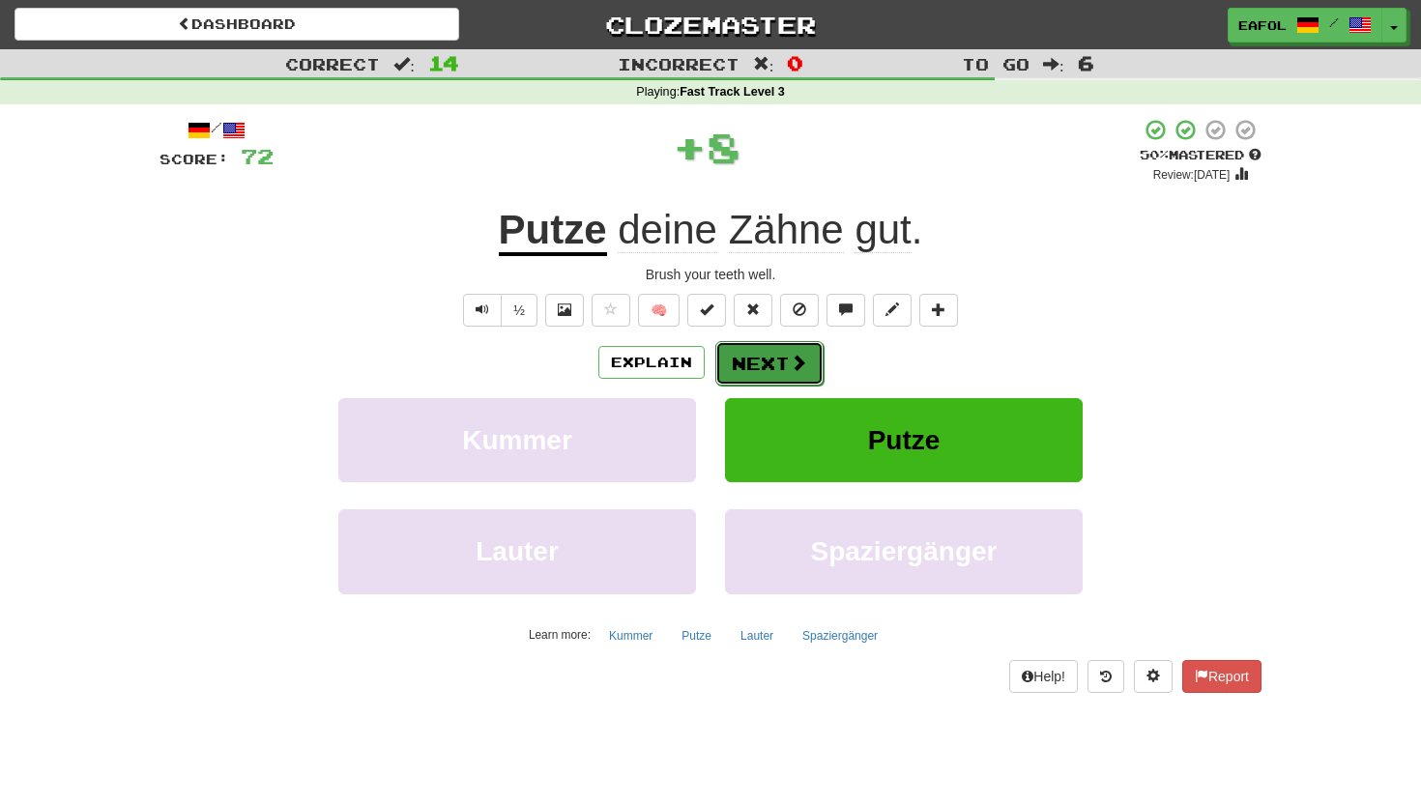
click at [757, 372] on button "Next" at bounding box center [769, 363] width 108 height 44
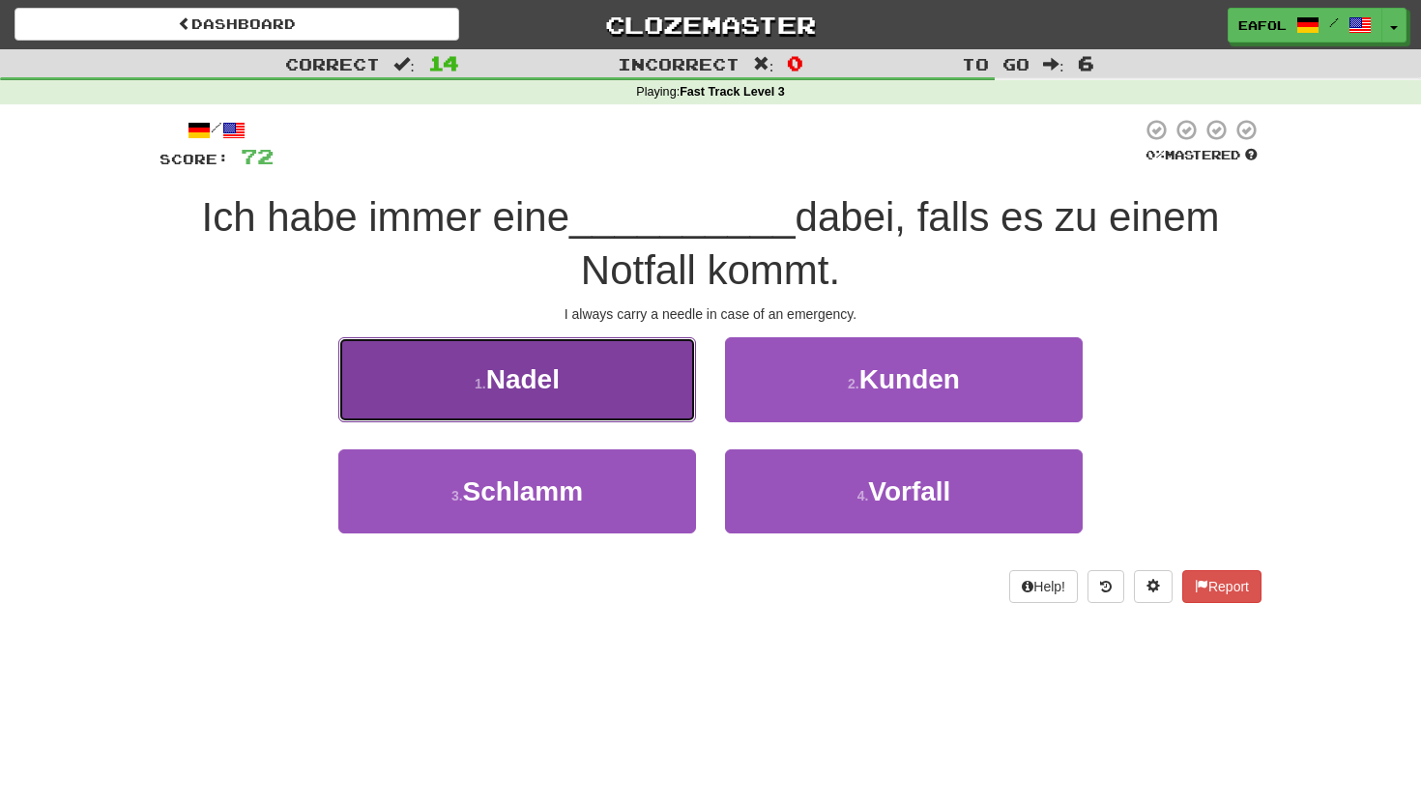
click at [518, 373] on span "Nadel" at bounding box center [522, 379] width 73 height 30
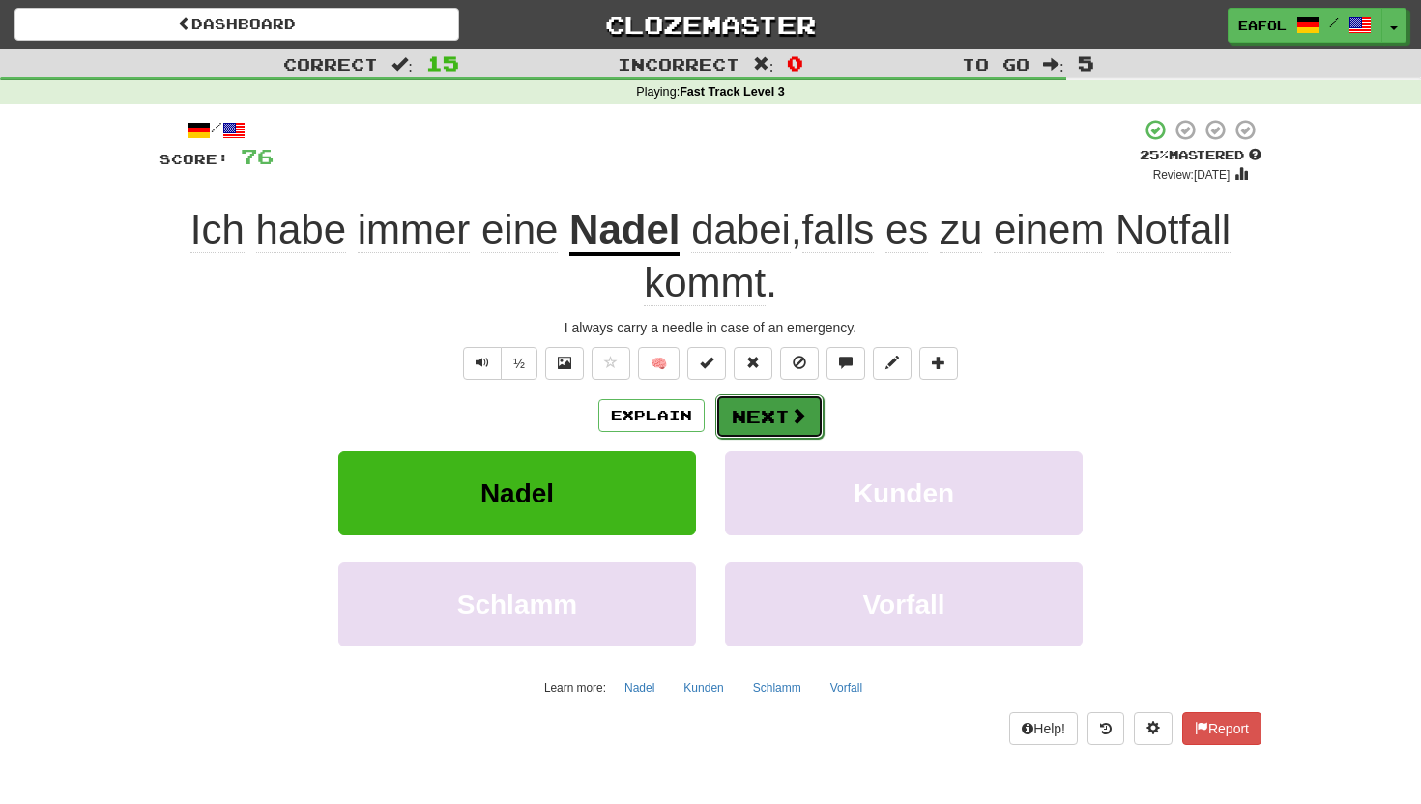
click at [769, 407] on button "Next" at bounding box center [769, 416] width 108 height 44
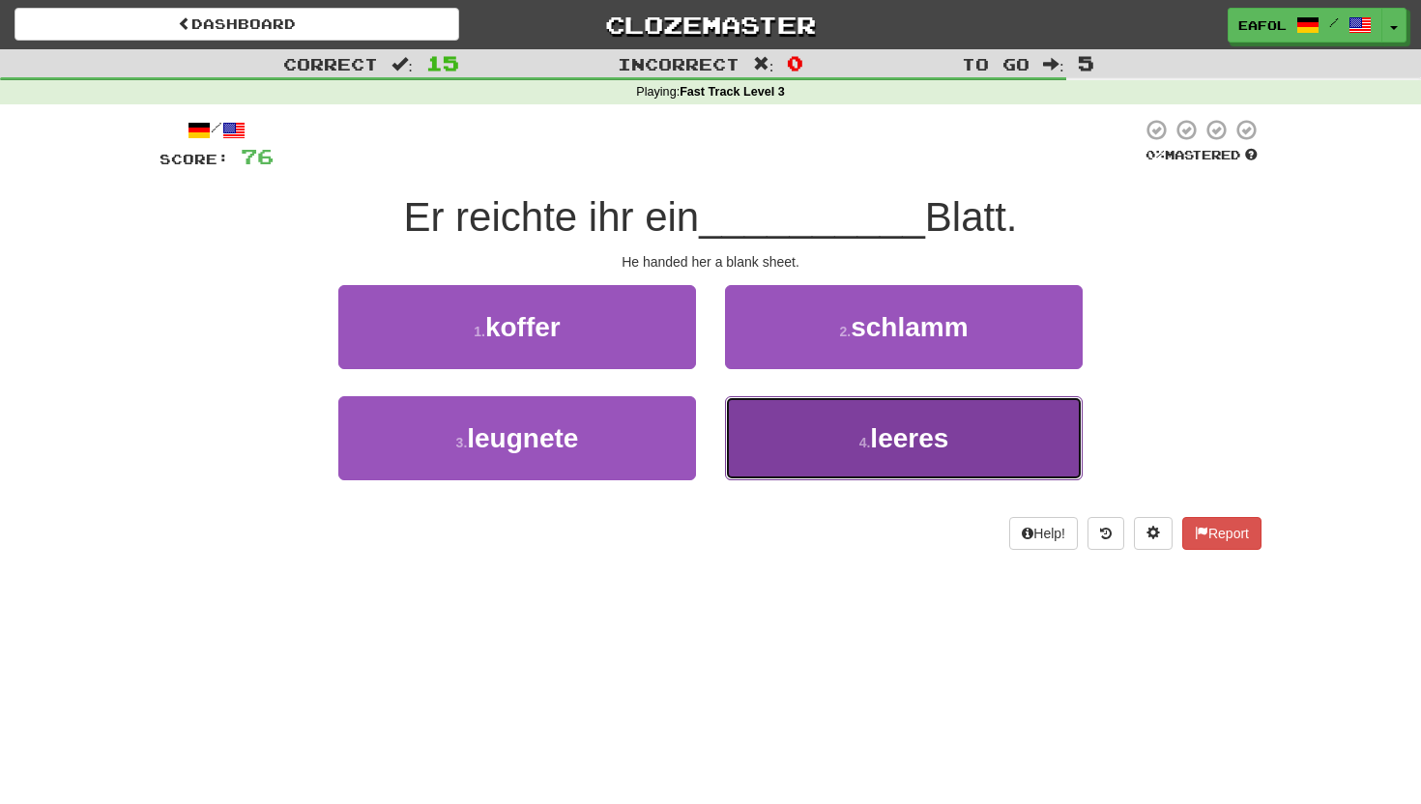
click at [758, 451] on button "4 . leeres" at bounding box center [904, 438] width 358 height 84
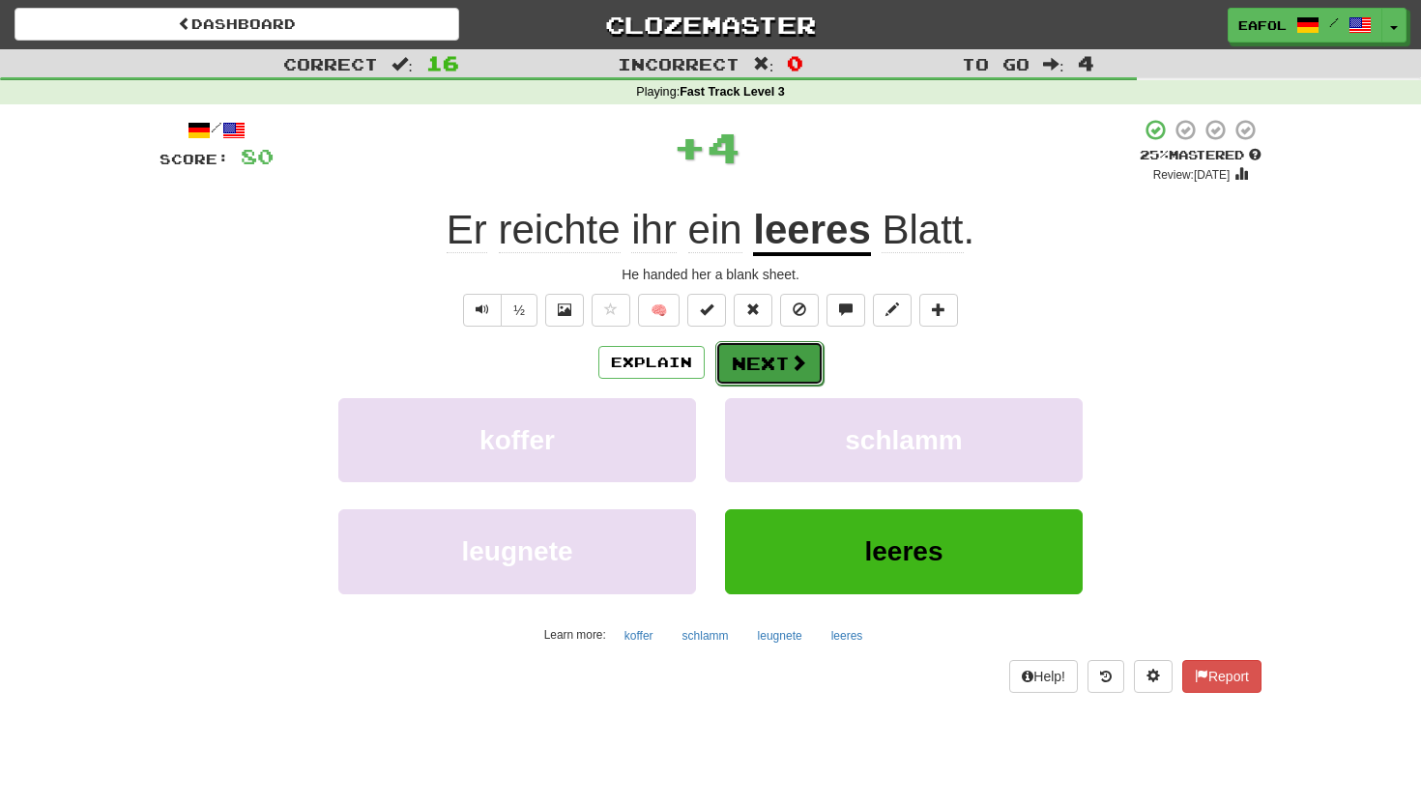
click at [758, 357] on button "Next" at bounding box center [769, 363] width 108 height 44
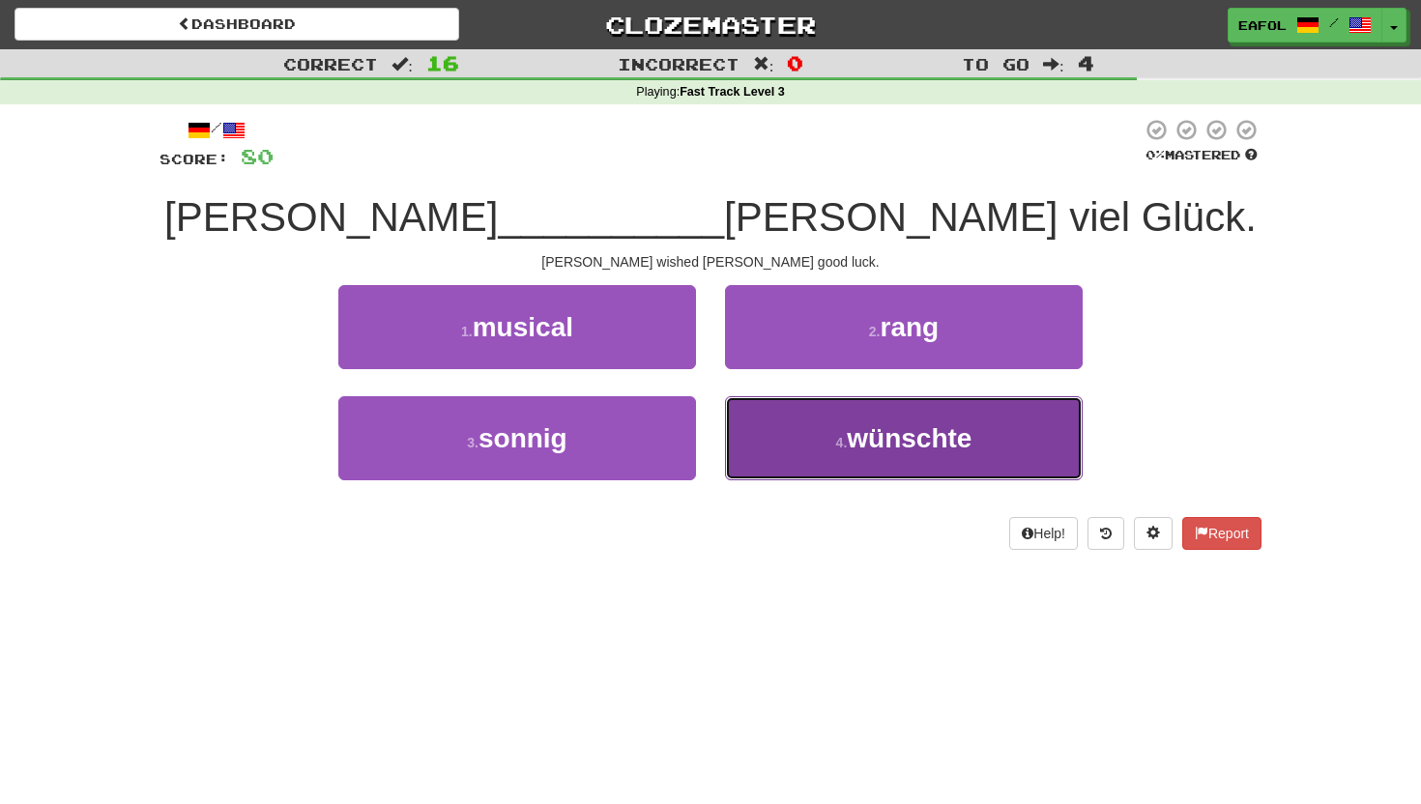
click at [819, 451] on button "4 . wünschte" at bounding box center [904, 438] width 358 height 84
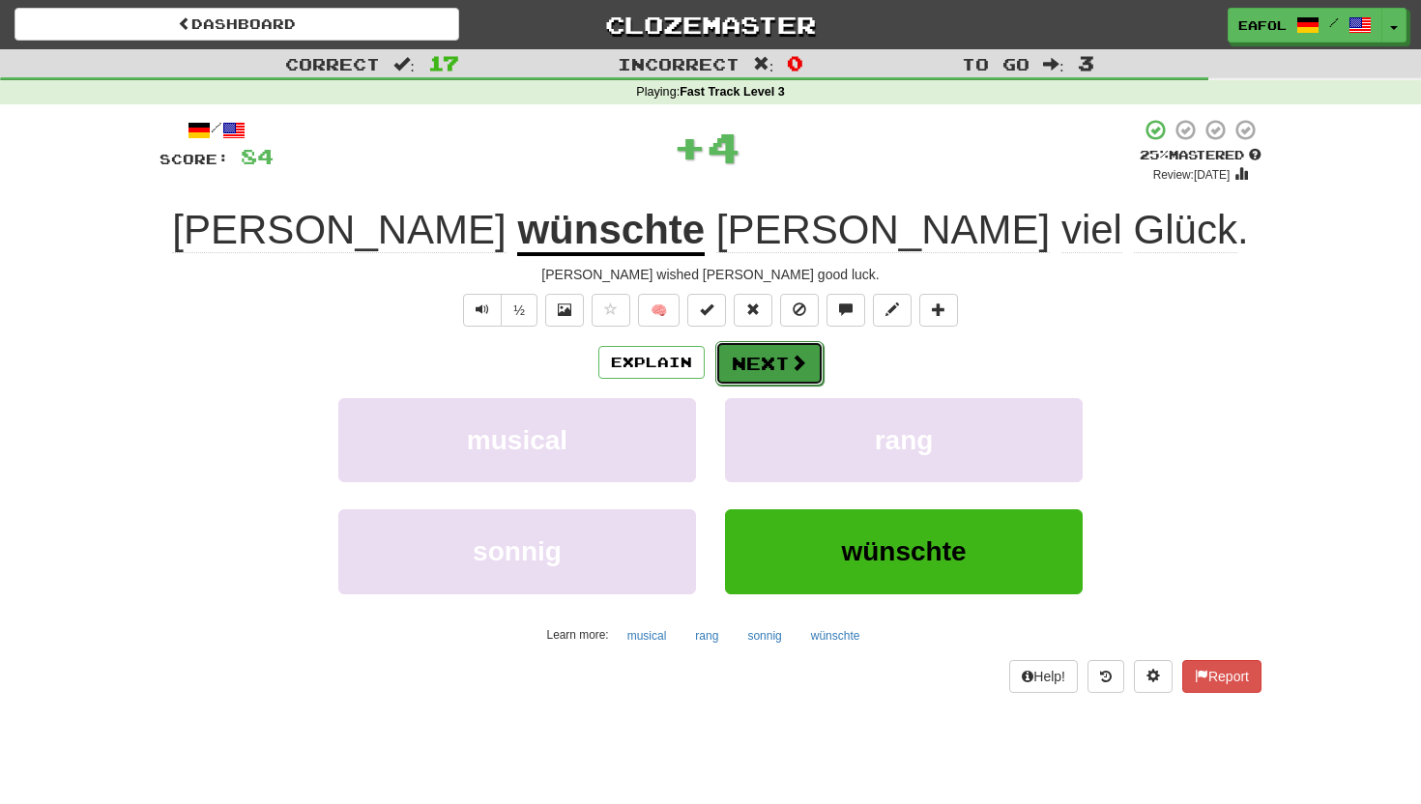
click at [766, 352] on button "Next" at bounding box center [769, 363] width 108 height 44
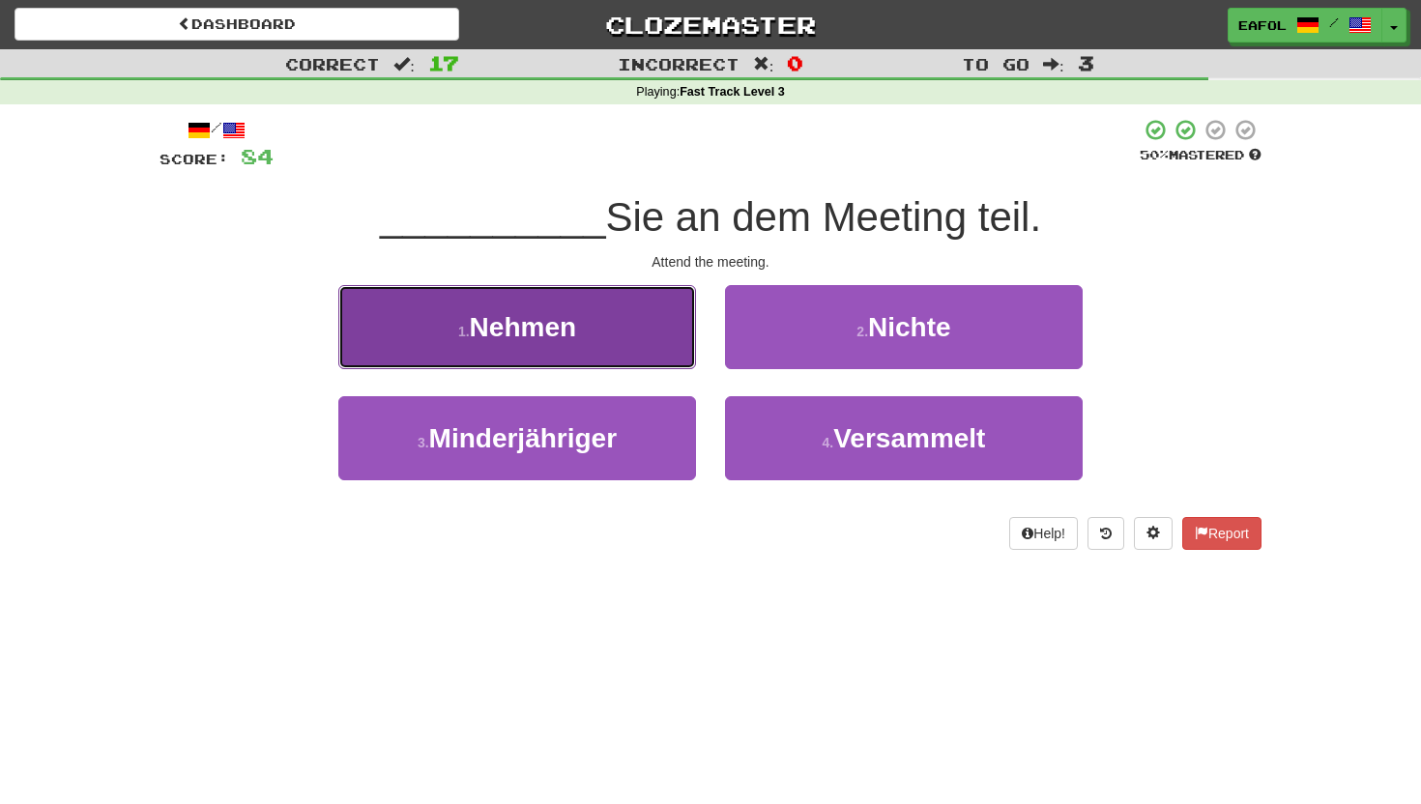
click at [599, 333] on button "1 . Nehmen" at bounding box center [517, 327] width 358 height 84
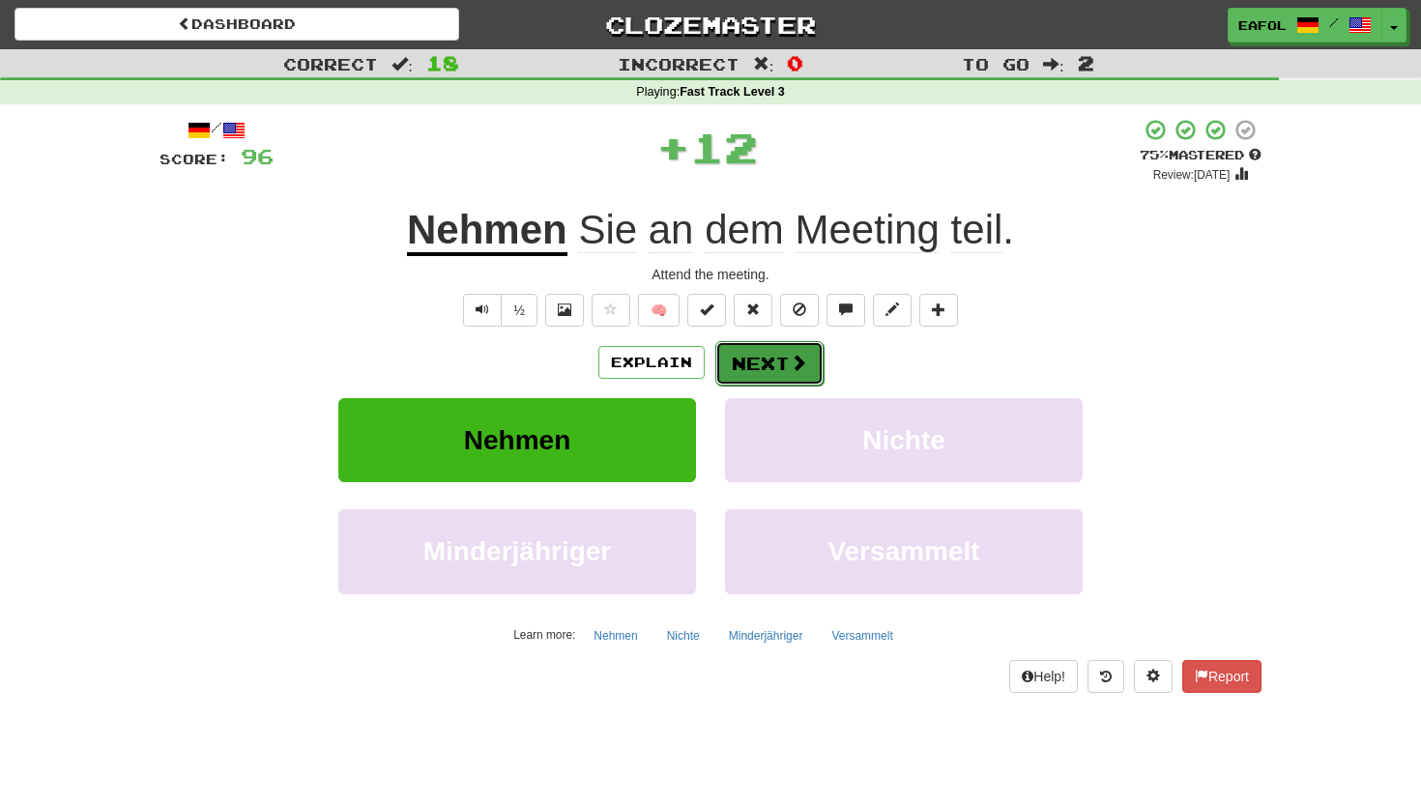
click at [759, 360] on button "Next" at bounding box center [769, 363] width 108 height 44
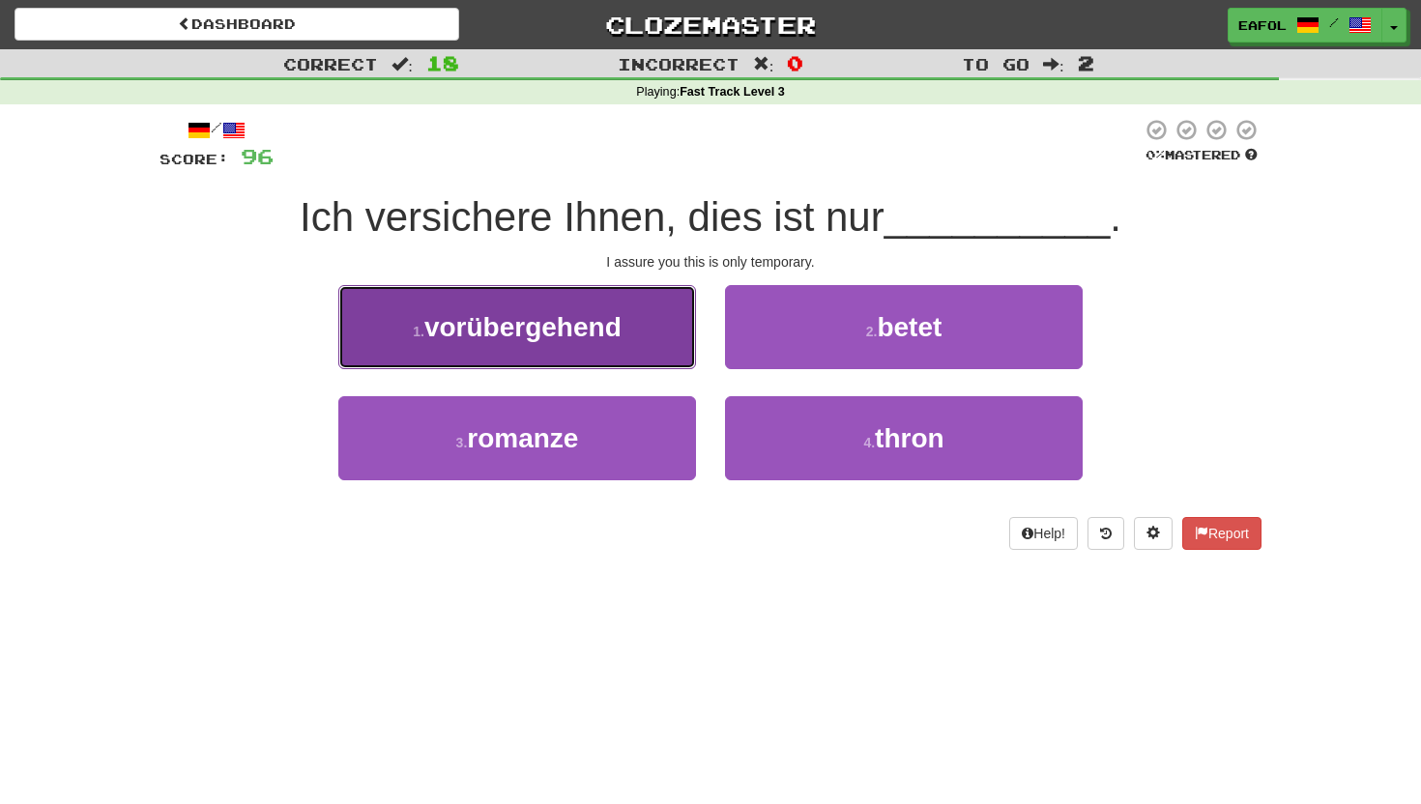
click at [543, 317] on span "vorübergehend" at bounding box center [522, 327] width 197 height 30
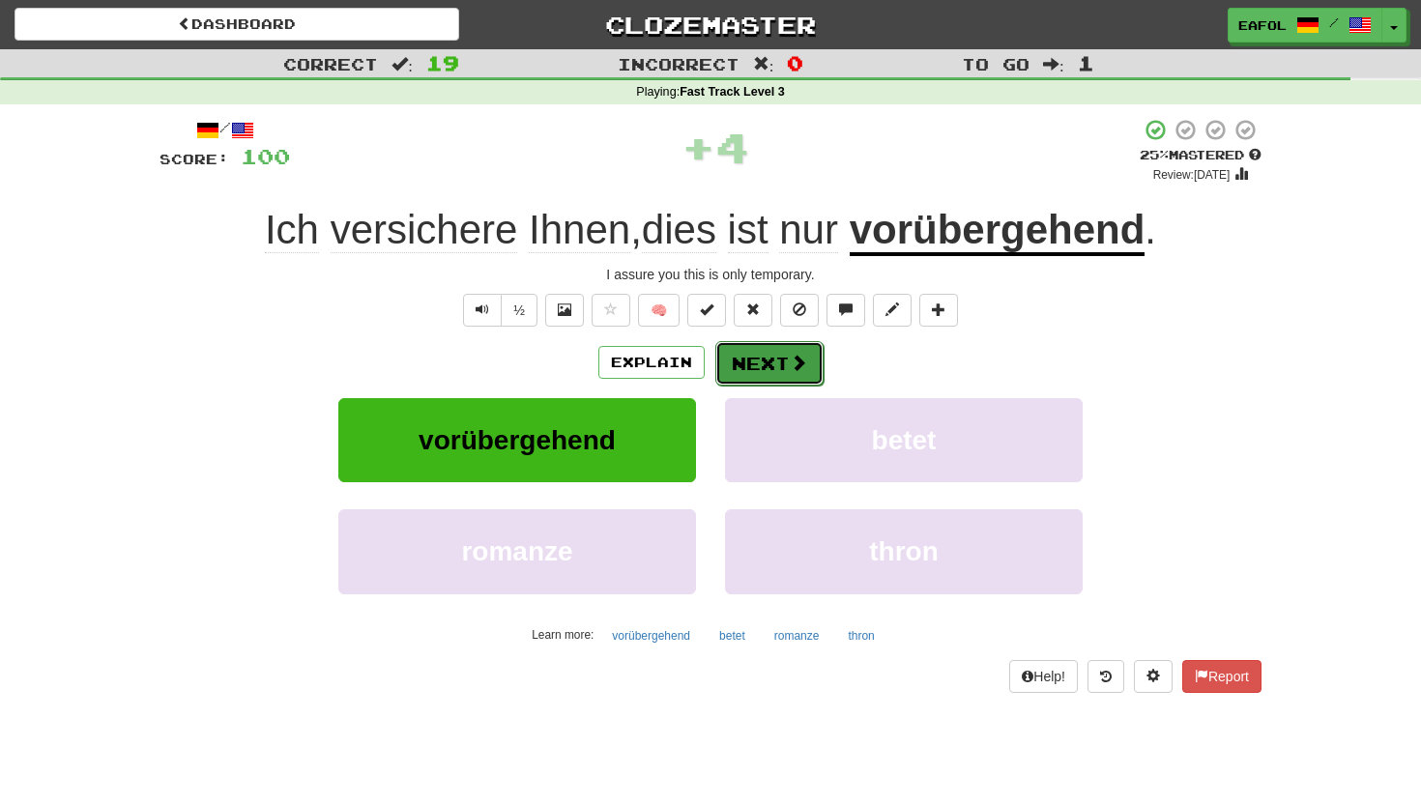
click at [784, 359] on button "Next" at bounding box center [769, 363] width 108 height 44
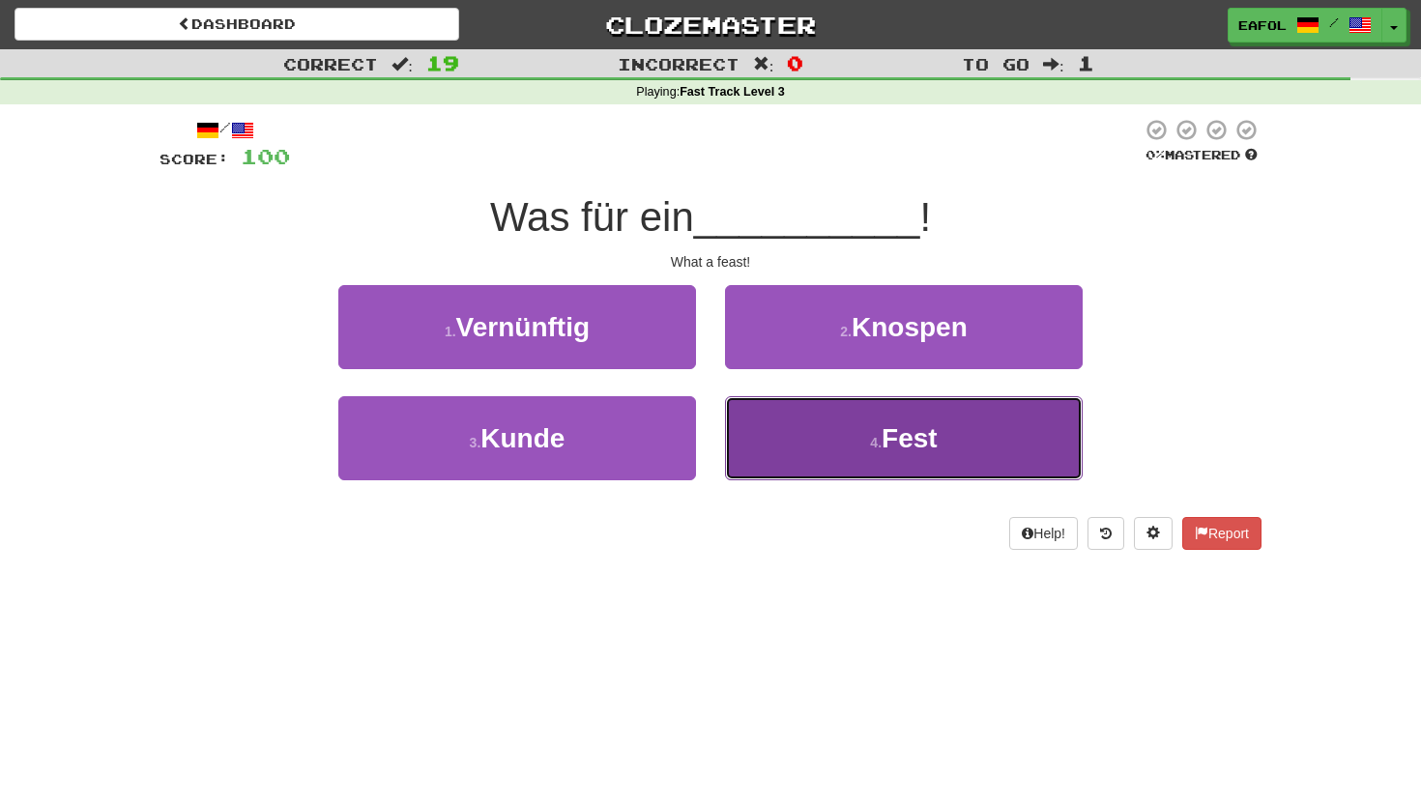
click at [798, 456] on button "4 . Fest" at bounding box center [904, 438] width 358 height 84
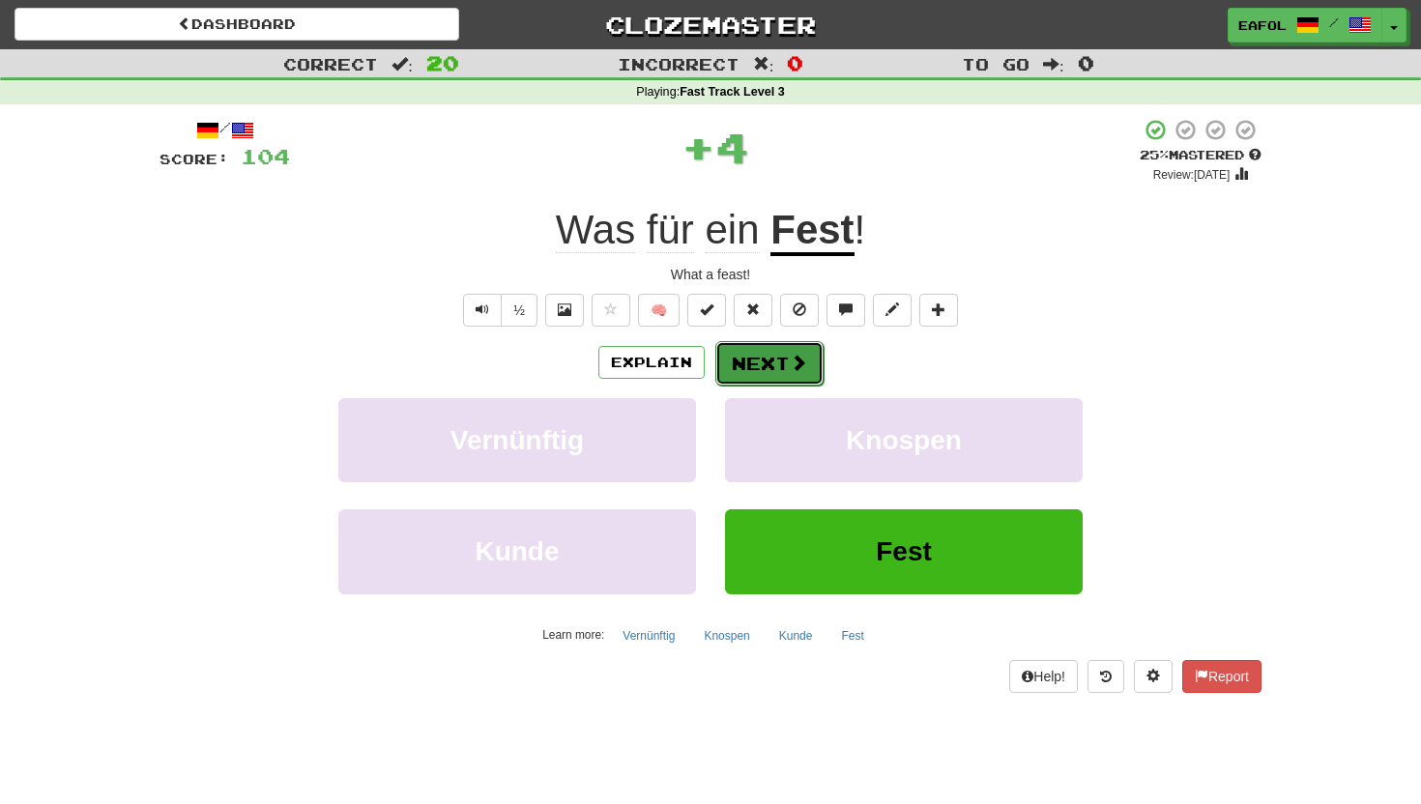
click at [763, 361] on button "Next" at bounding box center [769, 363] width 108 height 44
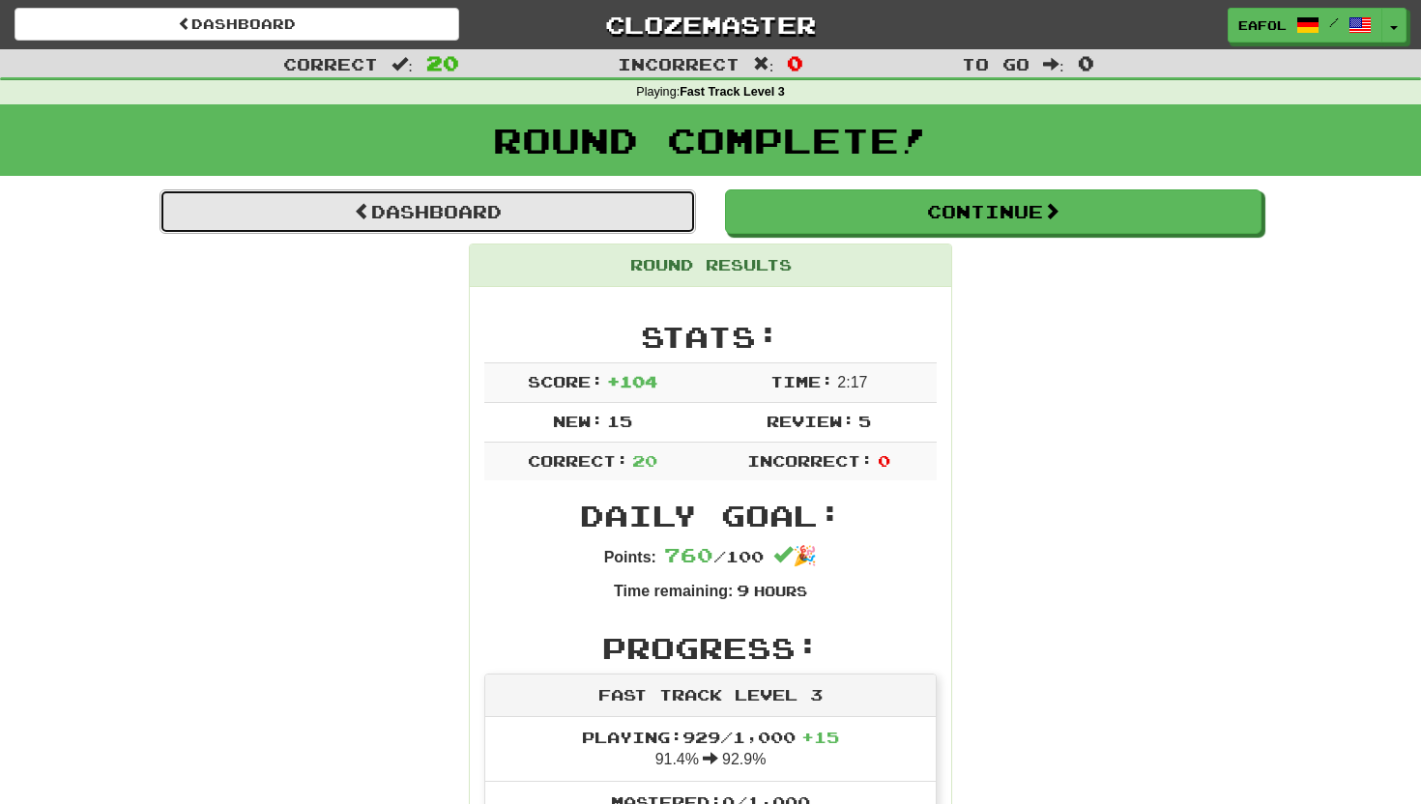
click at [546, 215] on link "Dashboard" at bounding box center [427, 211] width 536 height 44
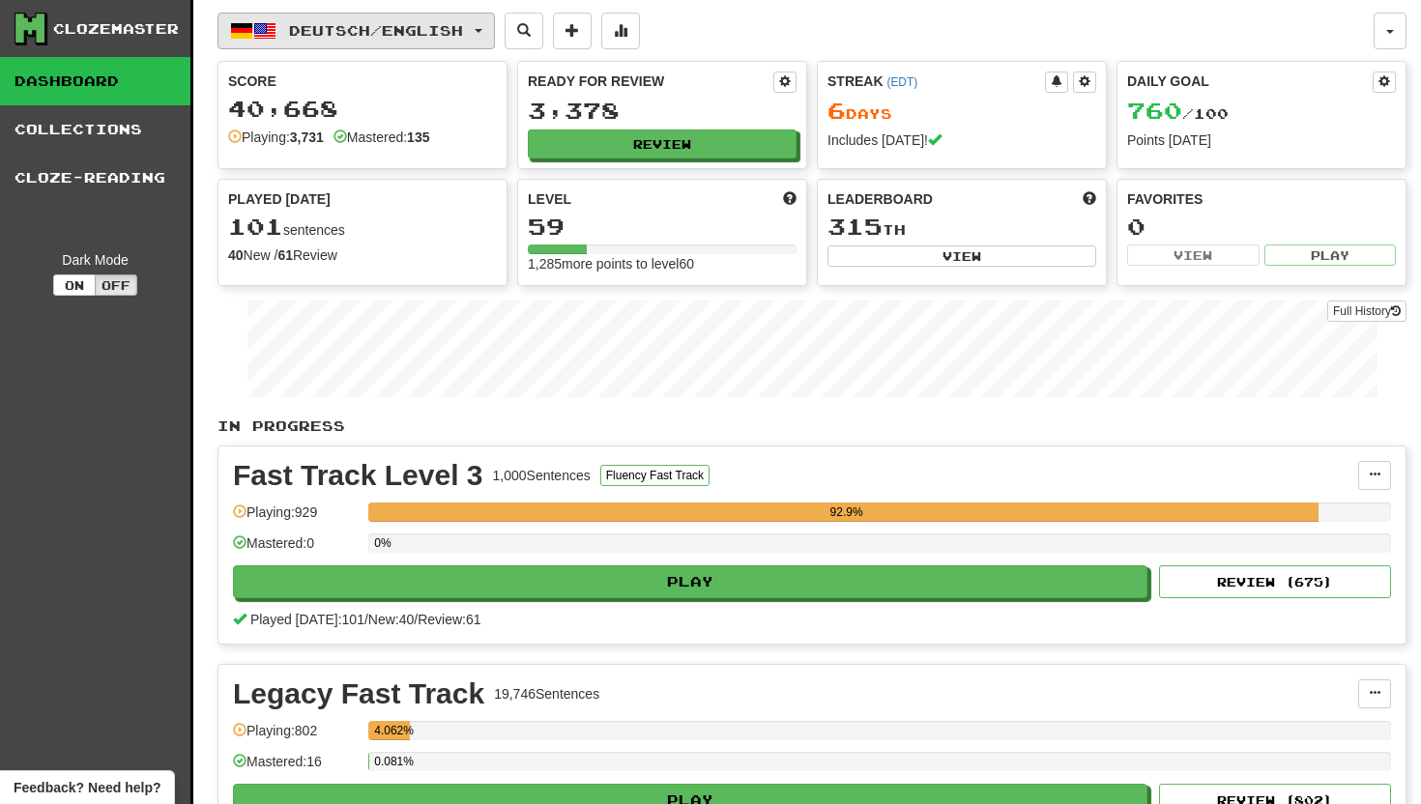
click at [489, 27] on button "Deutsch / English" at bounding box center [355, 31] width 277 height 37
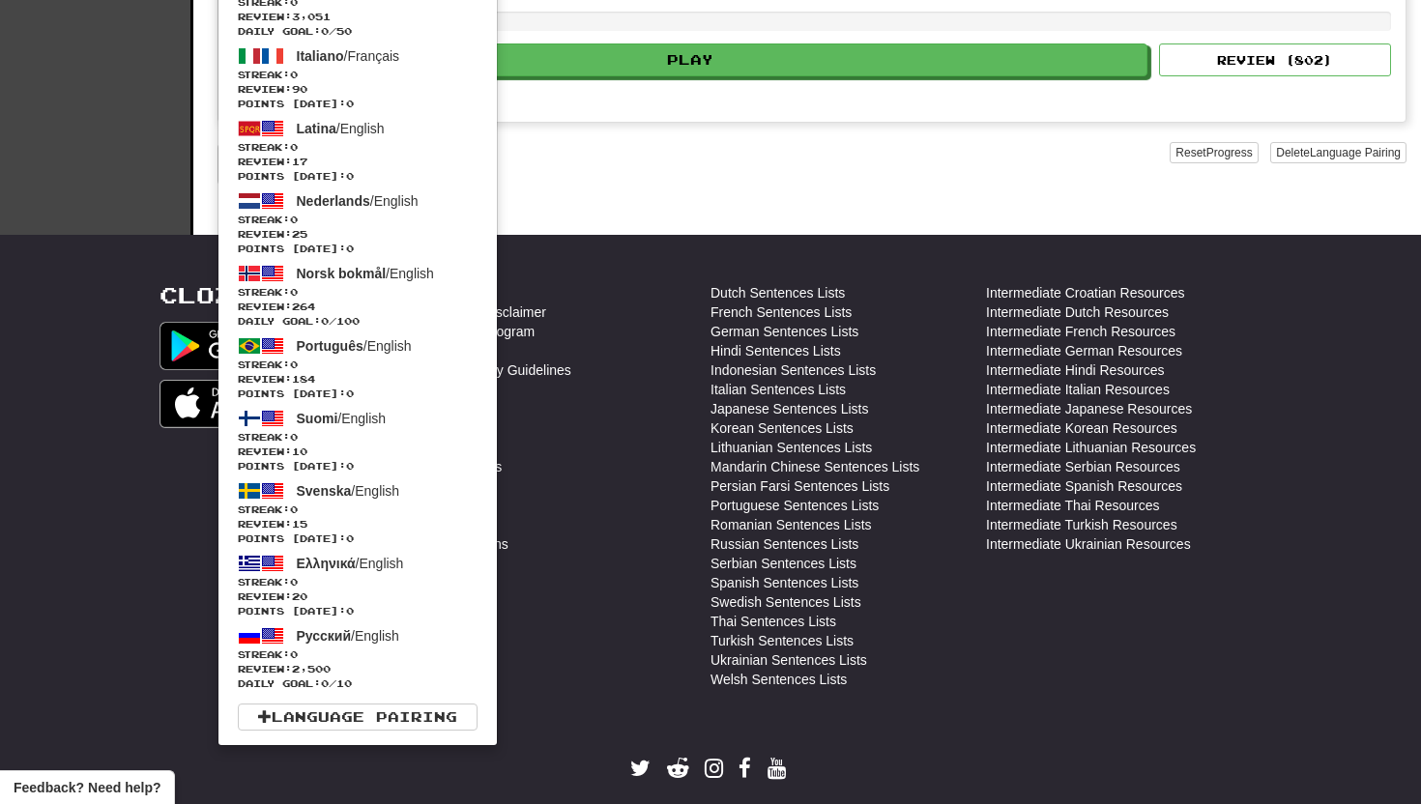
scroll to position [809, 0]
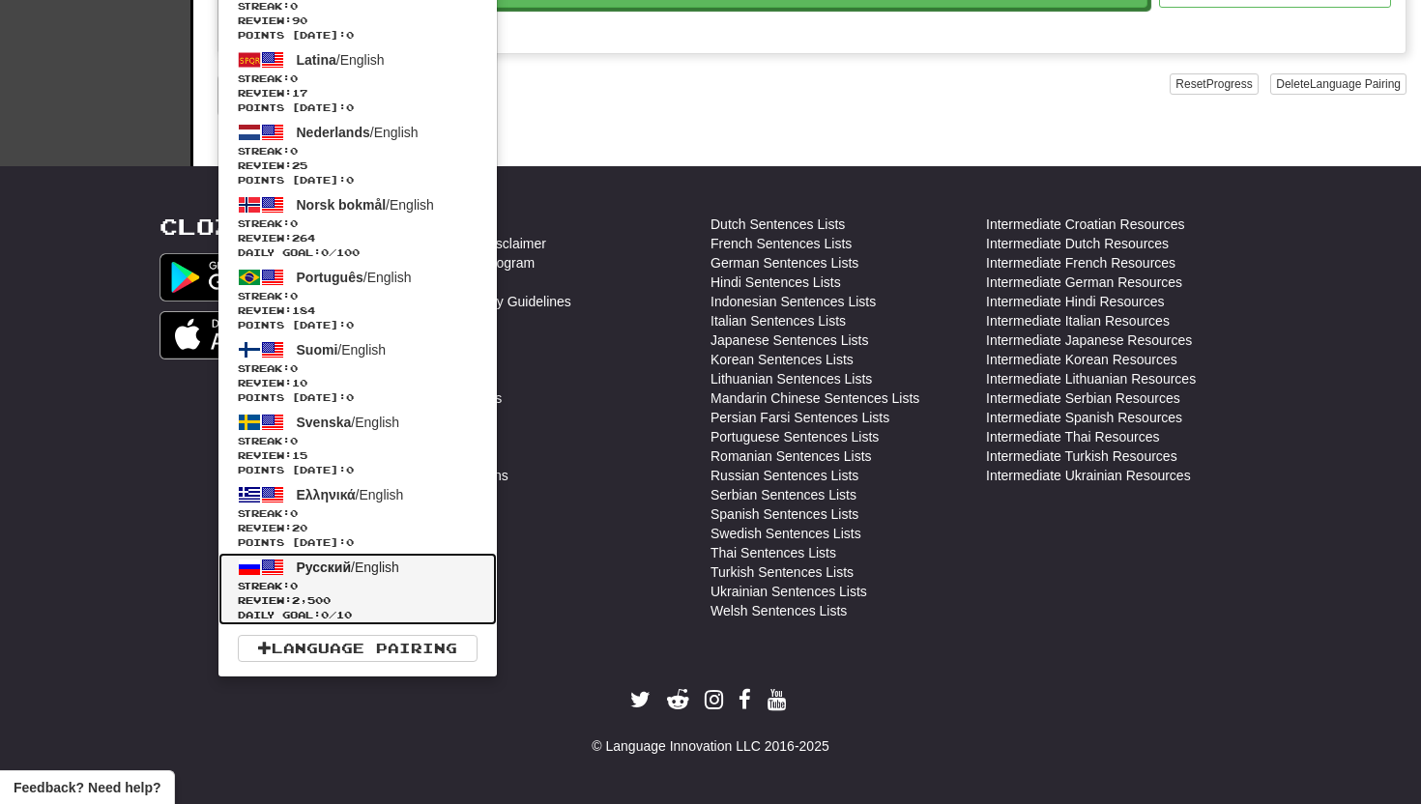
click at [324, 566] on span "Русский" at bounding box center [324, 567] width 55 height 15
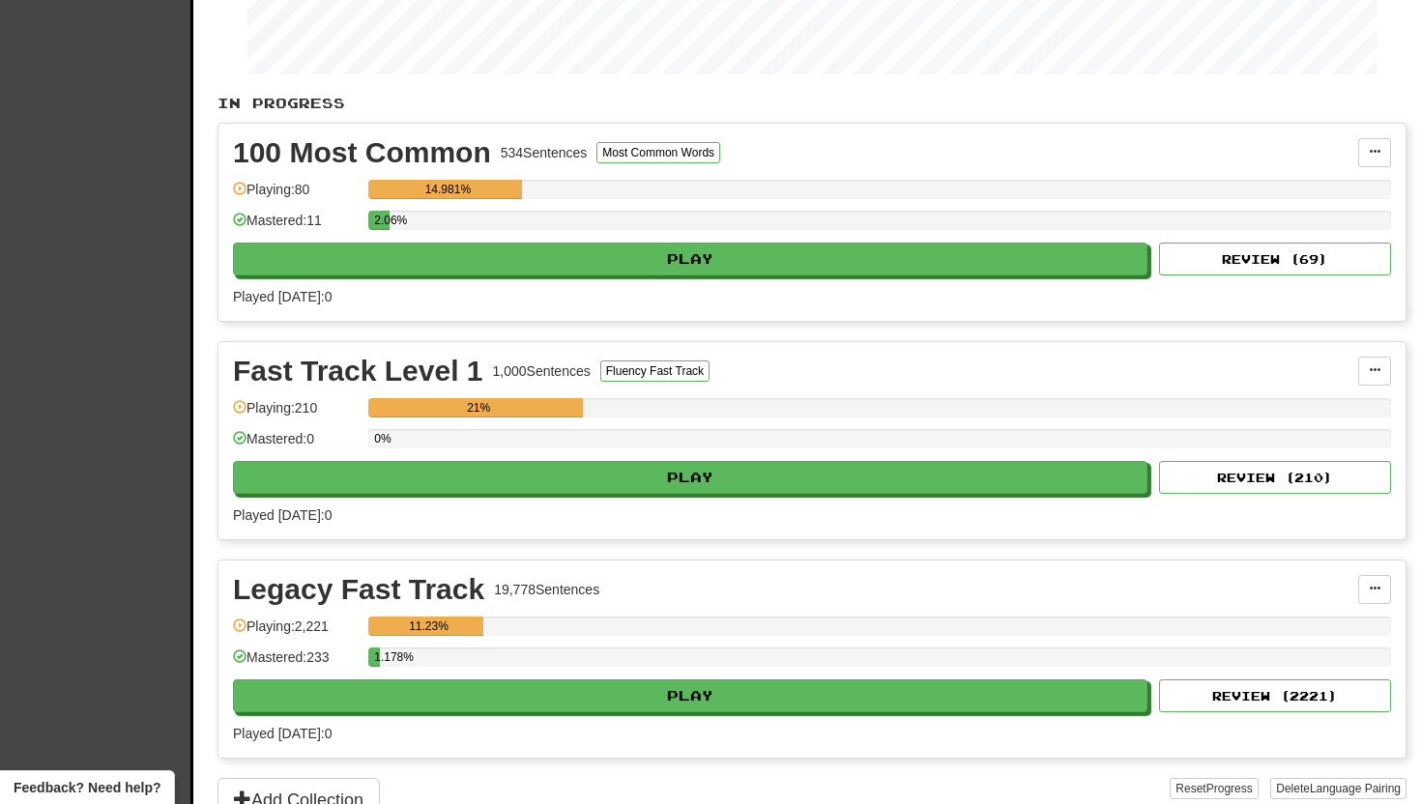
scroll to position [336, 0]
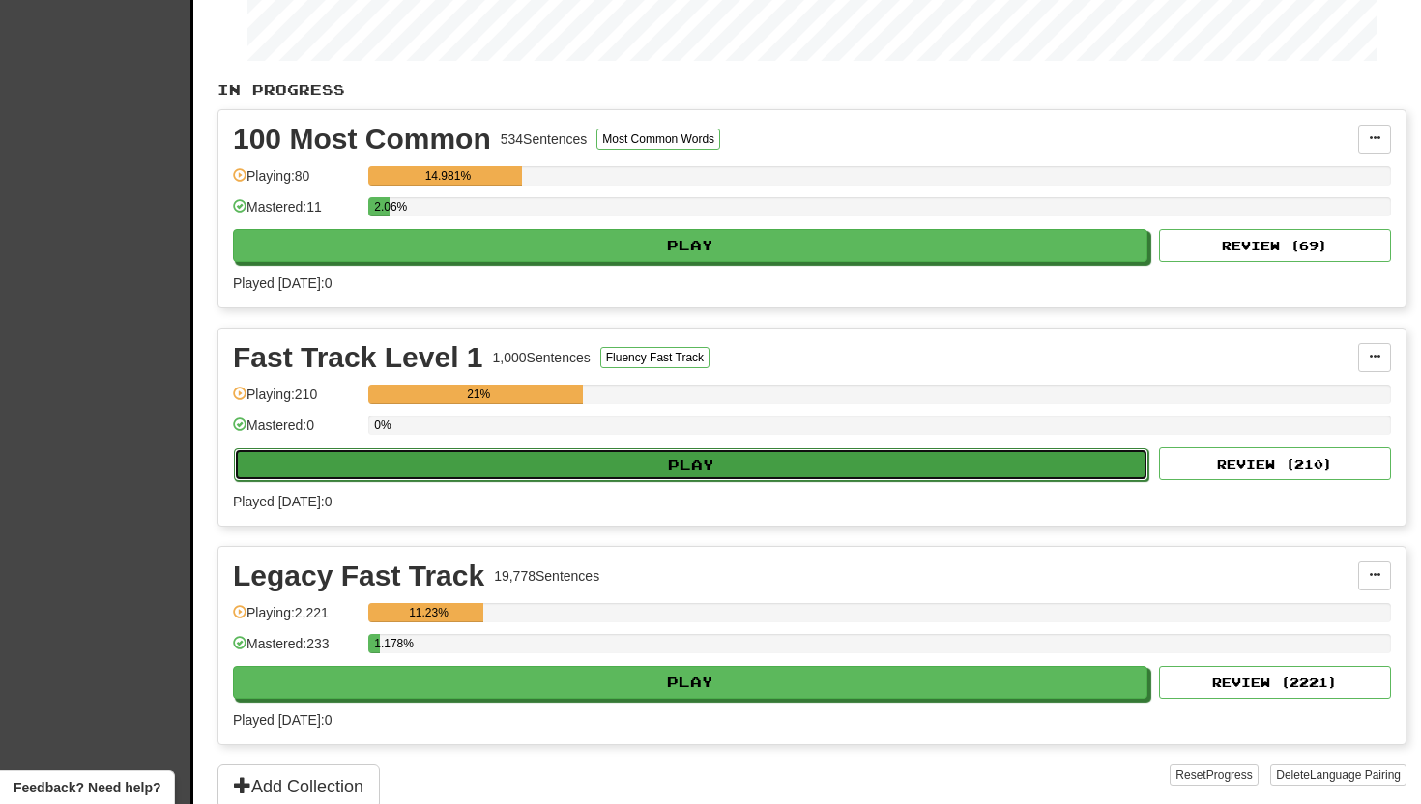
click at [614, 470] on button "Play" at bounding box center [691, 464] width 914 height 33
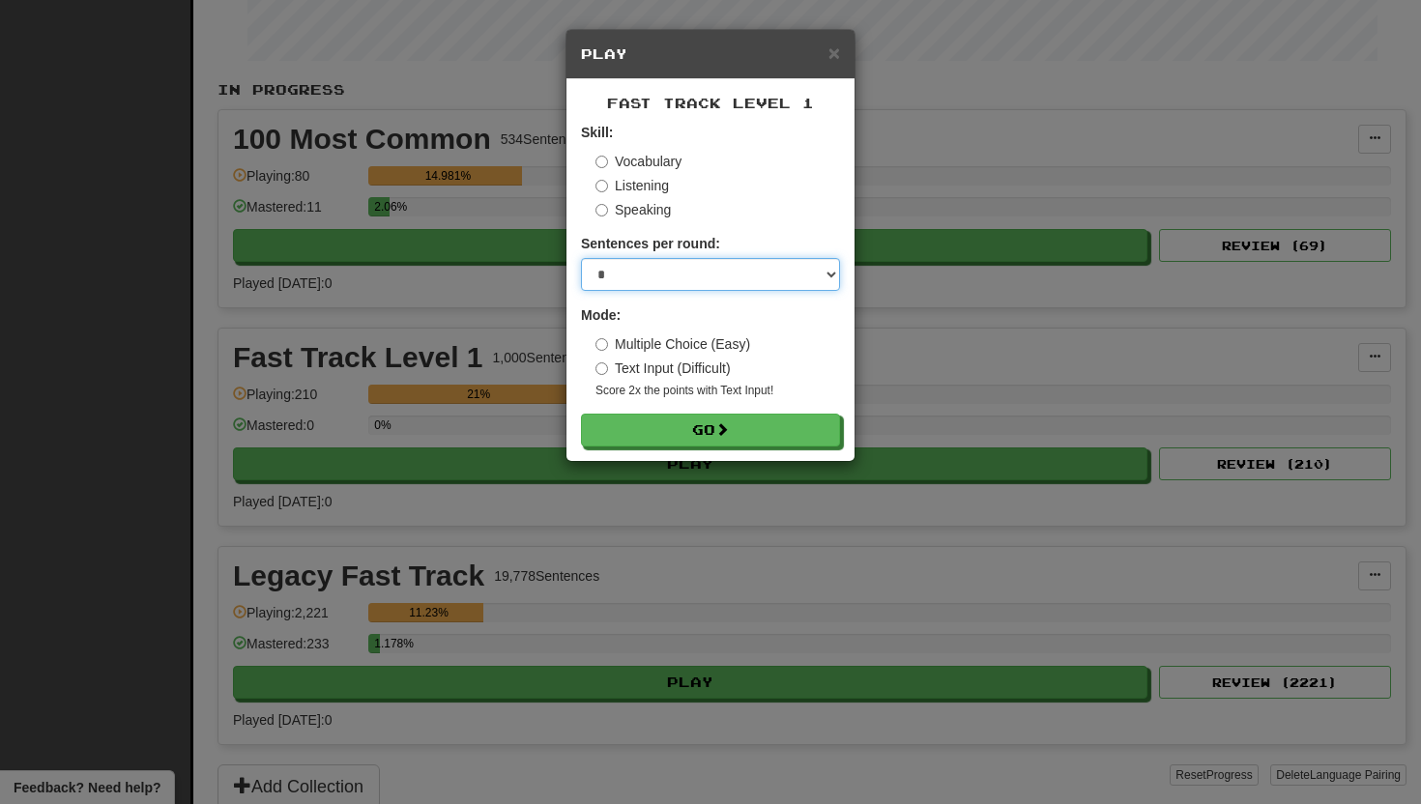
click at [831, 273] on select "* ** ** ** ** ** *** ********" at bounding box center [710, 274] width 259 height 33
select select "**"
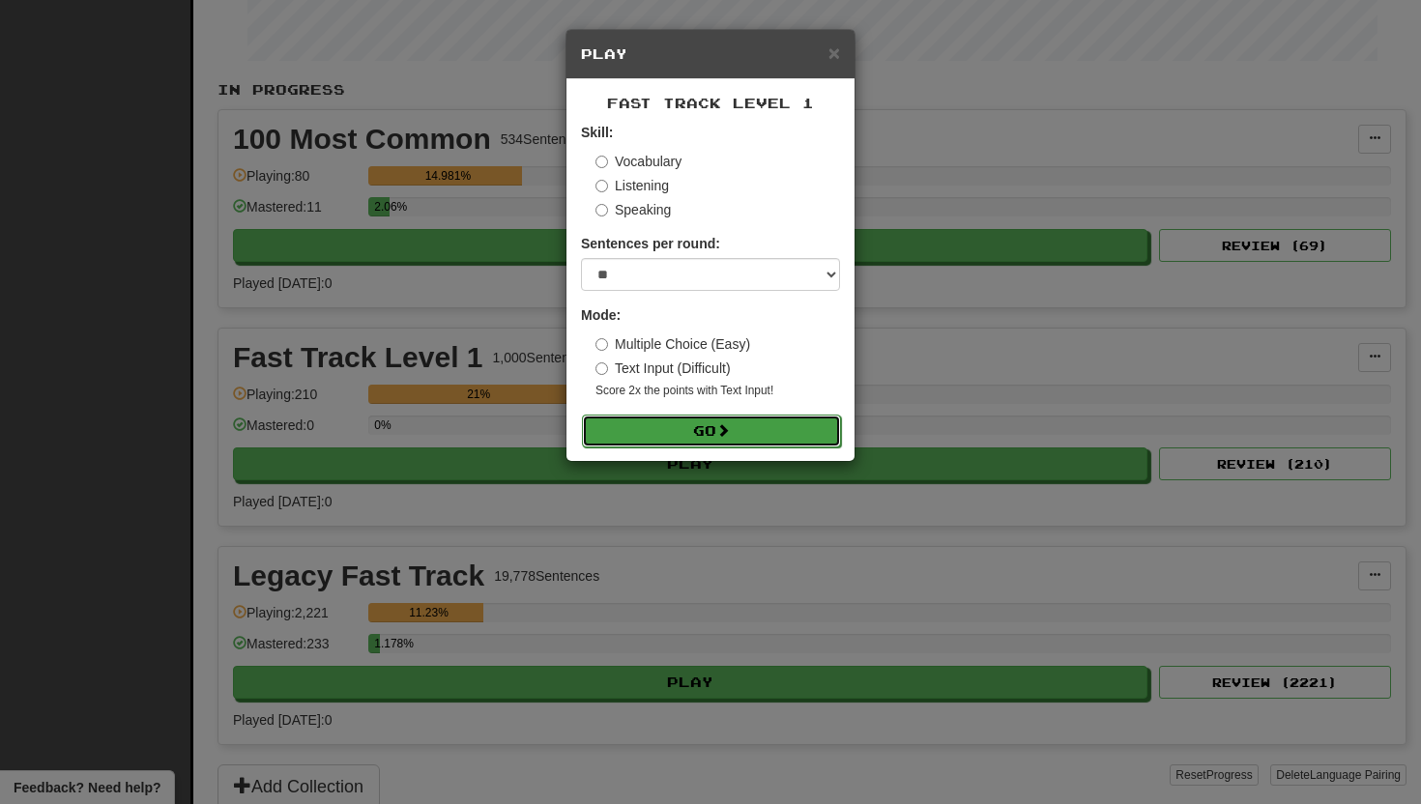
click at [649, 424] on button "Go" at bounding box center [711, 431] width 259 height 33
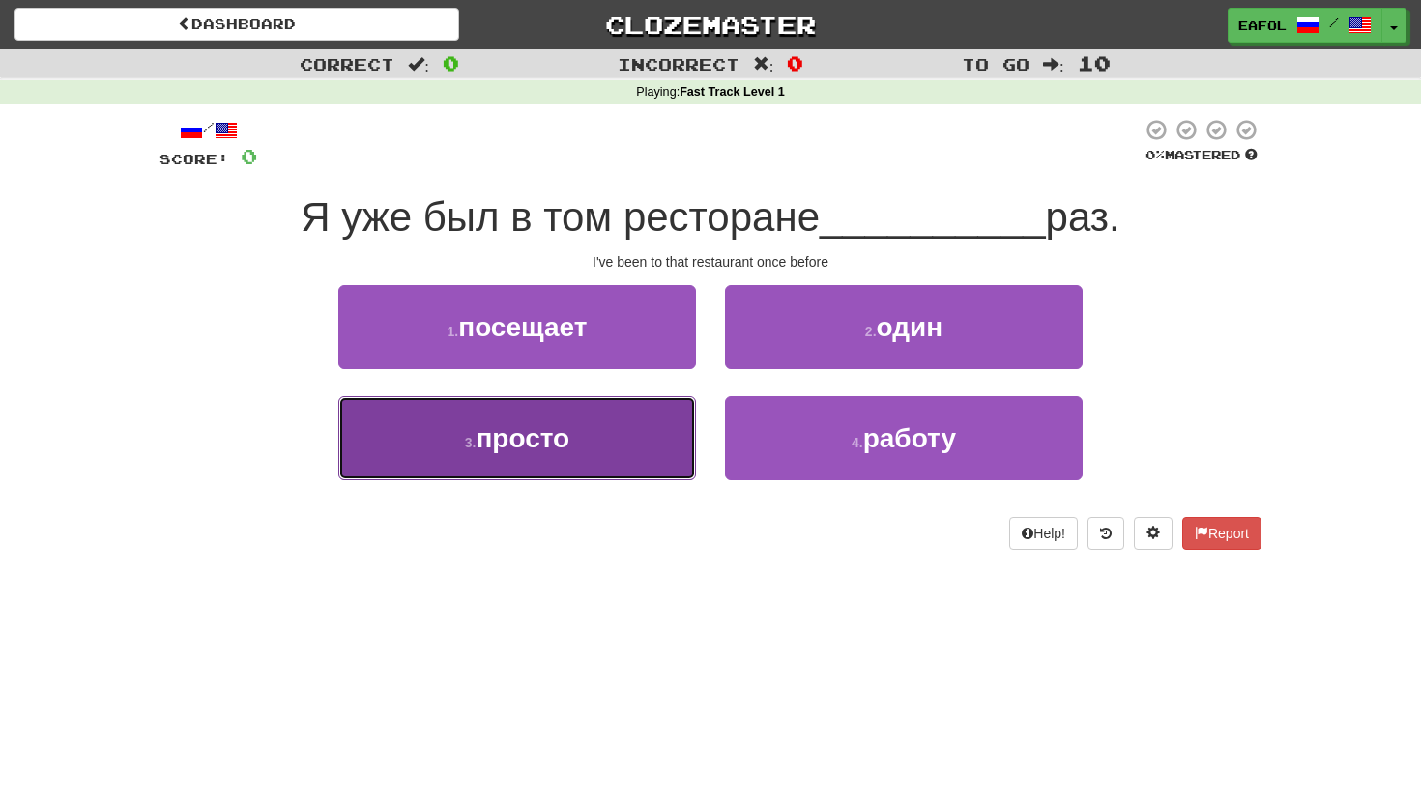
click at [594, 437] on button "3 . просто" at bounding box center [517, 438] width 358 height 84
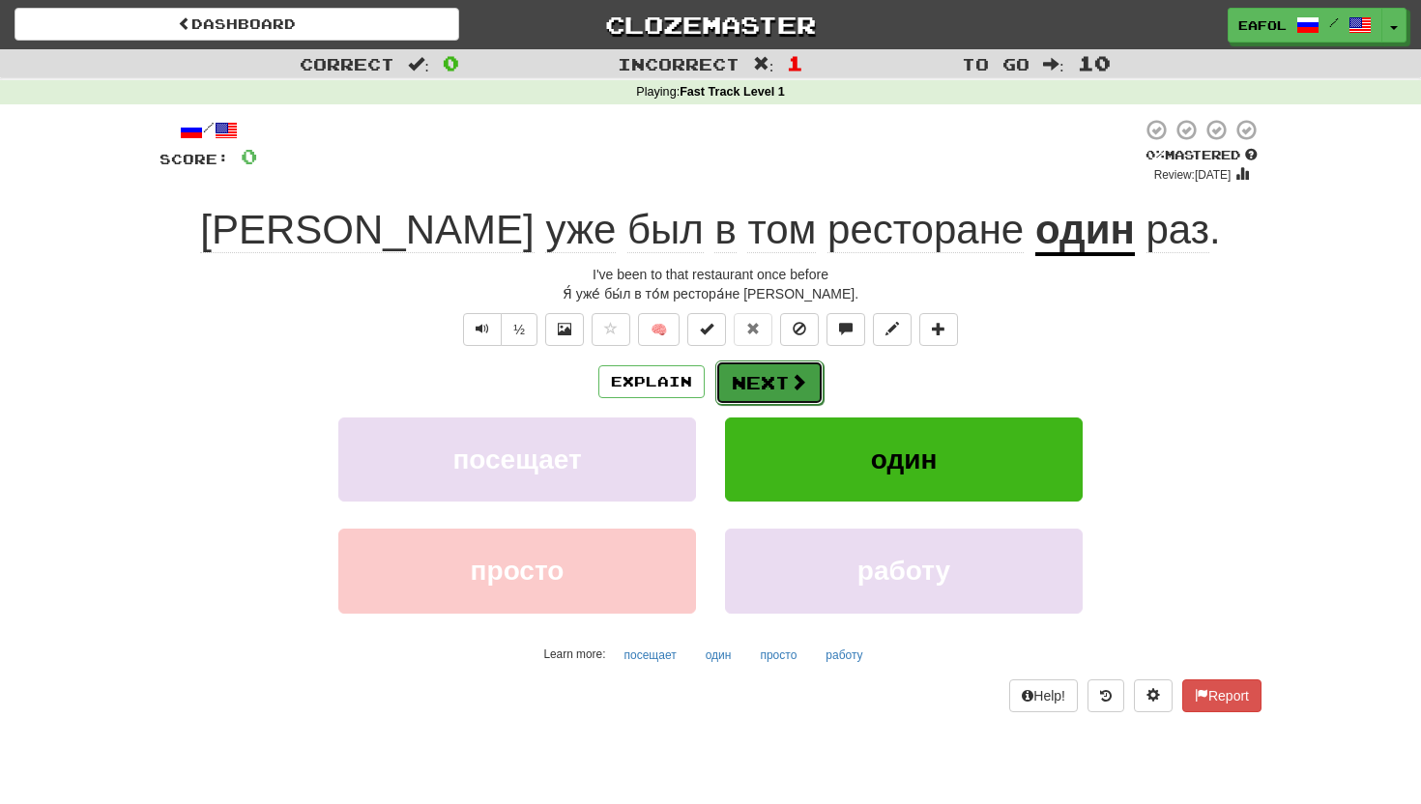
click at [755, 377] on button "Next" at bounding box center [769, 382] width 108 height 44
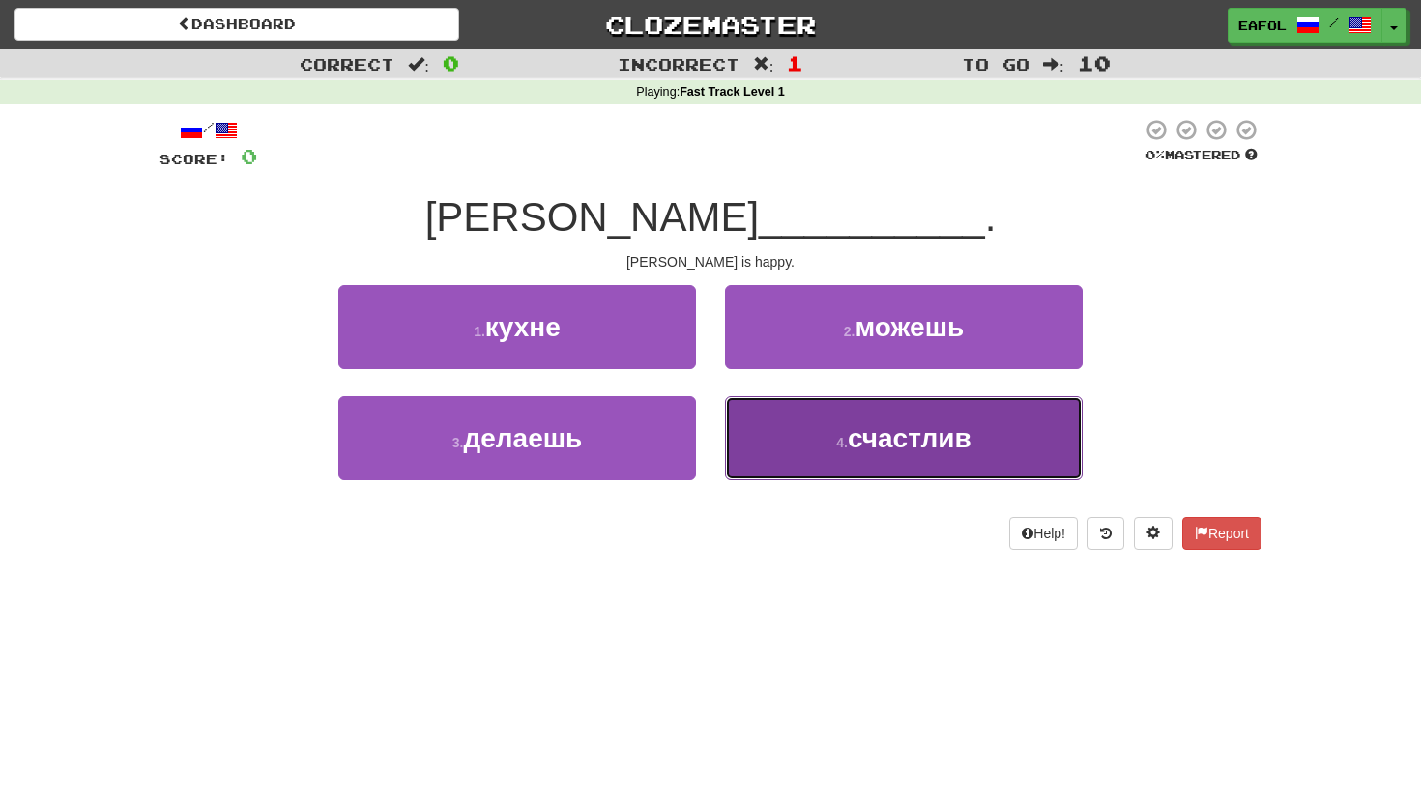
click at [891, 433] on span "счастлив" at bounding box center [910, 438] width 124 height 30
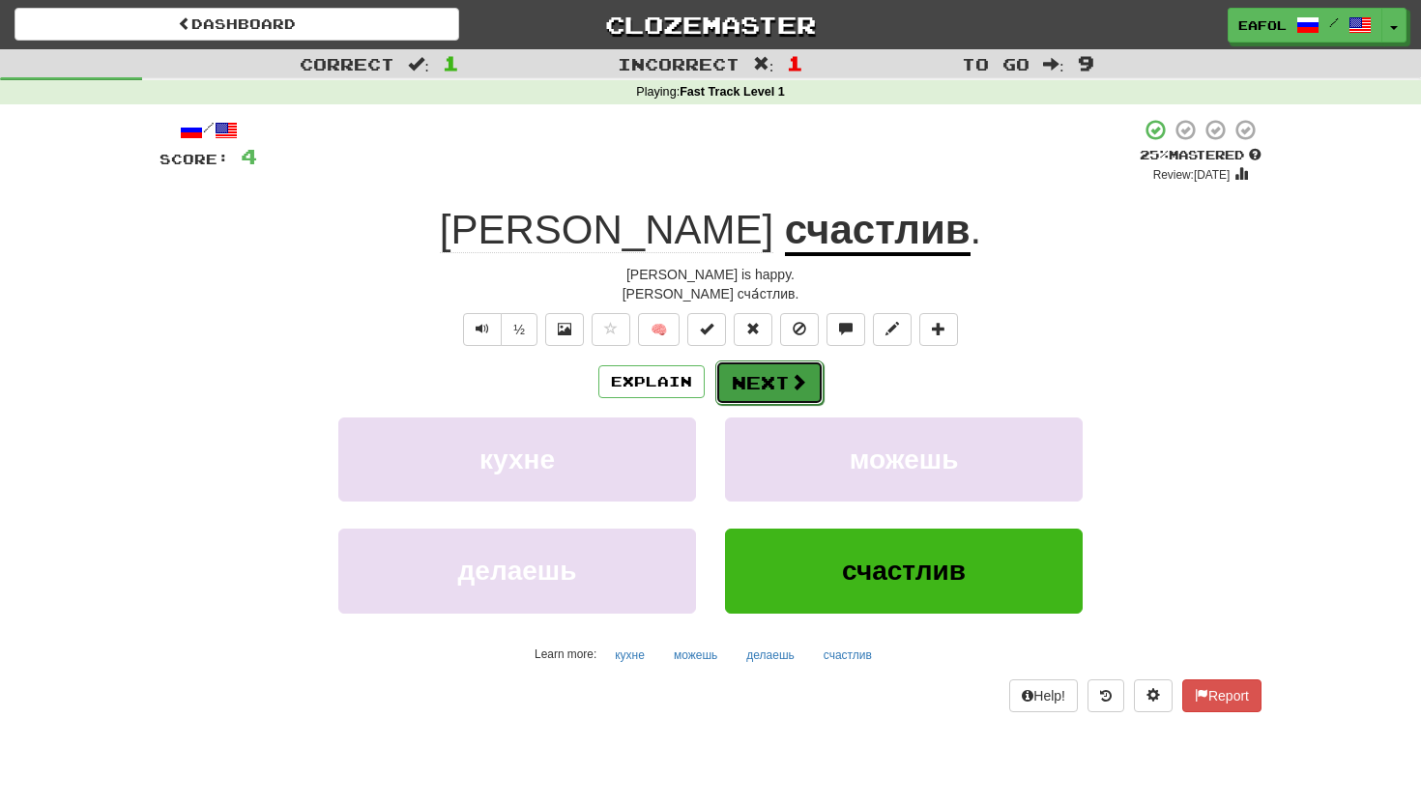
click at [774, 381] on button "Next" at bounding box center [769, 382] width 108 height 44
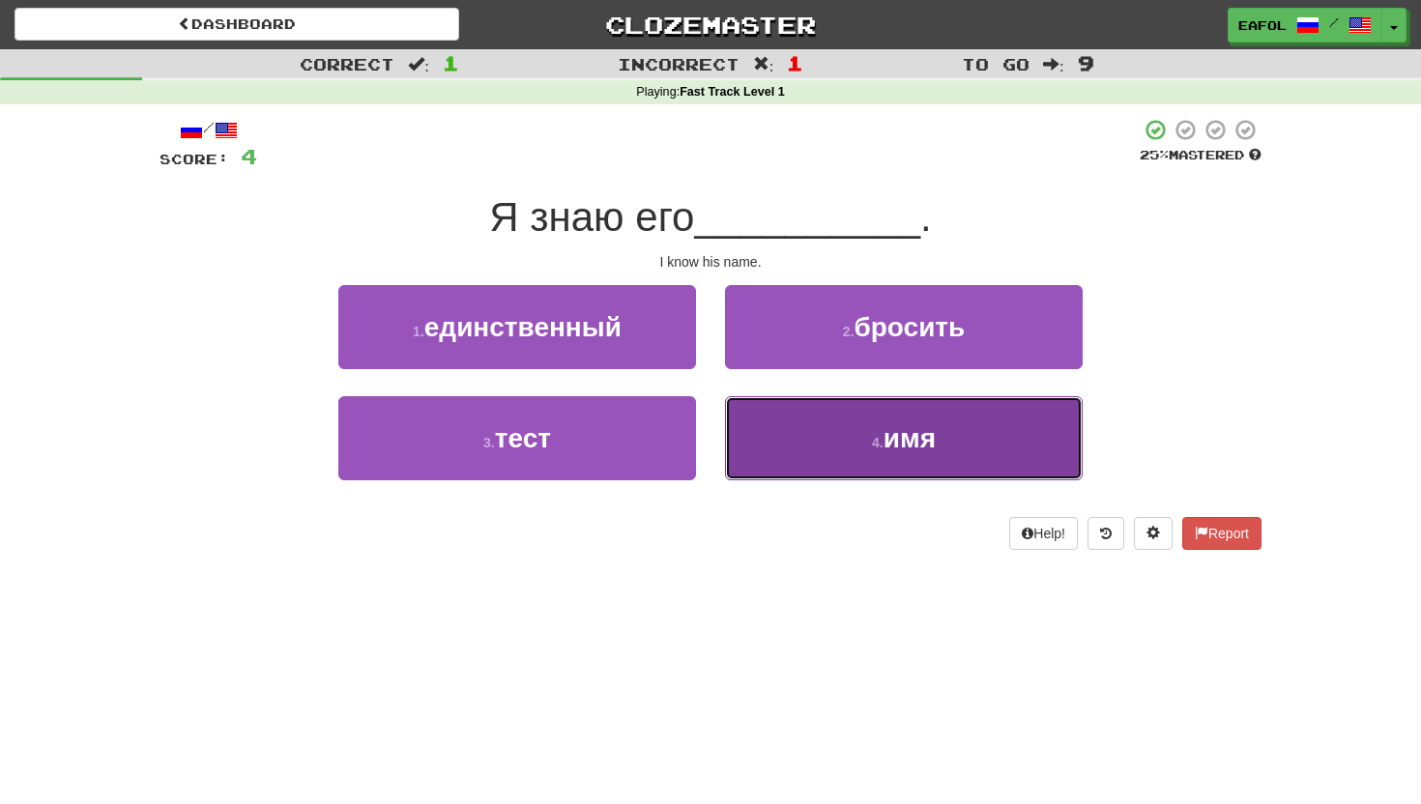
click at [949, 445] on button "4 . имя" at bounding box center [904, 438] width 358 height 84
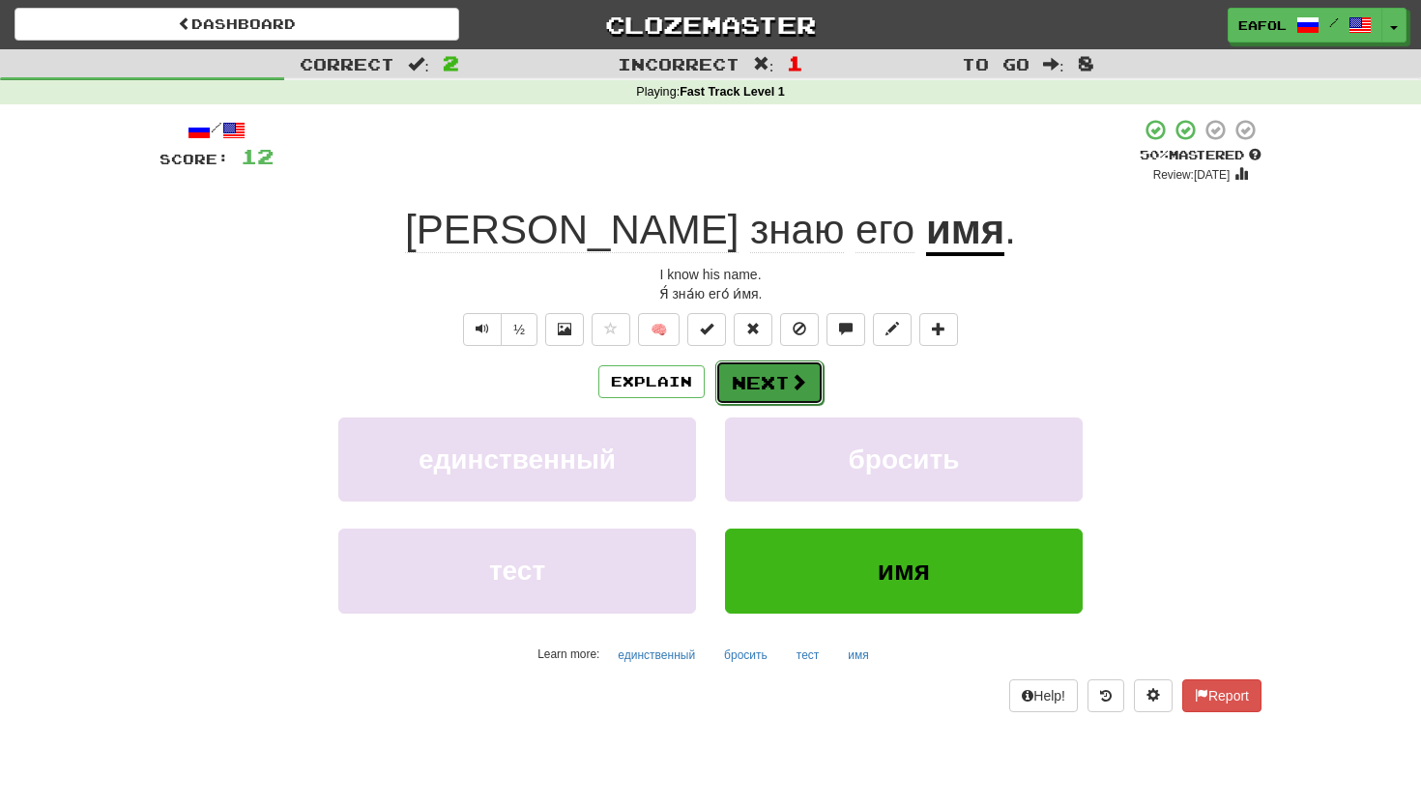
click at [774, 382] on button "Next" at bounding box center [769, 382] width 108 height 44
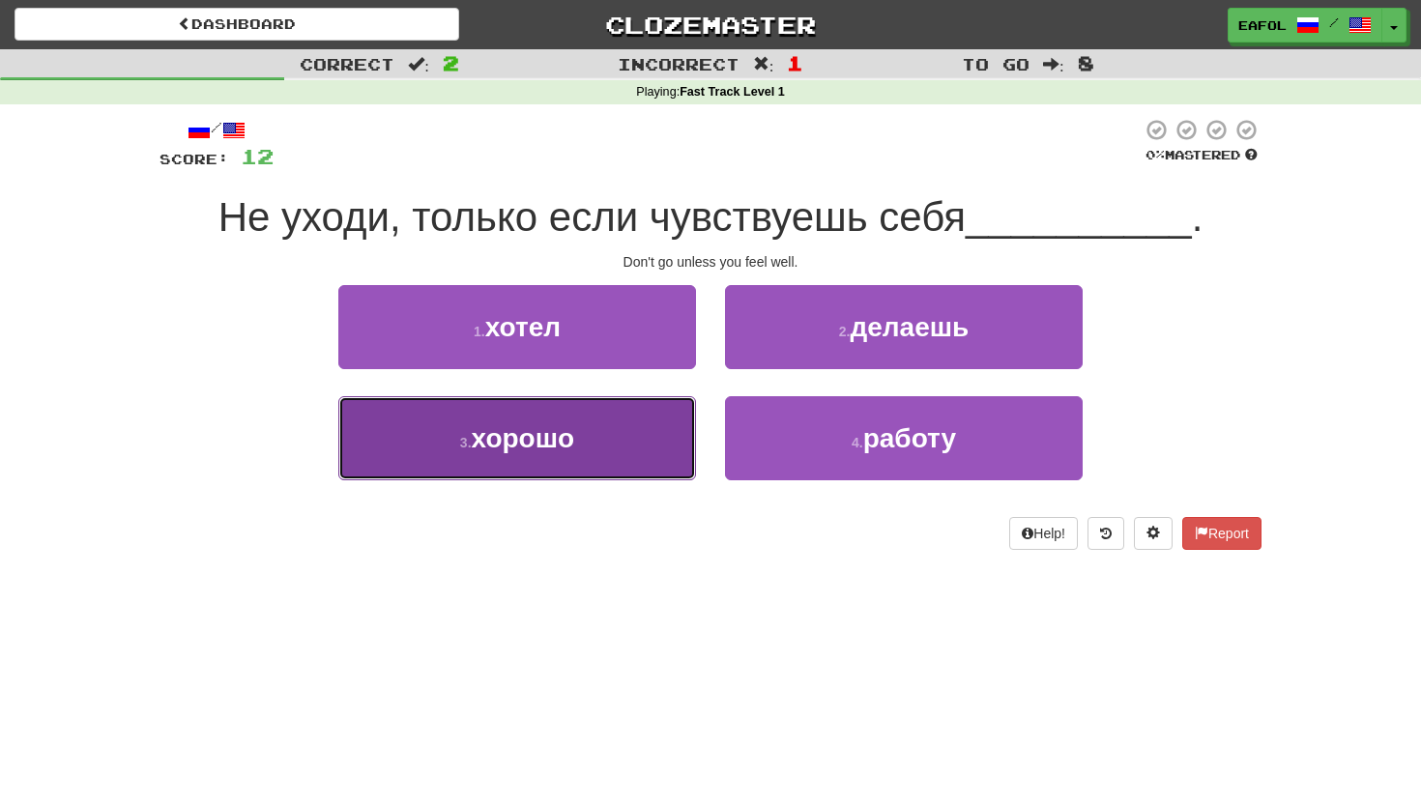
click at [503, 445] on span "хорошо" at bounding box center [523, 438] width 103 height 30
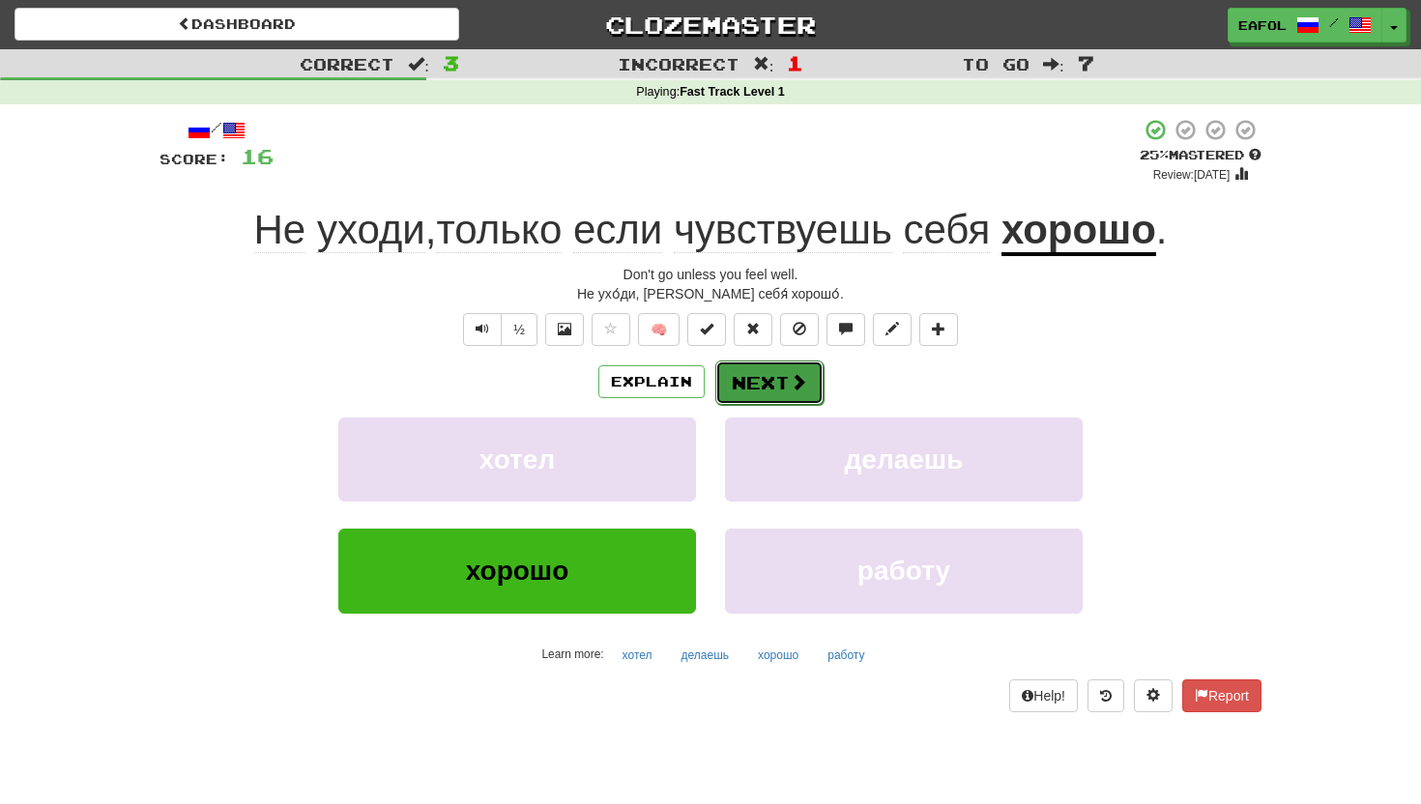
click at [750, 377] on button "Next" at bounding box center [769, 382] width 108 height 44
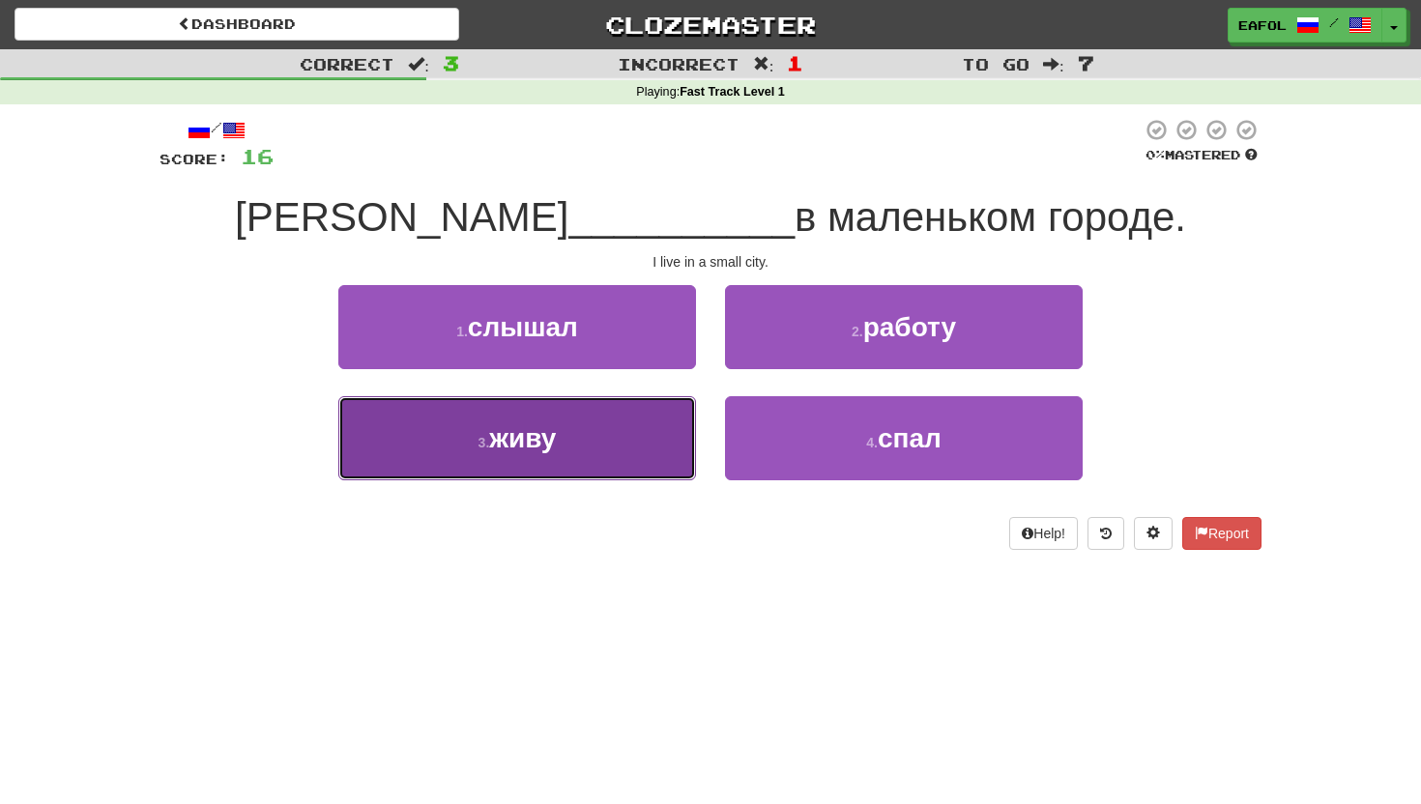
click at [548, 441] on span "живу" at bounding box center [522, 438] width 67 height 30
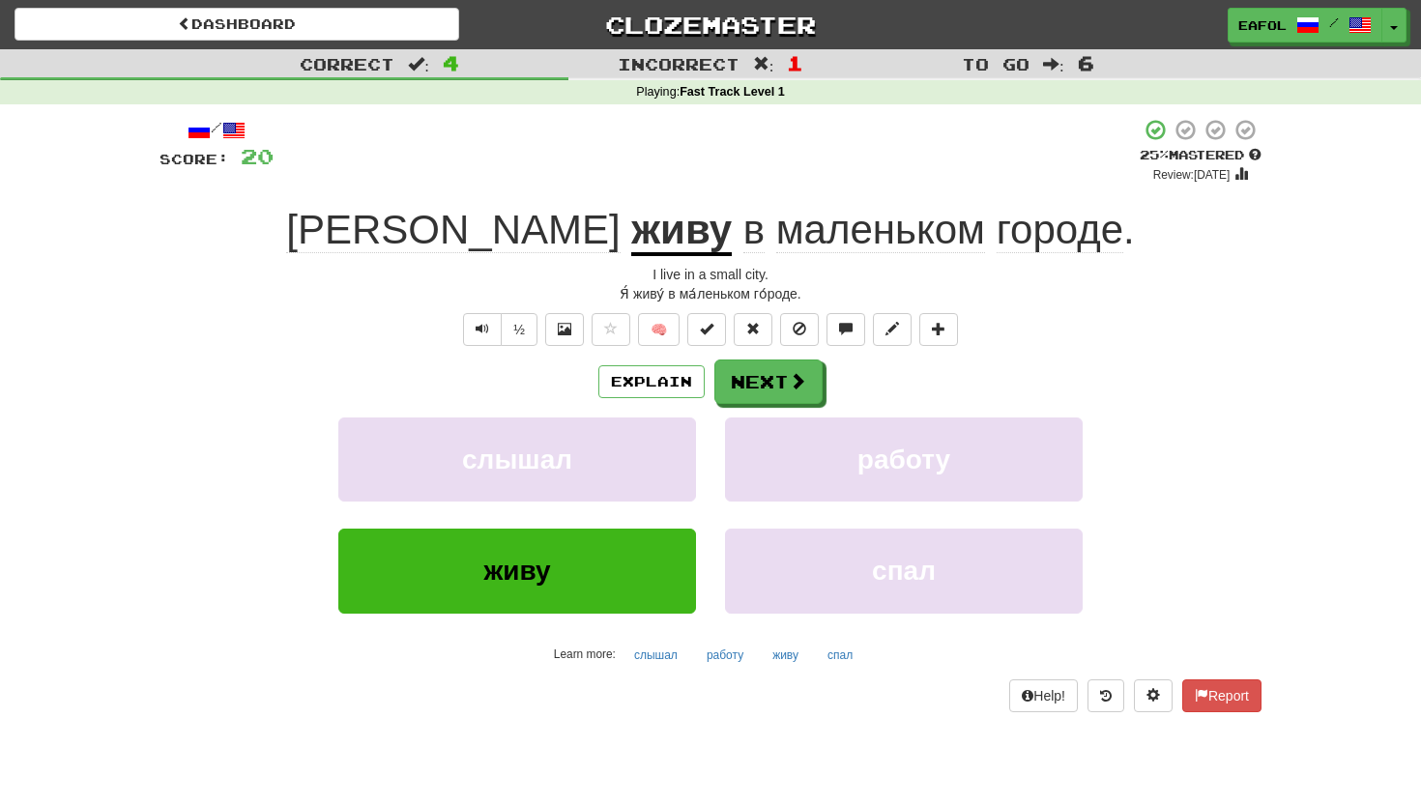
click at [631, 234] on u "живу" at bounding box center [681, 231] width 101 height 49
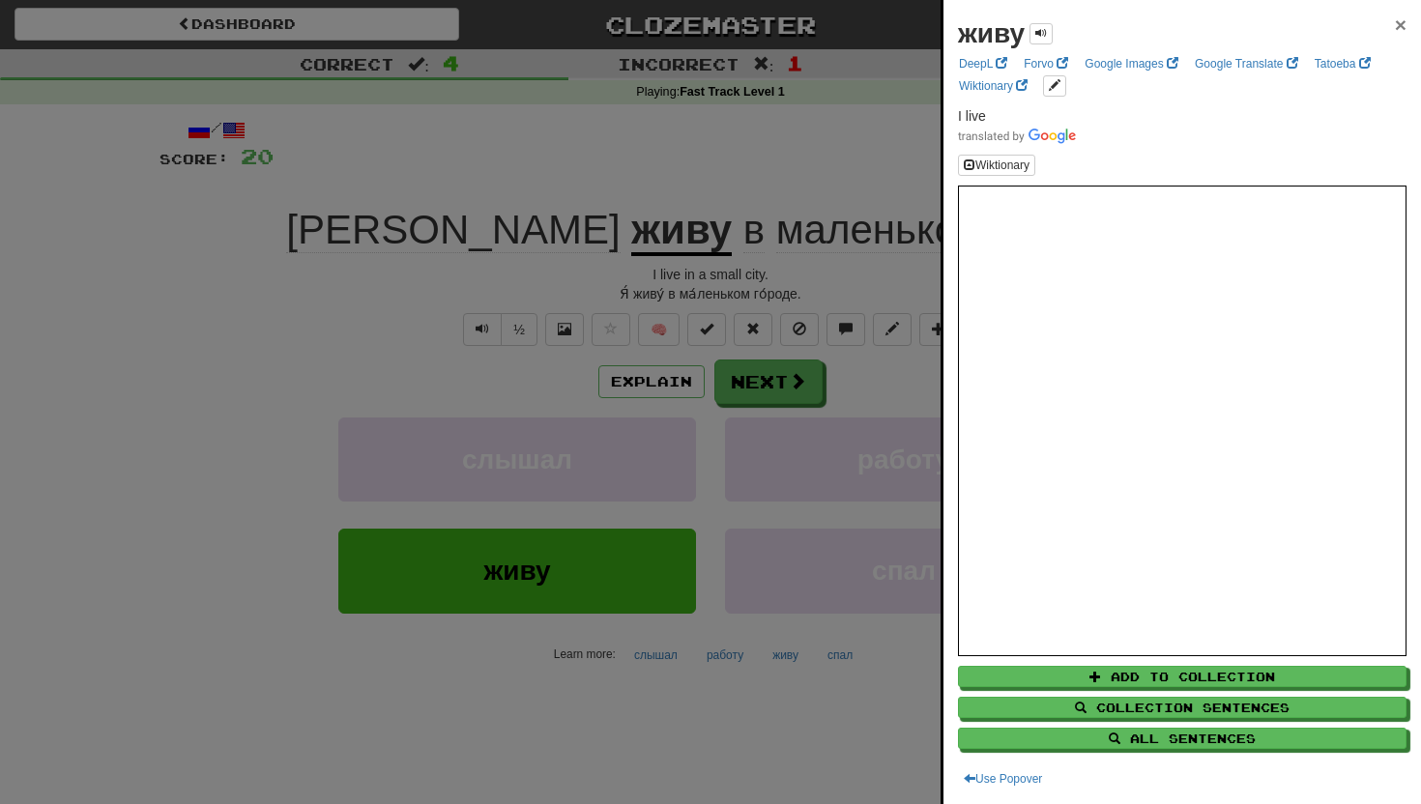
click at [1400, 23] on span "×" at bounding box center [1400, 25] width 12 height 22
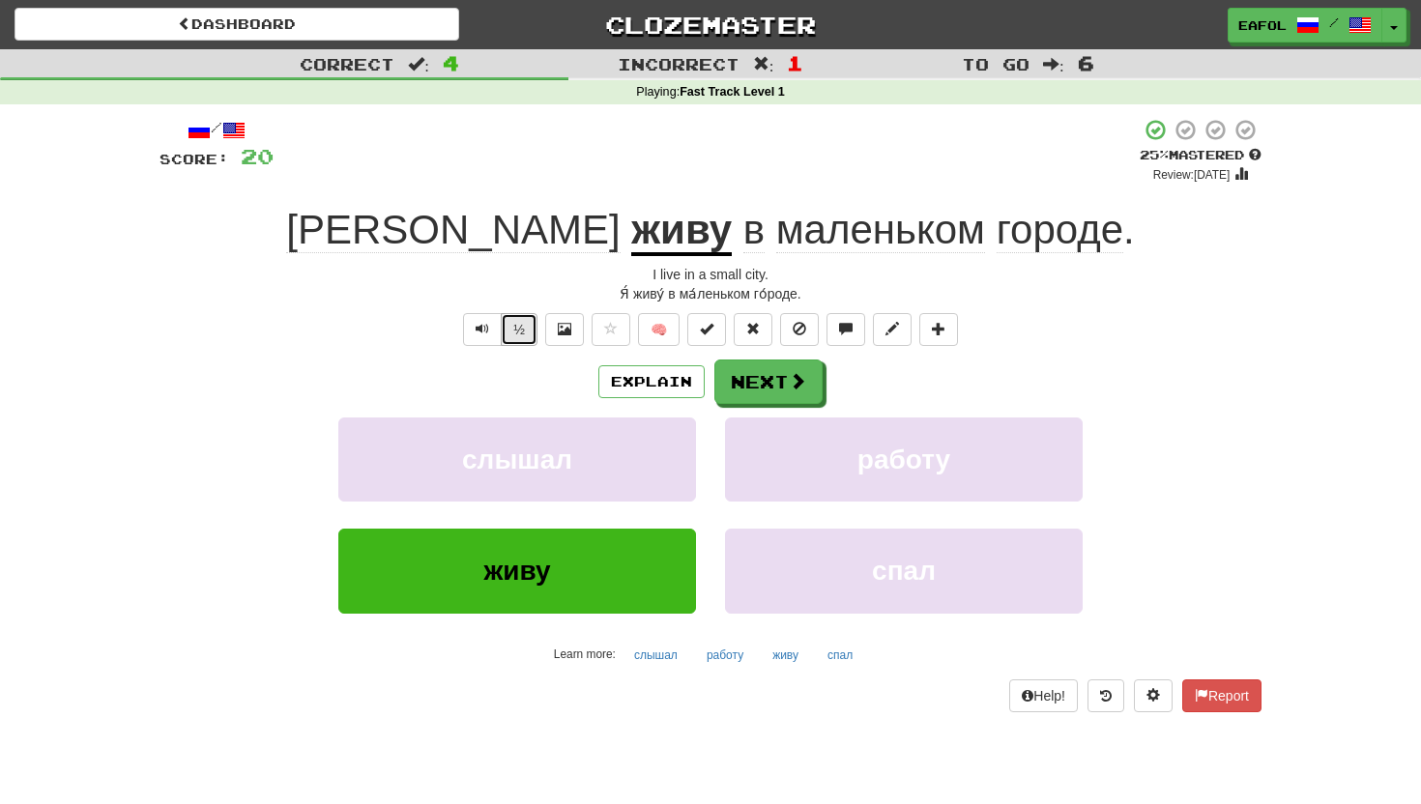
click at [510, 329] on button "½" at bounding box center [519, 329] width 37 height 33
click at [772, 393] on button "Next" at bounding box center [769, 382] width 108 height 44
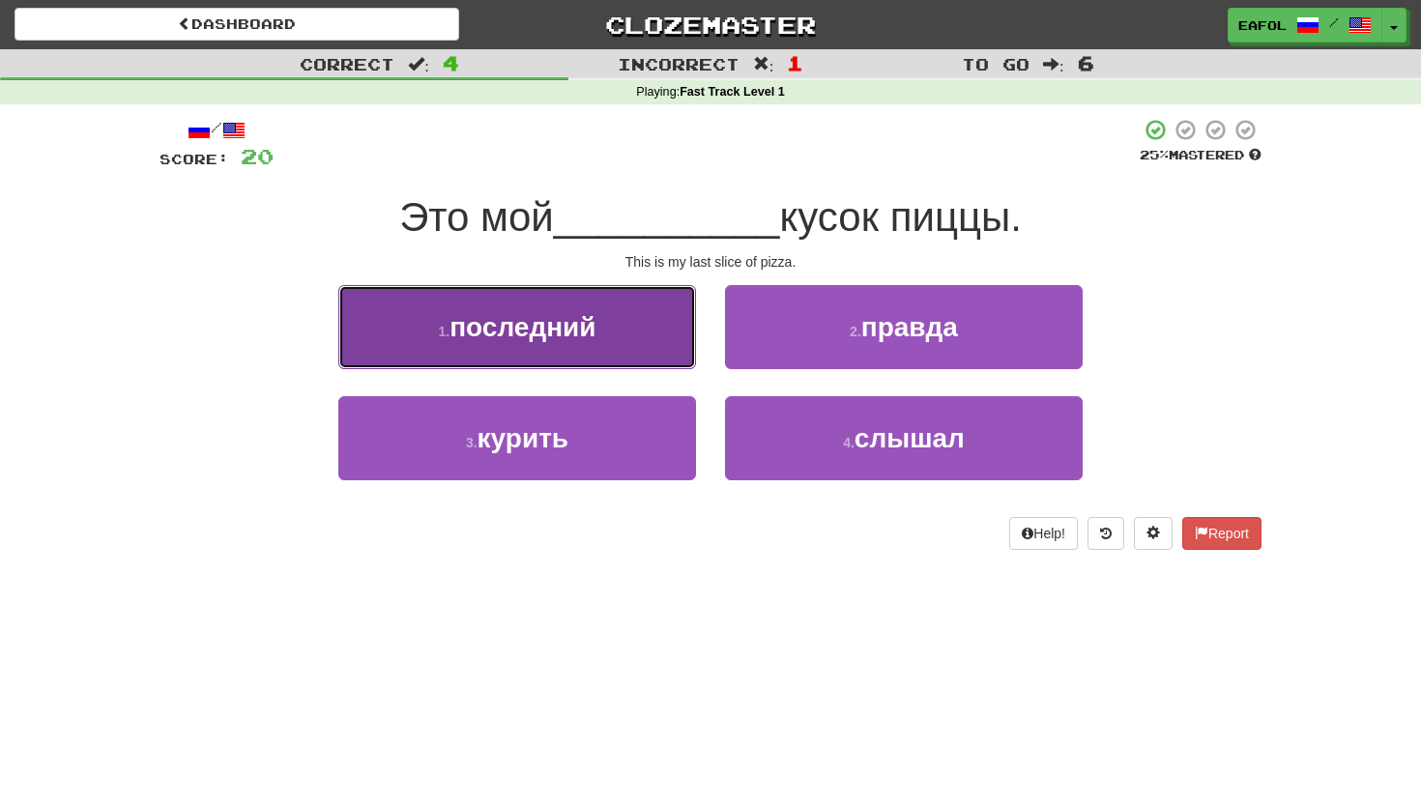
click at [608, 323] on button "1 . последний" at bounding box center [517, 327] width 358 height 84
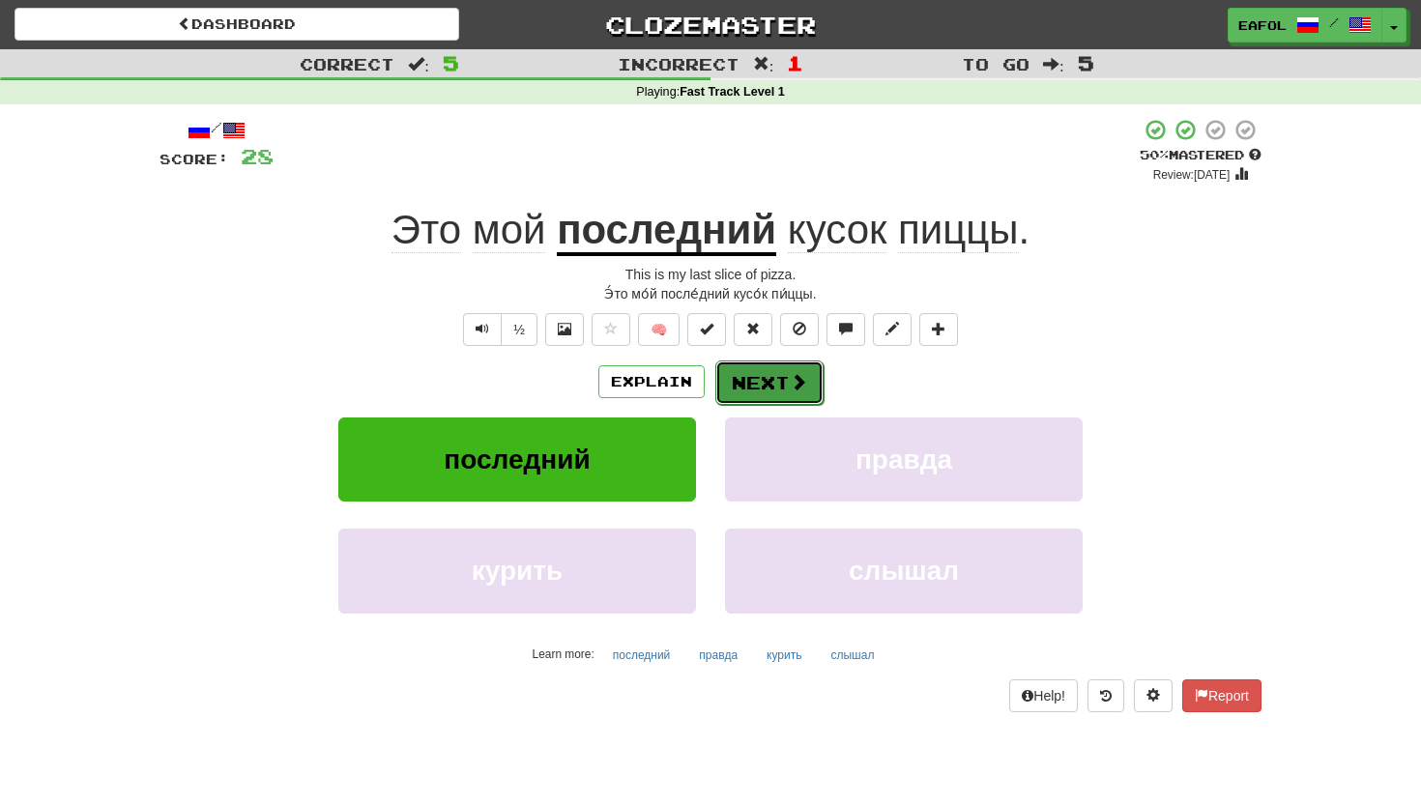
click at [780, 379] on button "Next" at bounding box center [769, 382] width 108 height 44
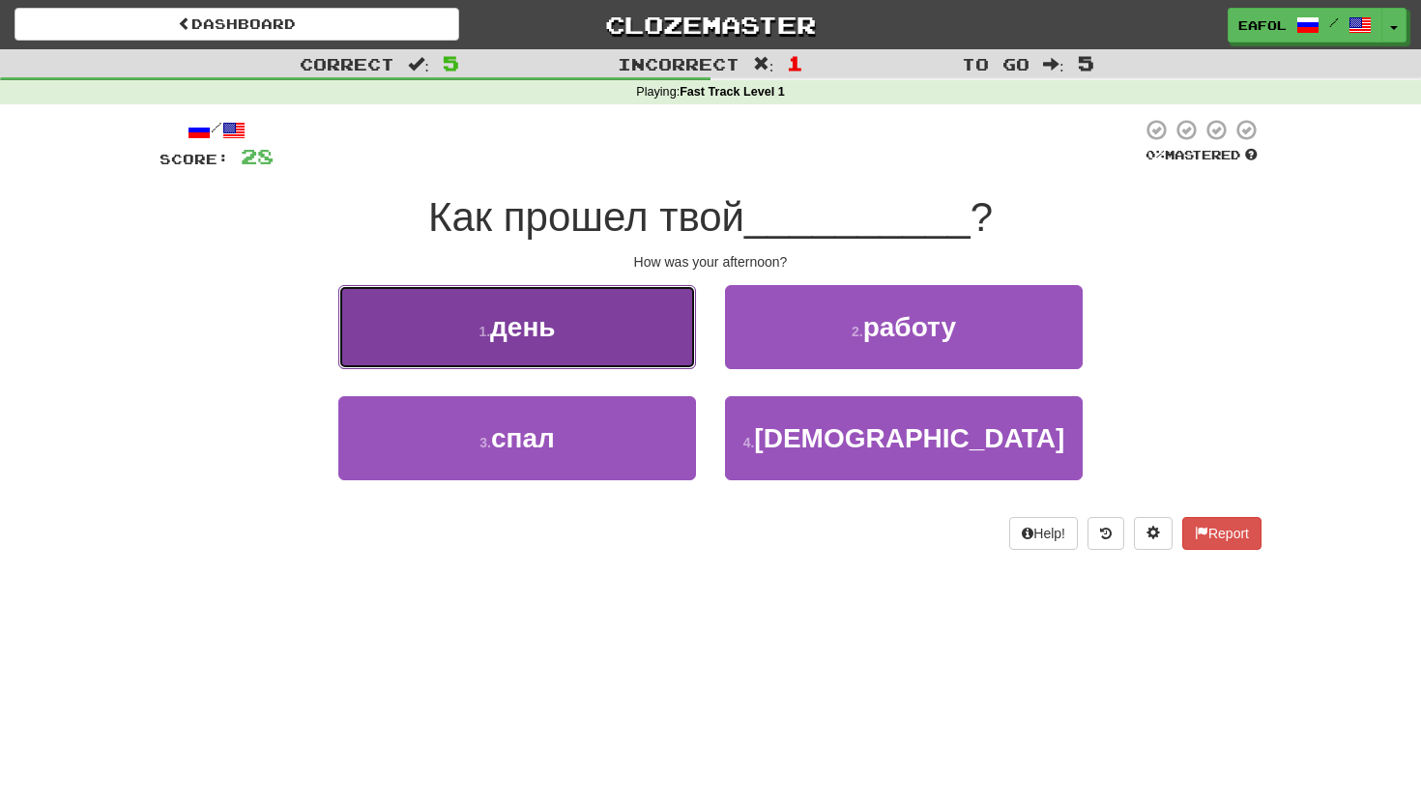
click at [578, 349] on button "1 . день" at bounding box center [517, 327] width 358 height 84
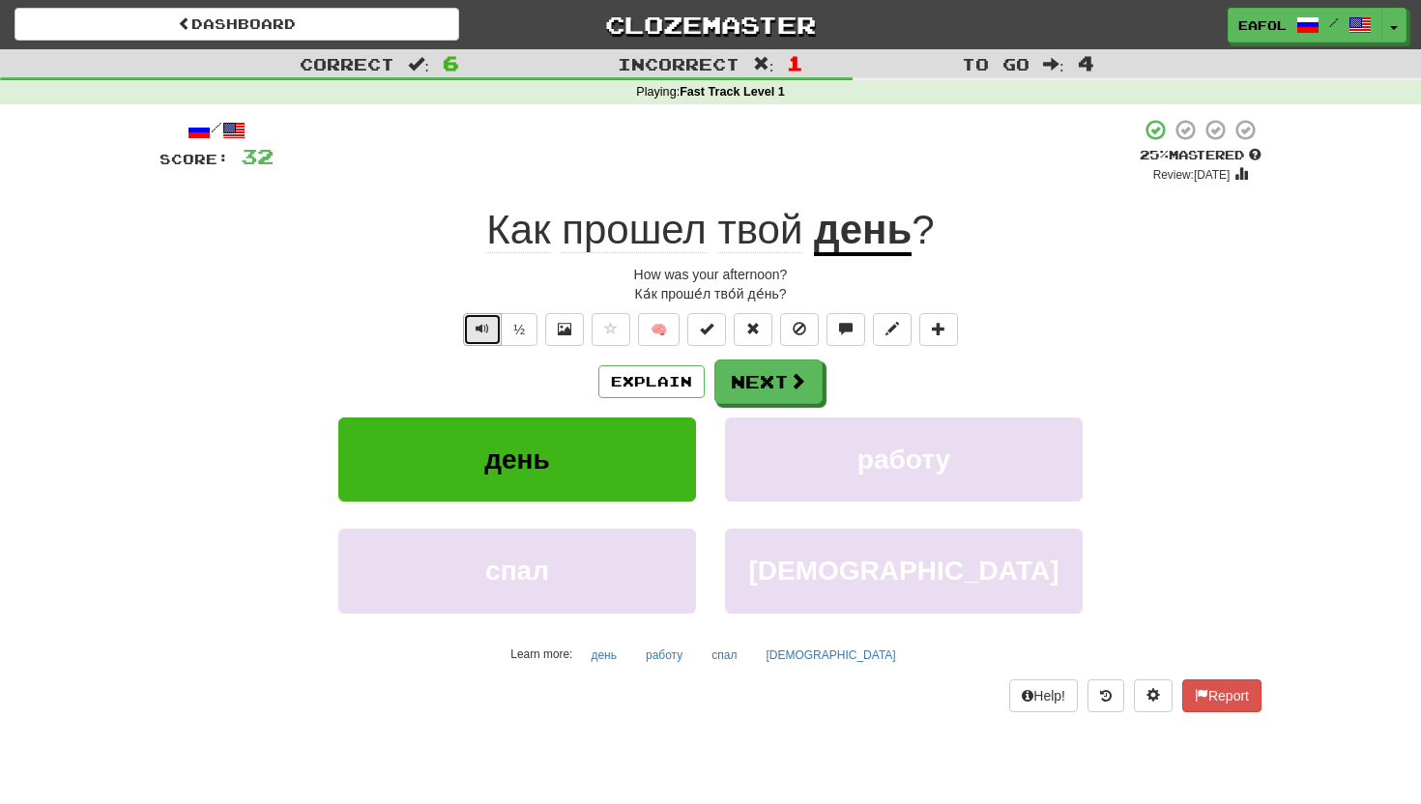
click at [483, 332] on span "Text-to-speech controls" at bounding box center [482, 329] width 14 height 14
click at [522, 330] on button "½" at bounding box center [519, 329] width 37 height 33
click at [781, 378] on button "Next" at bounding box center [769, 382] width 108 height 44
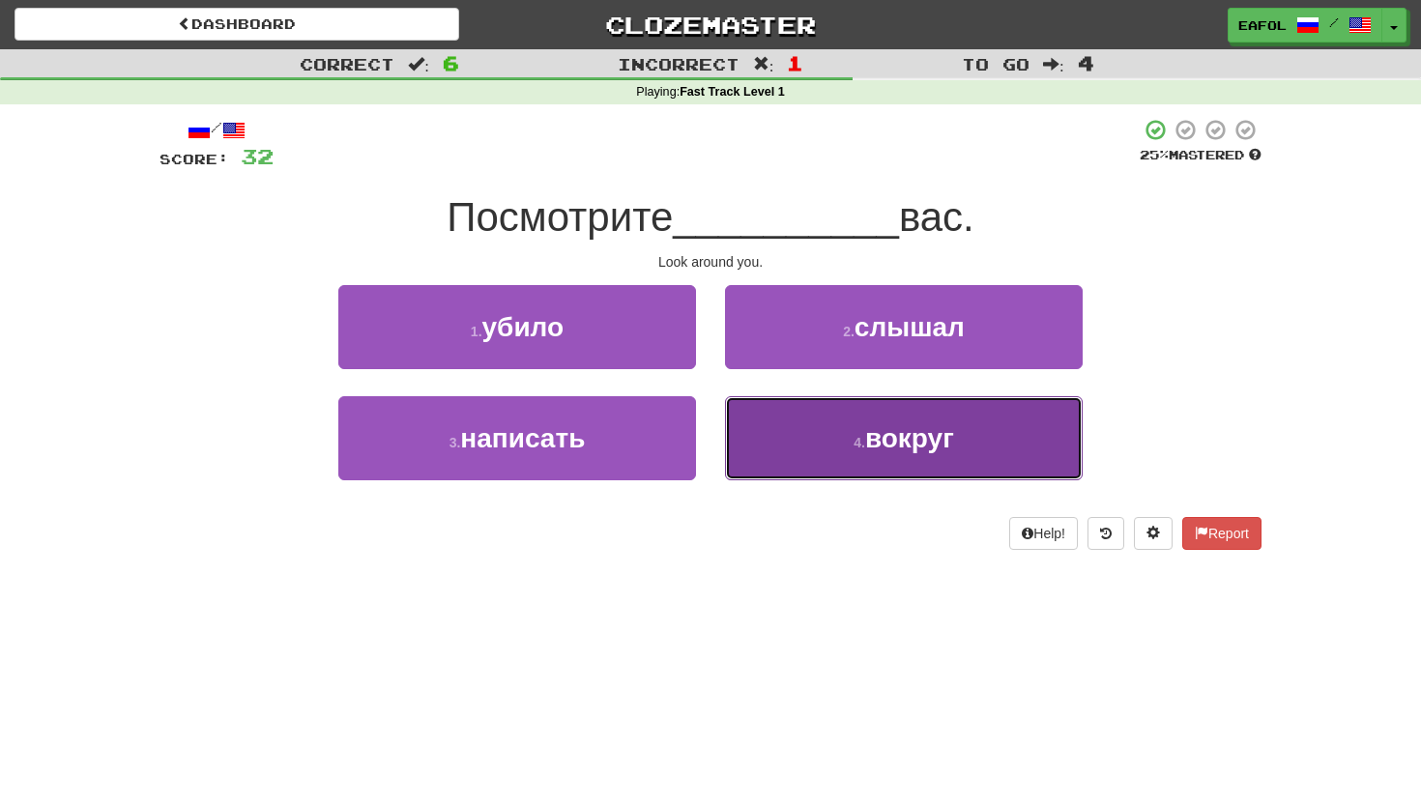
click at [883, 438] on span "вокруг" at bounding box center [909, 438] width 89 height 30
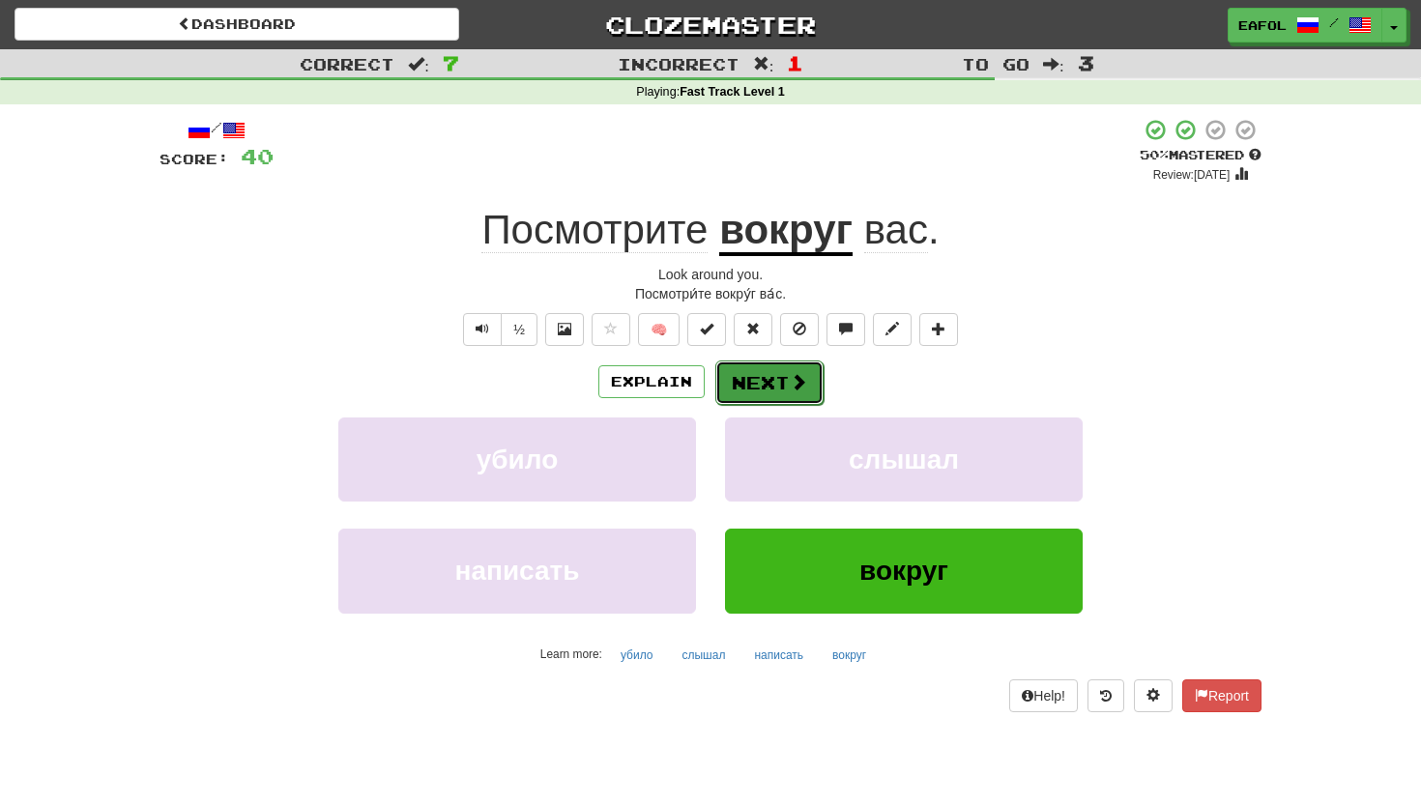
click at [790, 378] on span at bounding box center [798, 381] width 17 height 17
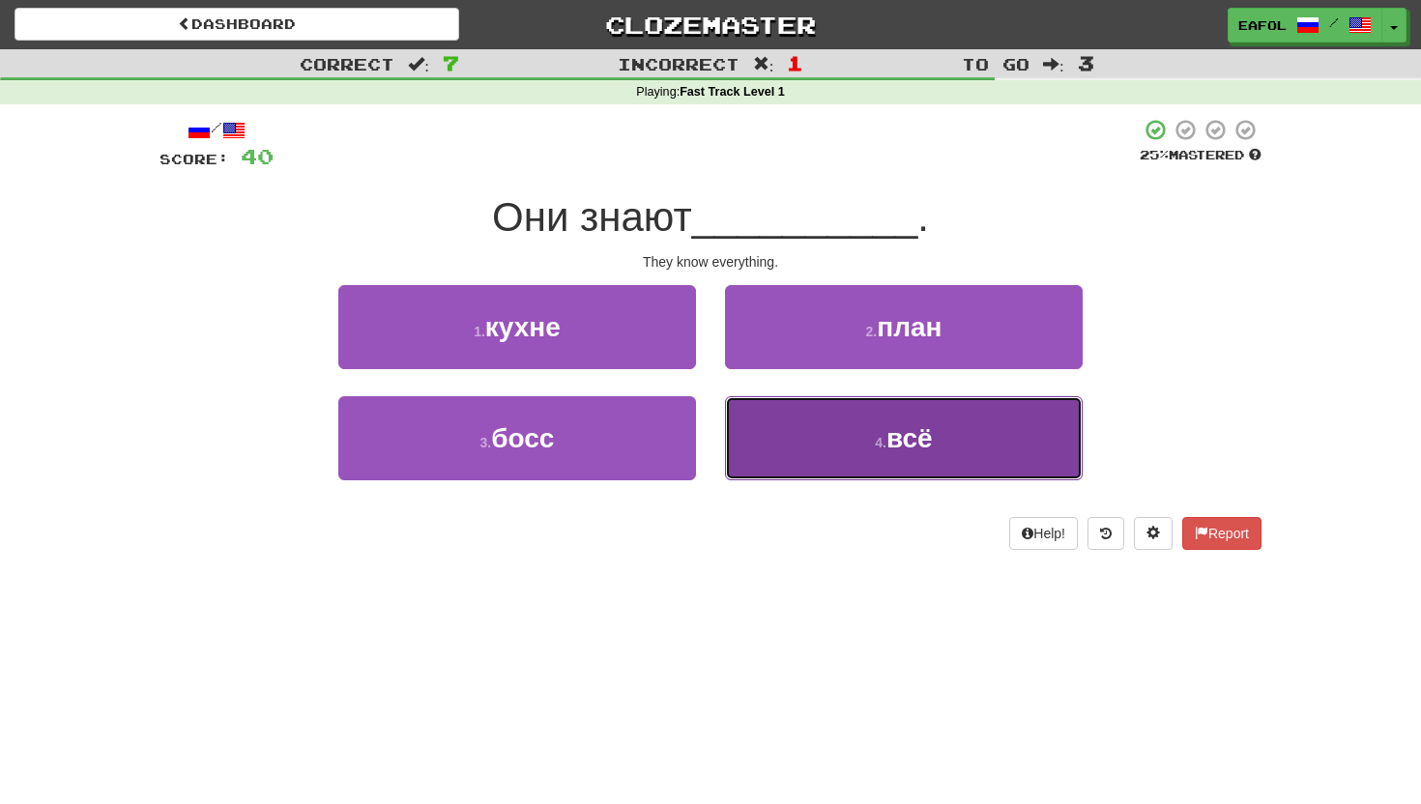
click at [746, 448] on button "4 . всё" at bounding box center [904, 438] width 358 height 84
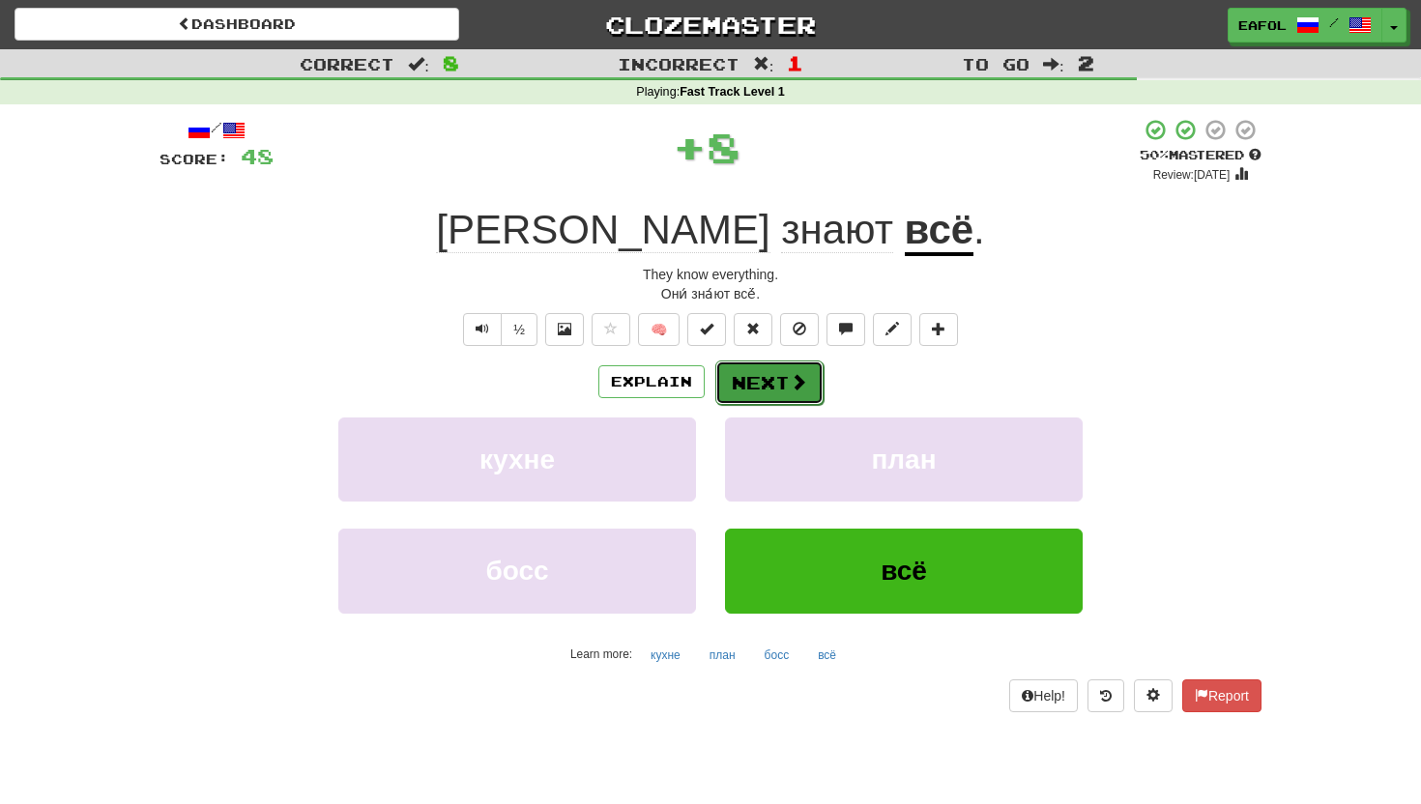
click at [740, 376] on button "Next" at bounding box center [769, 382] width 108 height 44
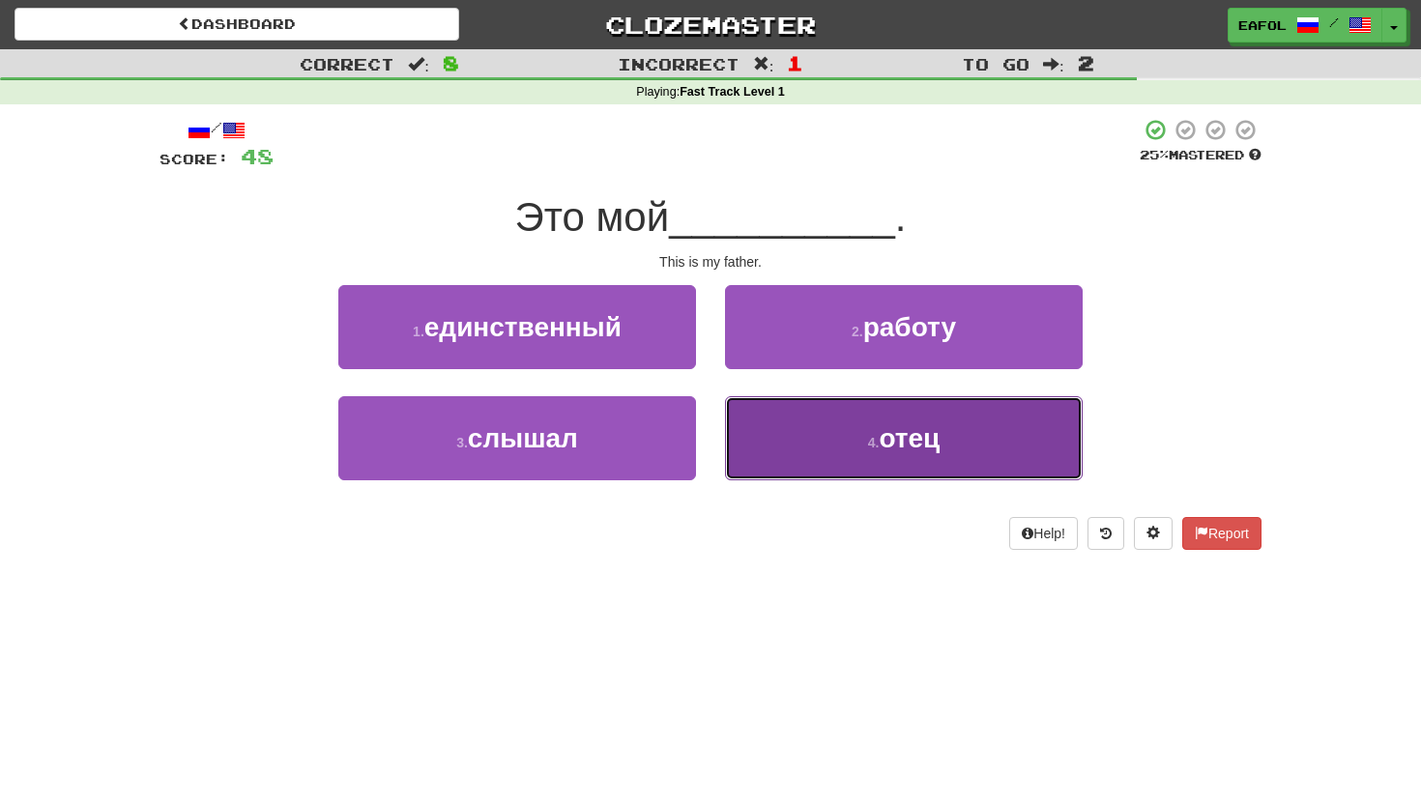
click at [790, 451] on button "4 . отец" at bounding box center [904, 438] width 358 height 84
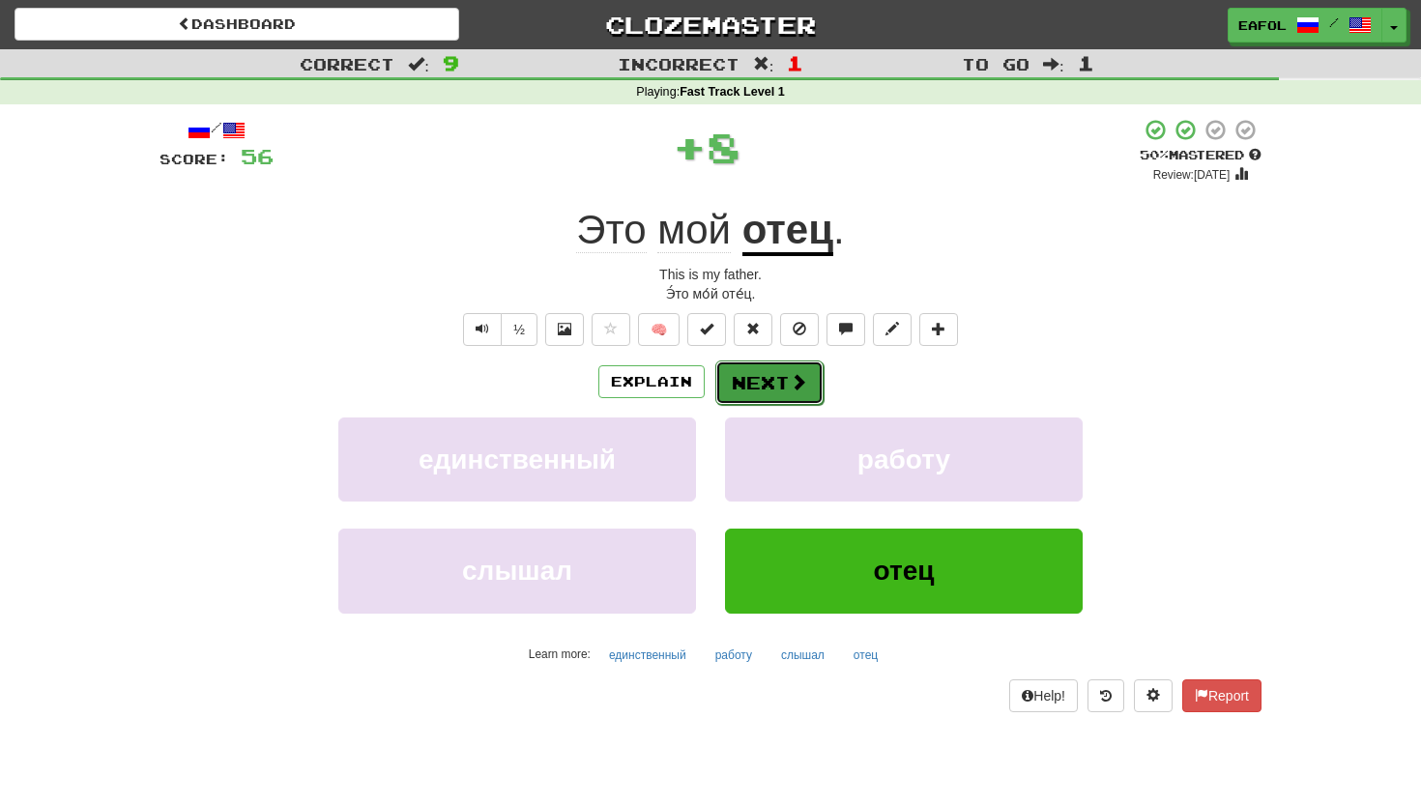
click at [780, 384] on button "Next" at bounding box center [769, 382] width 108 height 44
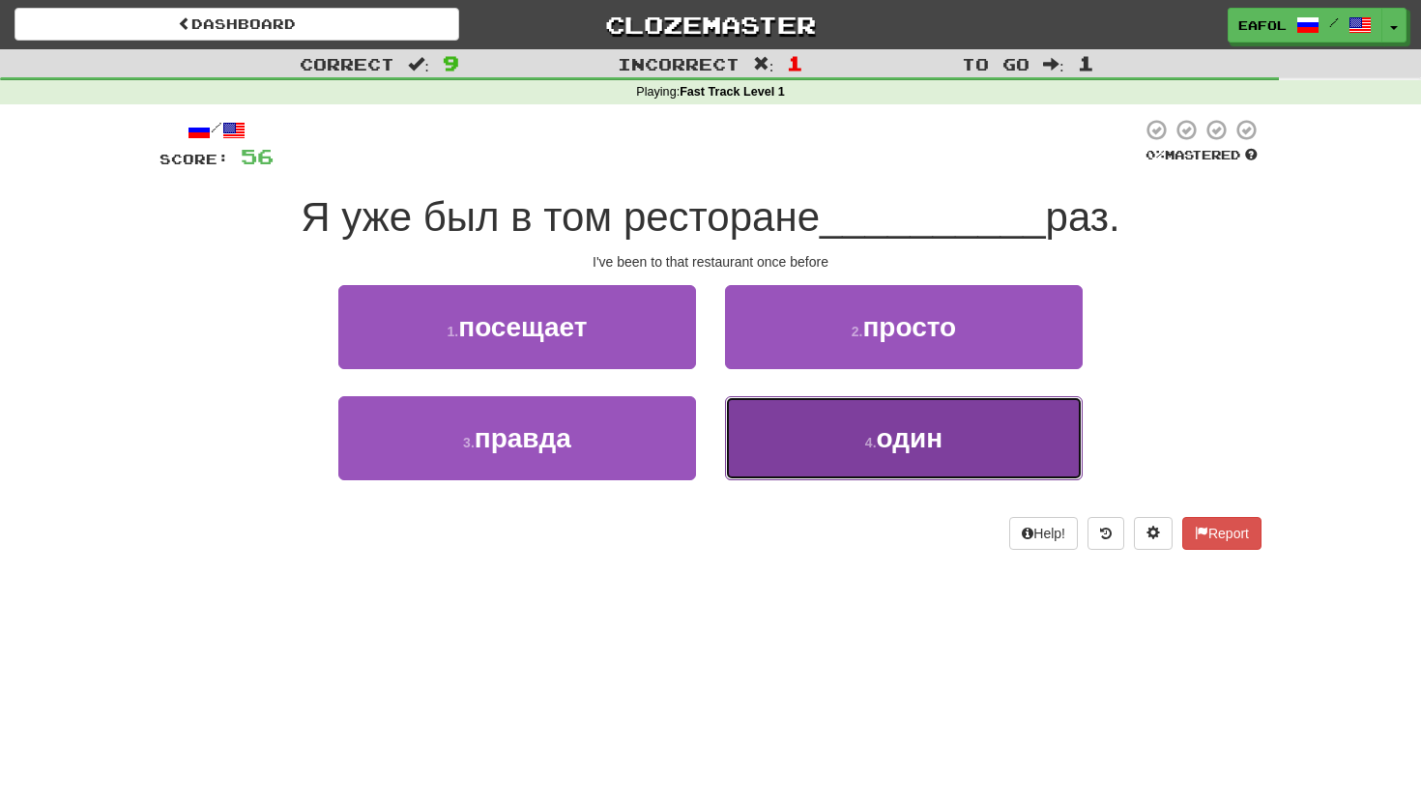
click at [794, 440] on button "4 . один" at bounding box center [904, 438] width 358 height 84
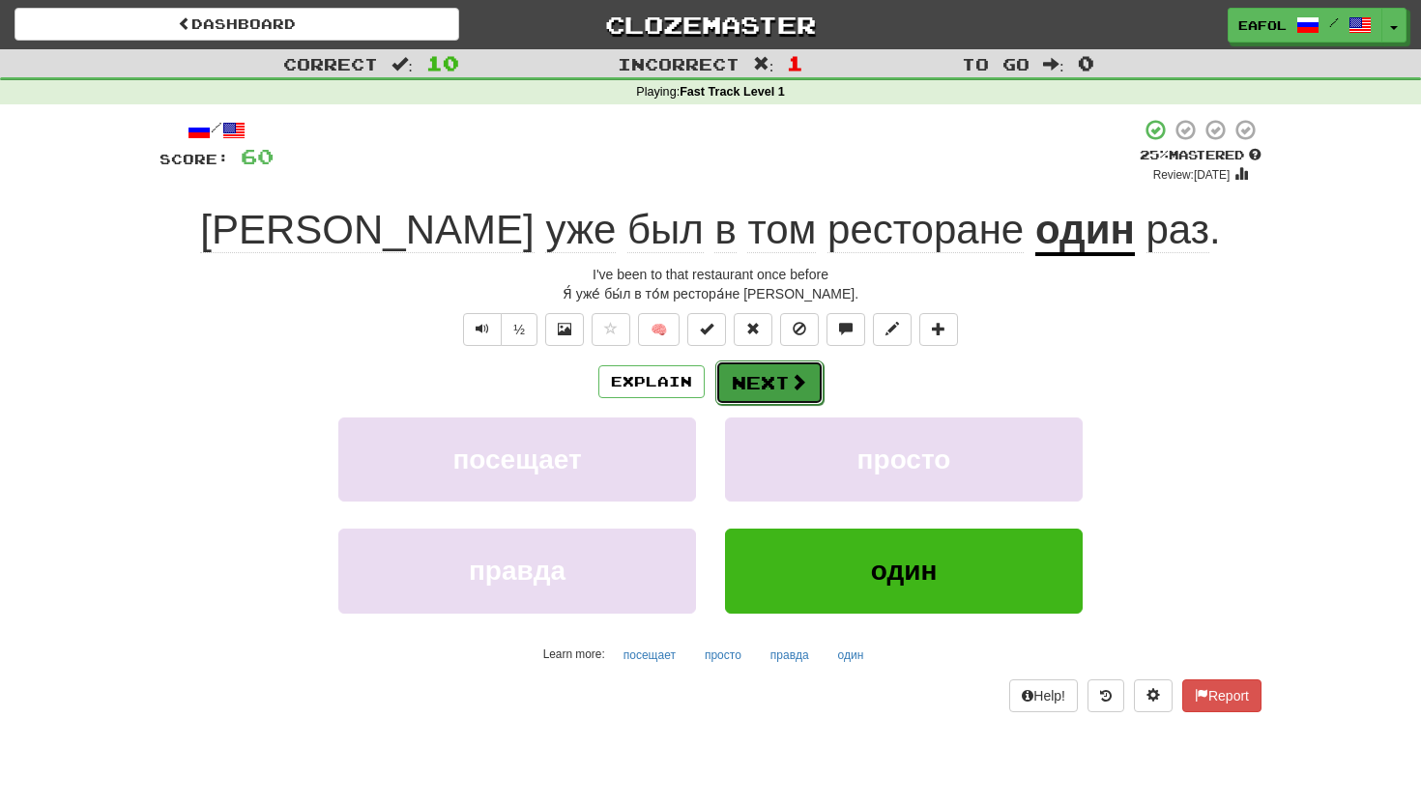
click at [776, 392] on button "Next" at bounding box center [769, 382] width 108 height 44
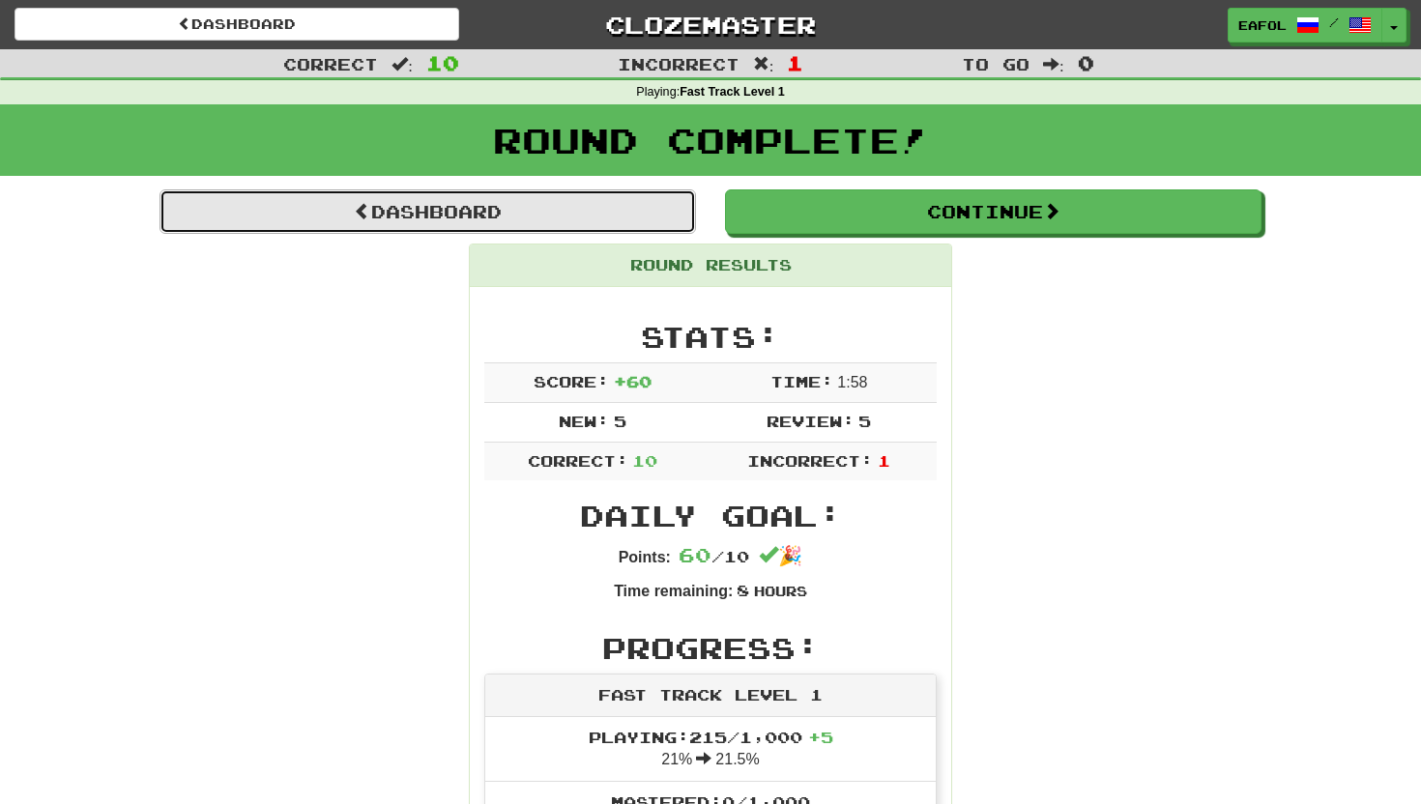
click at [664, 219] on link "Dashboard" at bounding box center [427, 211] width 536 height 44
